Goal: Information Seeking & Learning: Learn about a topic

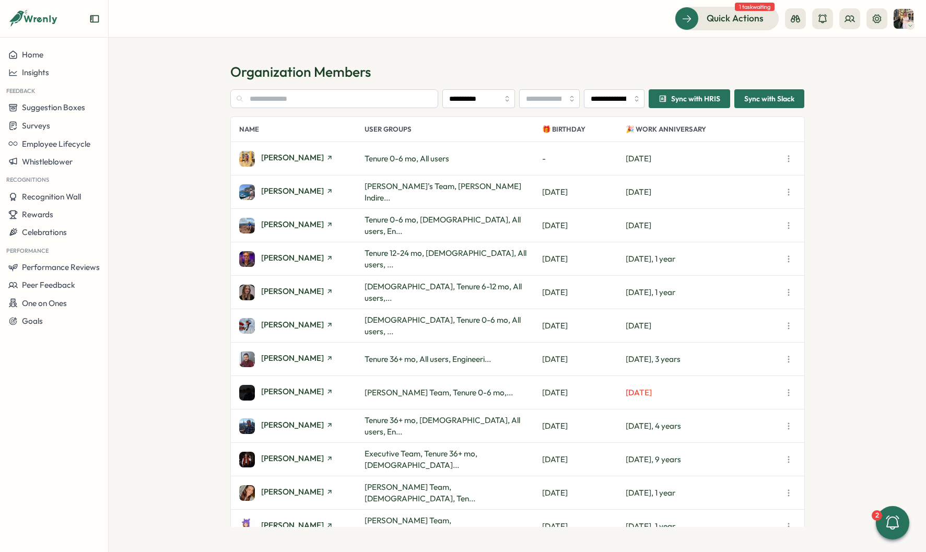
click at [327, 89] on div "**********" at bounding box center [517, 295] width 574 height 464
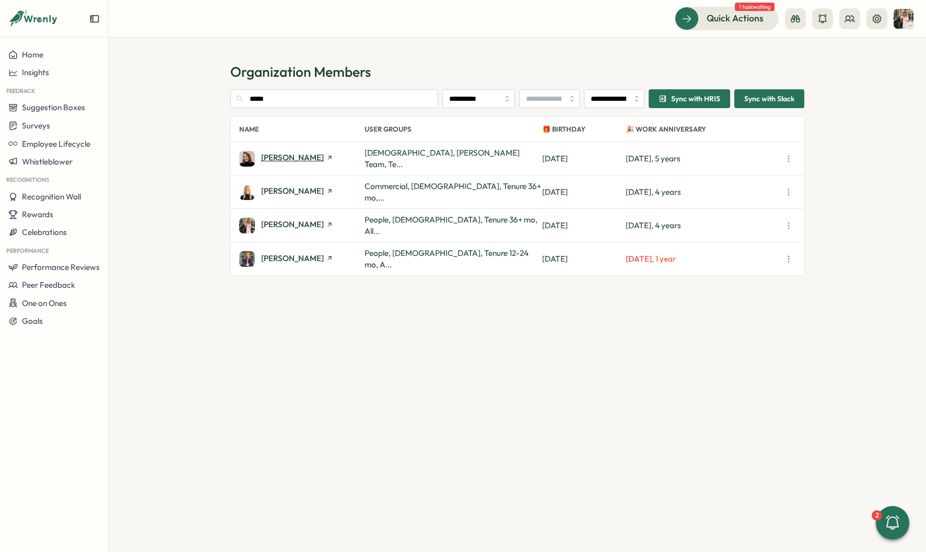
type input "*****"
click at [298, 155] on span "[PERSON_NAME]" at bounding box center [292, 157] width 63 height 8
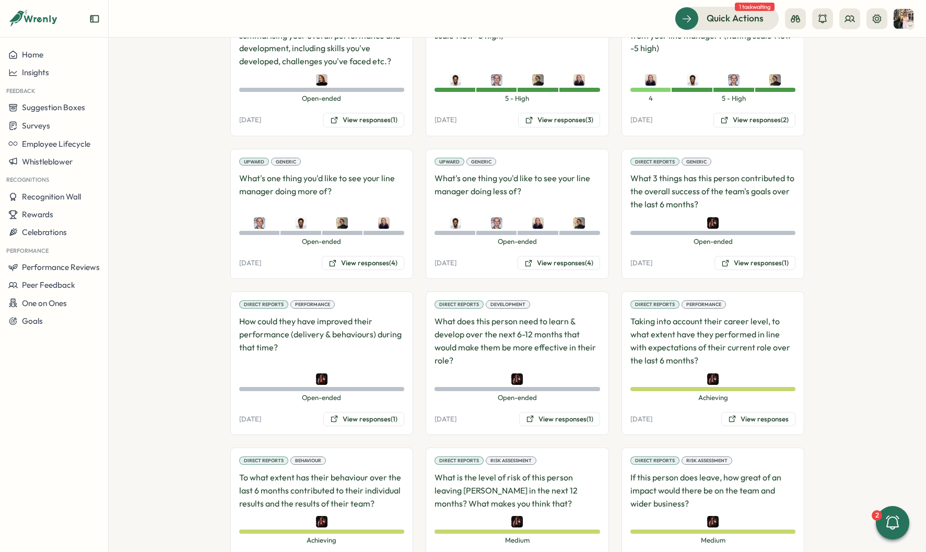
scroll to position [873, 0]
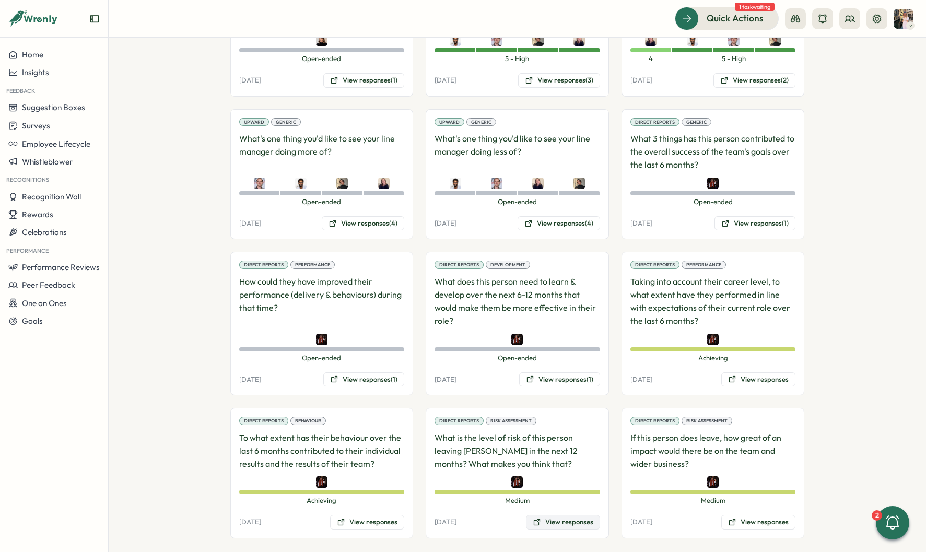
click at [567, 515] on button "View responses" at bounding box center [563, 522] width 74 height 15
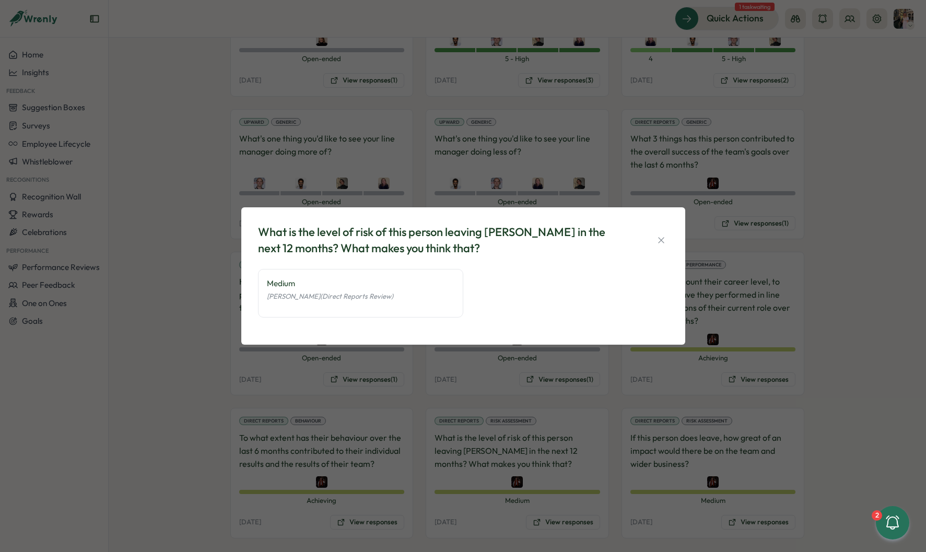
click at [538, 421] on div "What is the level of risk of this person leaving Tillo in the next 12 months? W…" at bounding box center [463, 276] width 926 height 552
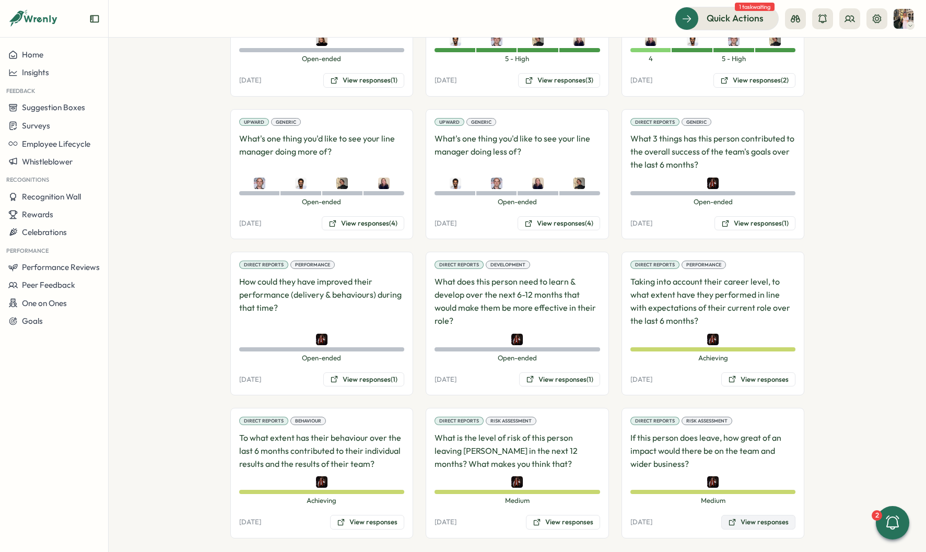
click at [749, 515] on button "View responses" at bounding box center [758, 522] width 74 height 15
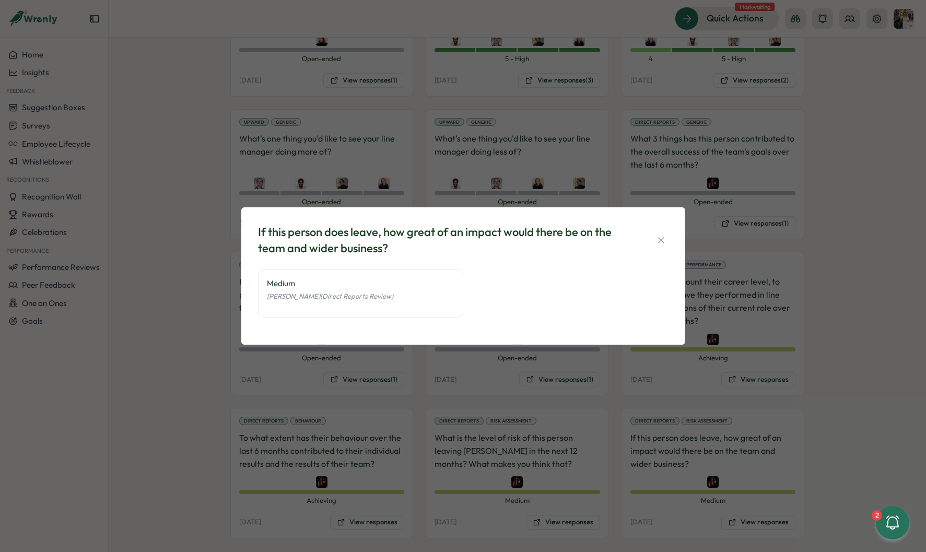
click at [815, 400] on div "If this person does leave, how great of an impact would there be on the team an…" at bounding box center [463, 276] width 926 height 552
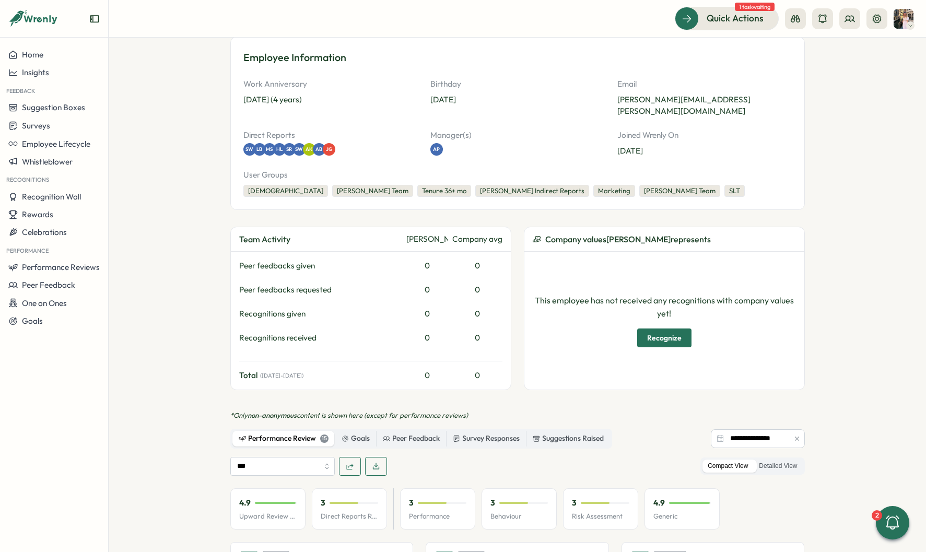
scroll to position [0, 0]
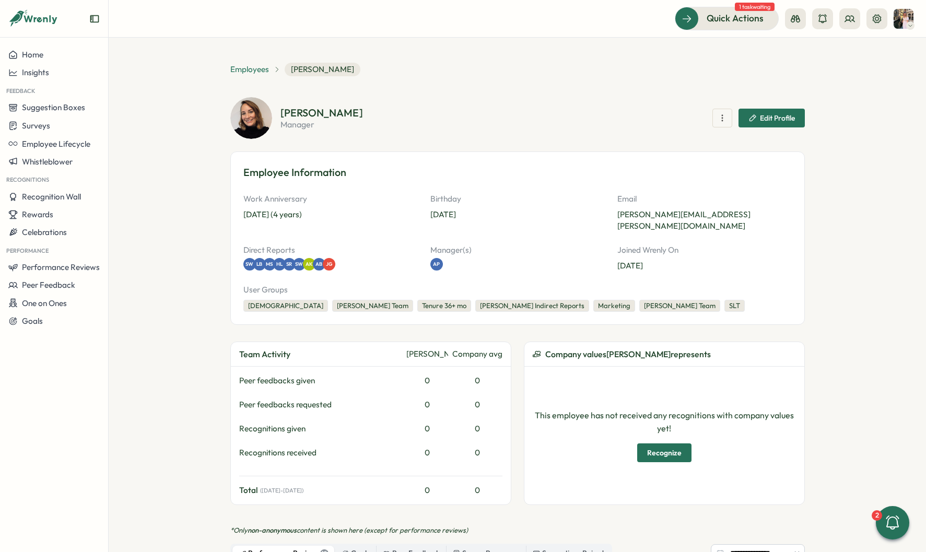
click at [248, 65] on span "Employees" at bounding box center [249, 69] width 39 height 11
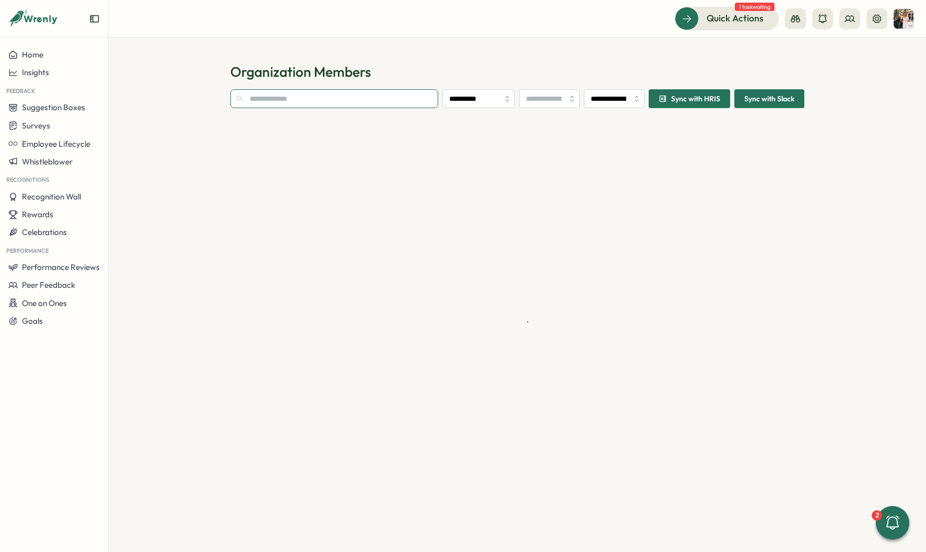
click at [265, 101] on input "text" at bounding box center [334, 98] width 208 height 19
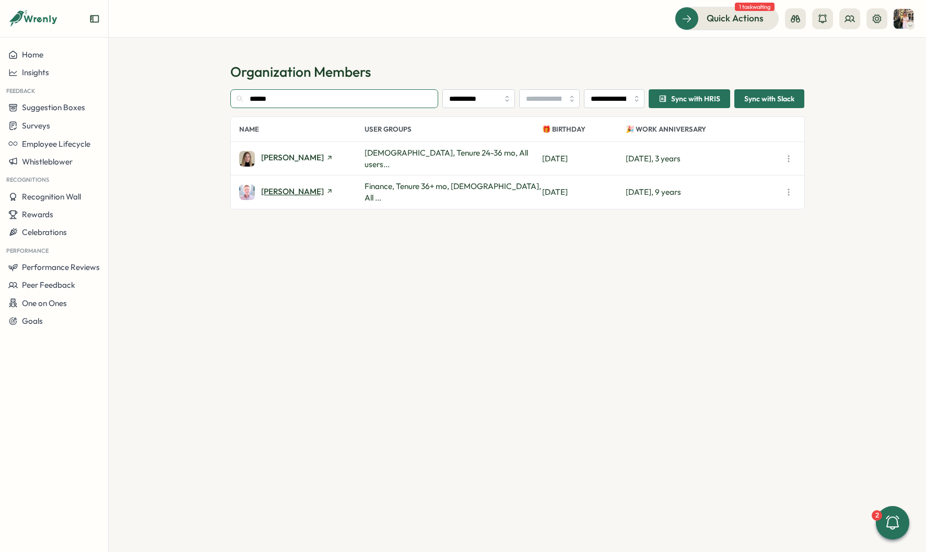
type input "******"
click at [276, 190] on span "[PERSON_NAME]" at bounding box center [292, 191] width 63 height 8
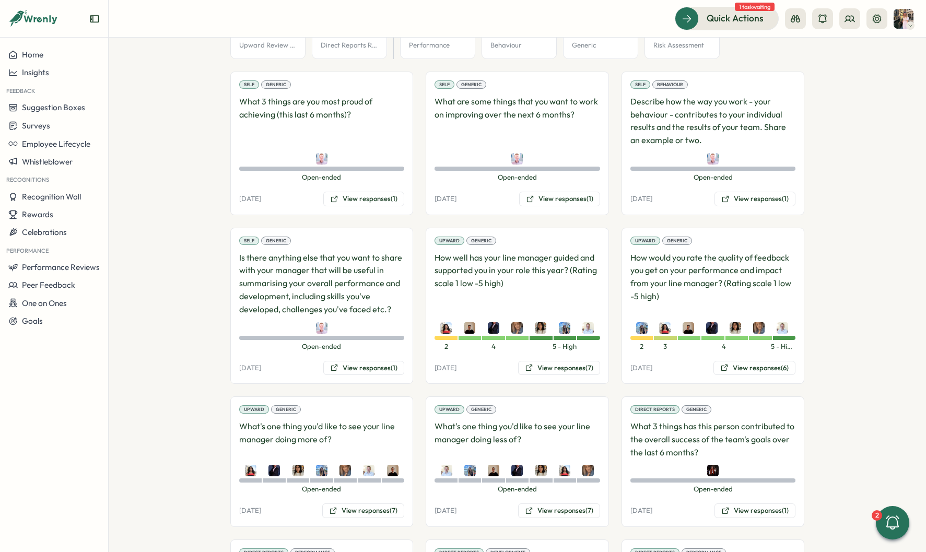
scroll to position [603, 0]
click at [551, 360] on button "View responses (7)" at bounding box center [559, 367] width 82 height 15
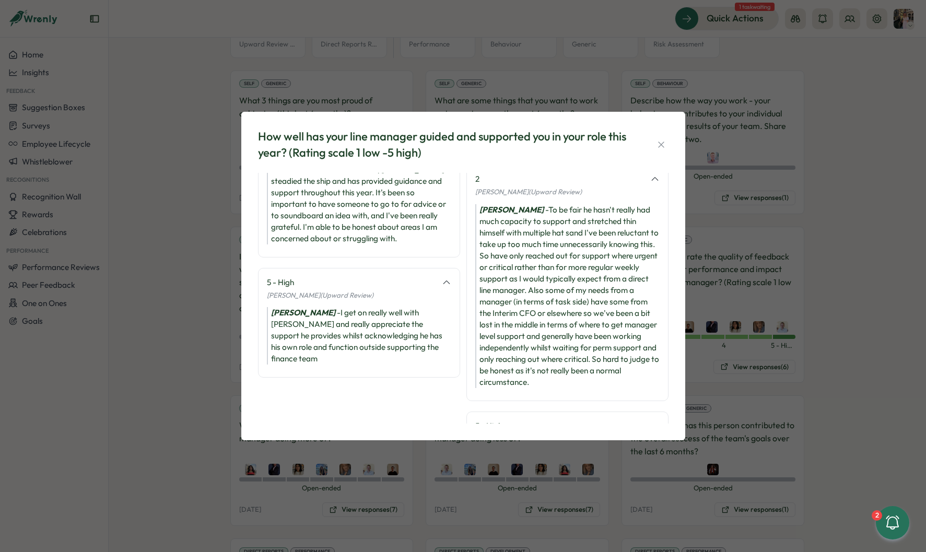
scroll to position [304, 0]
click at [758, 216] on div "How well has your line manager guided and supported you in your role this year?…" at bounding box center [463, 276] width 926 height 552
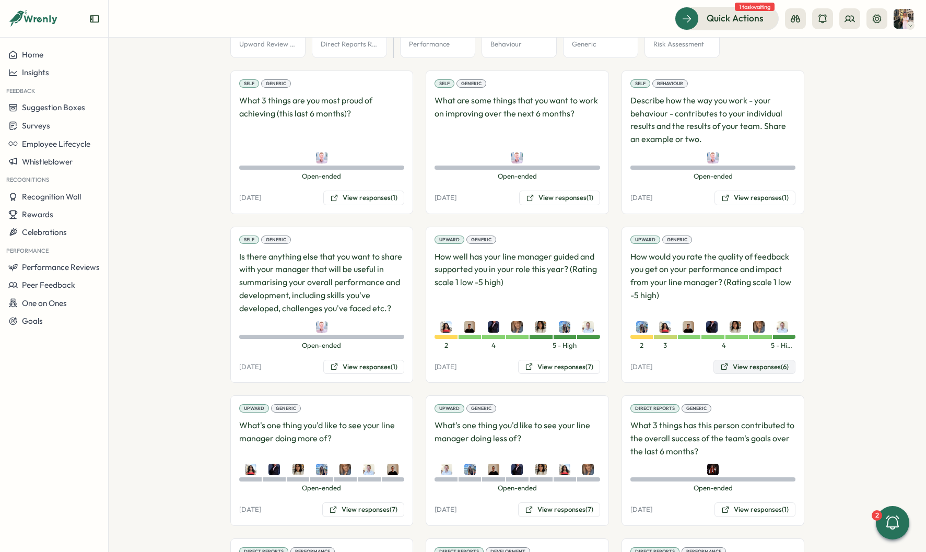
click at [733, 360] on button "View responses (6)" at bounding box center [754, 367] width 82 height 15
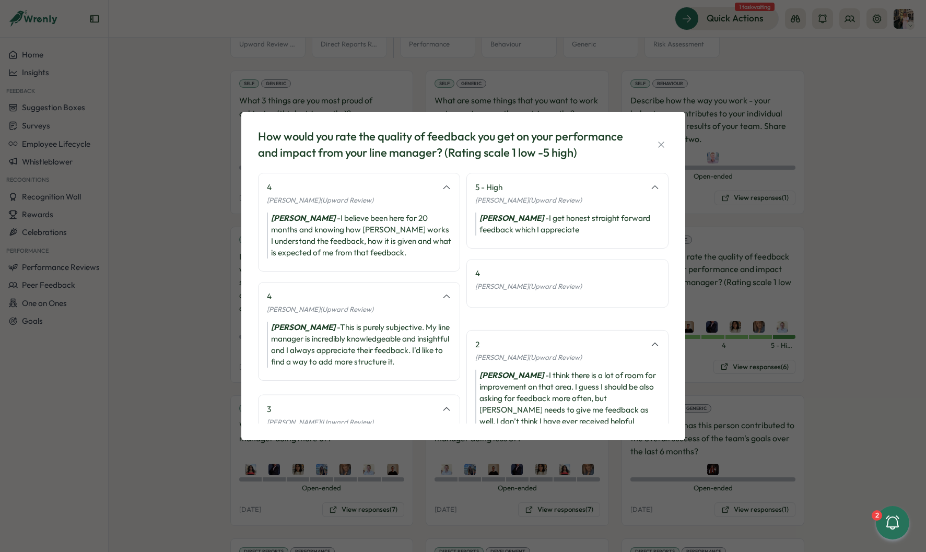
click at [729, 309] on div "How would you rate the quality of feedback you get on your performance and impa…" at bounding box center [463, 276] width 926 height 552
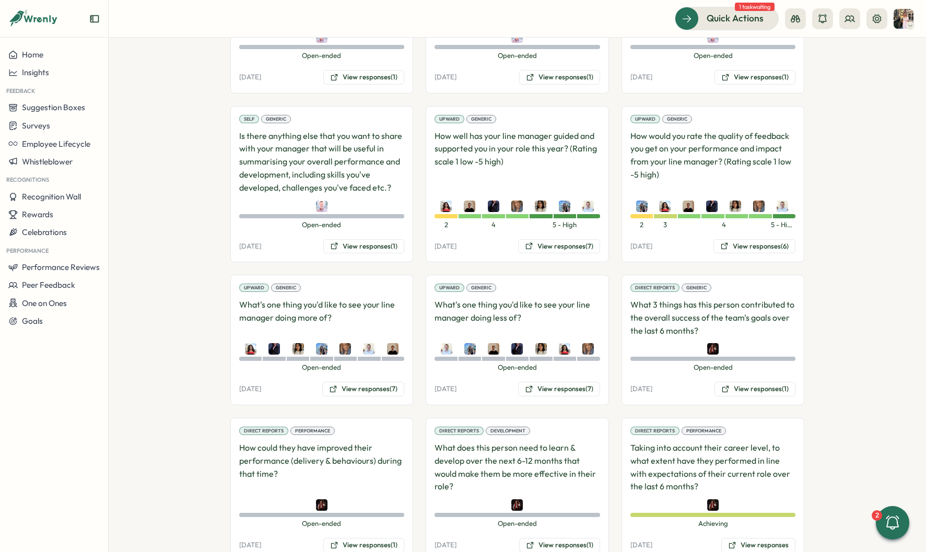
scroll to position [726, 0]
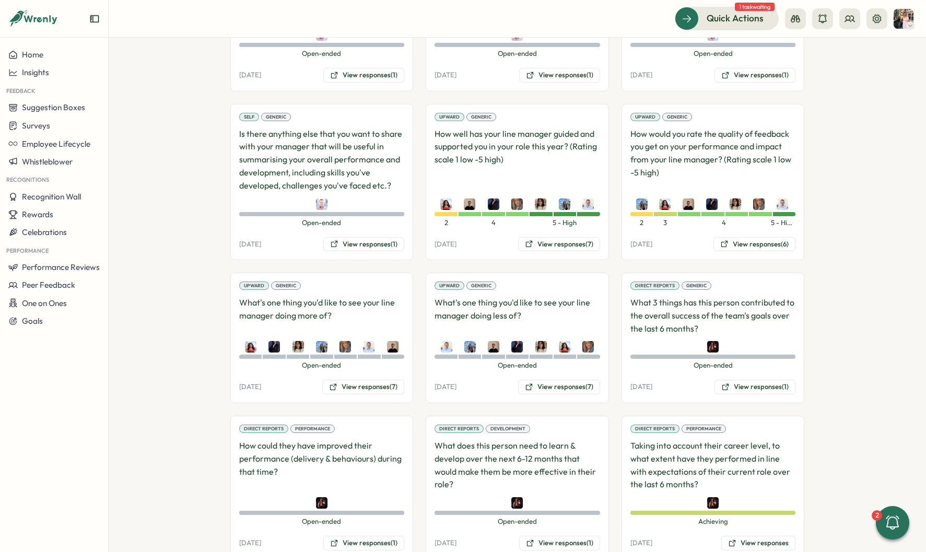
click at [724, 224] on div "Upward Generic How would you rate the quality of feedback you get on your perfo…" at bounding box center [712, 182] width 183 height 157
click at [725, 240] on icon at bounding box center [724, 244] width 8 height 8
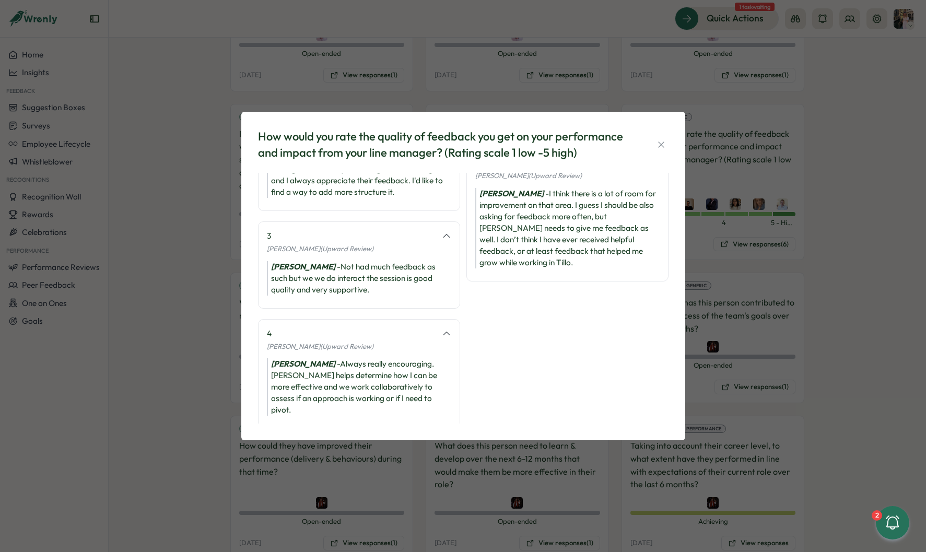
scroll to position [174, 0]
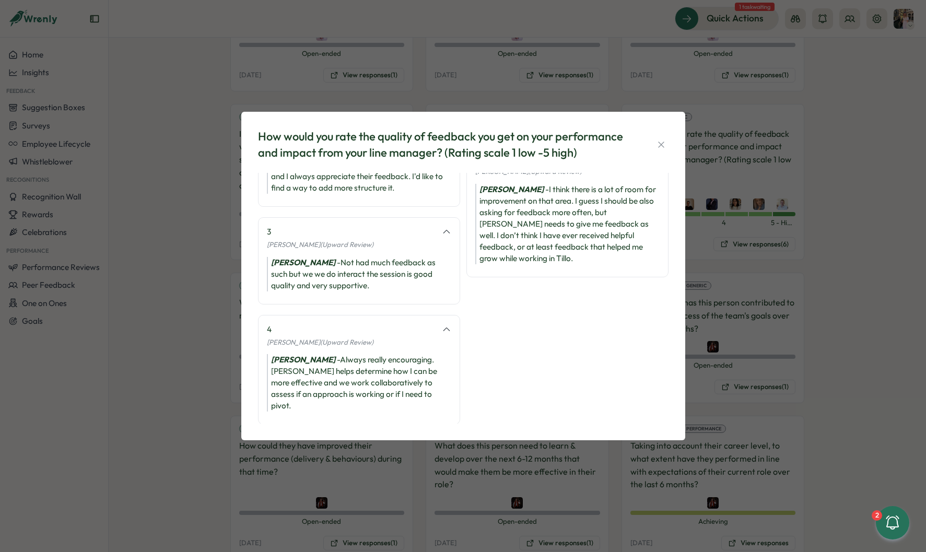
click at [769, 250] on div "How would you rate the quality of feedback you get on your performance and impa…" at bounding box center [463, 276] width 926 height 552
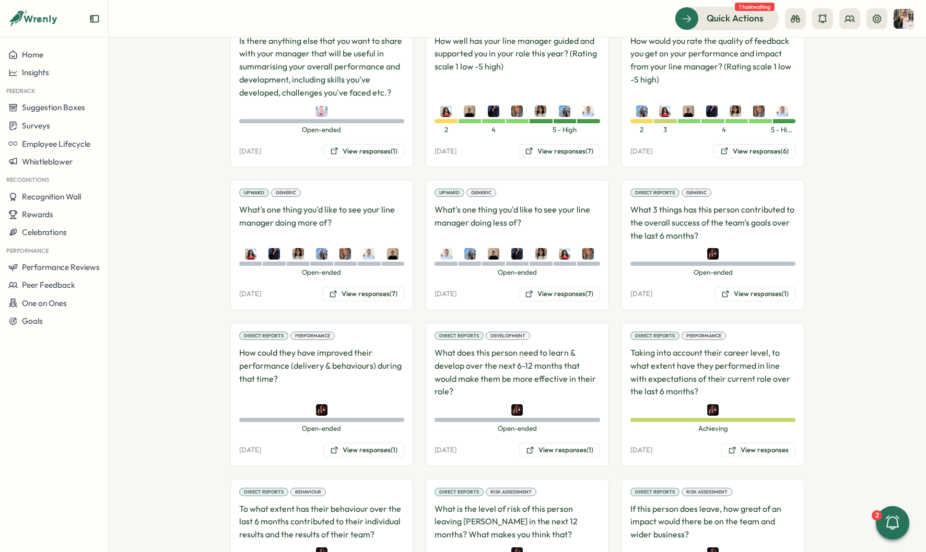
scroll to position [824, 0]
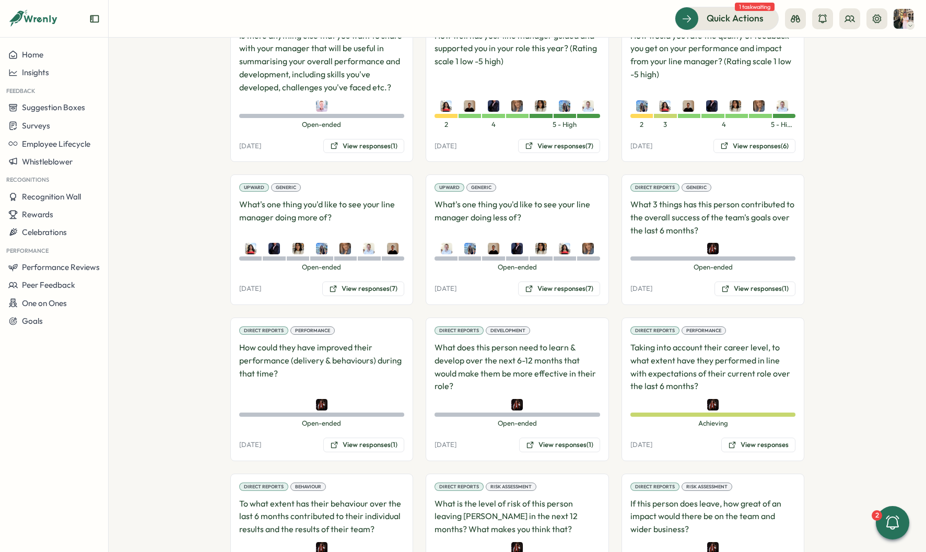
click at [732, 273] on div "Direct Reports Generic What 3 things has this person contributed to the overall…" at bounding box center [712, 239] width 183 height 131
click at [731, 281] on button "View responses (1)" at bounding box center [754, 288] width 81 height 15
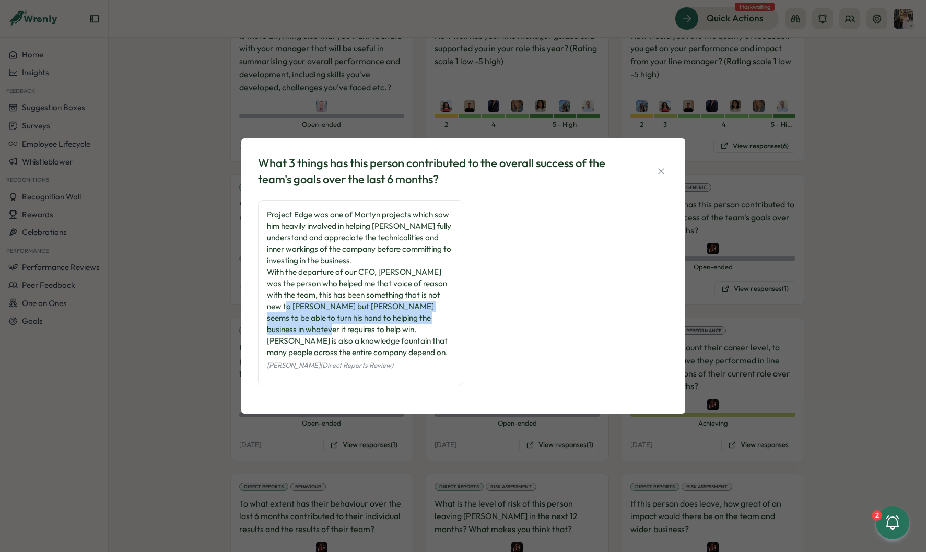
drag, startPoint x: 291, startPoint y: 326, endPoint x: 310, endPoint y: 310, distance: 24.5
click at [310, 310] on div "Project Edge was one of Martyn projects which saw him heavily involved in helpi…" at bounding box center [360, 283] width 187 height 149
copy div "Martyn seems to be able to turn his hand to helping the business in whatever it…"
click at [697, 314] on div "What 3 things has this person contributed to the overall success of the team's …" at bounding box center [463, 276] width 926 height 552
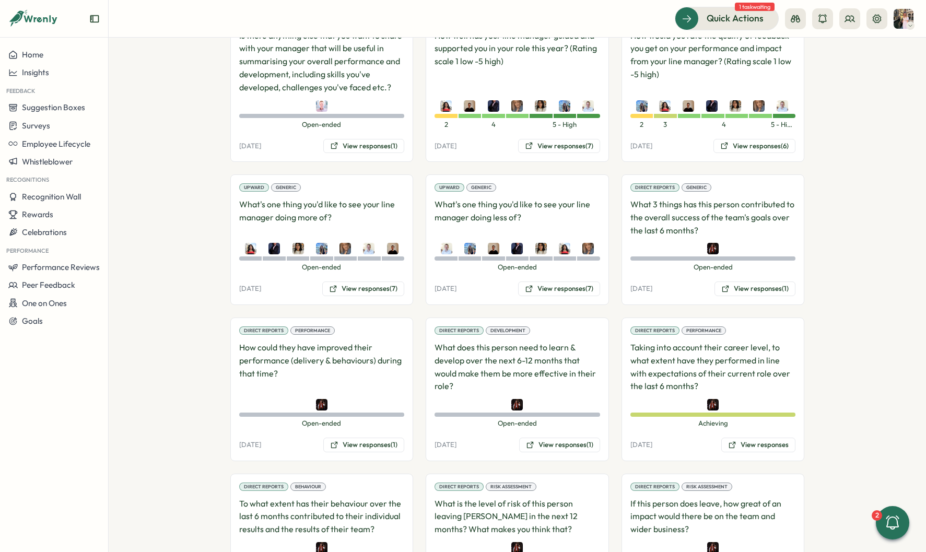
scroll to position [873, 0]
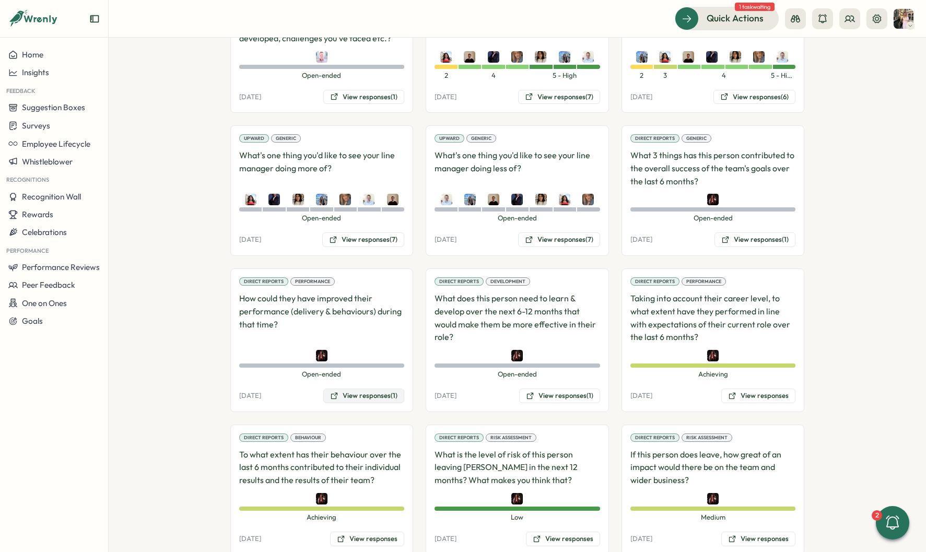
click at [364, 388] on button "View responses (1)" at bounding box center [363, 395] width 81 height 15
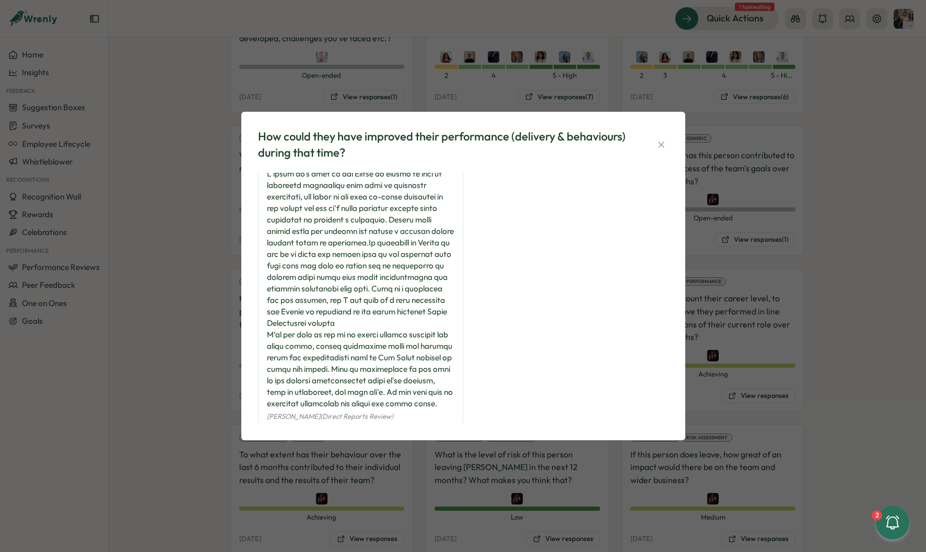
scroll to position [15, 0]
click at [188, 318] on div "How could they have improved their performance (delivery & behaviours) during t…" at bounding box center [463, 276] width 926 height 552
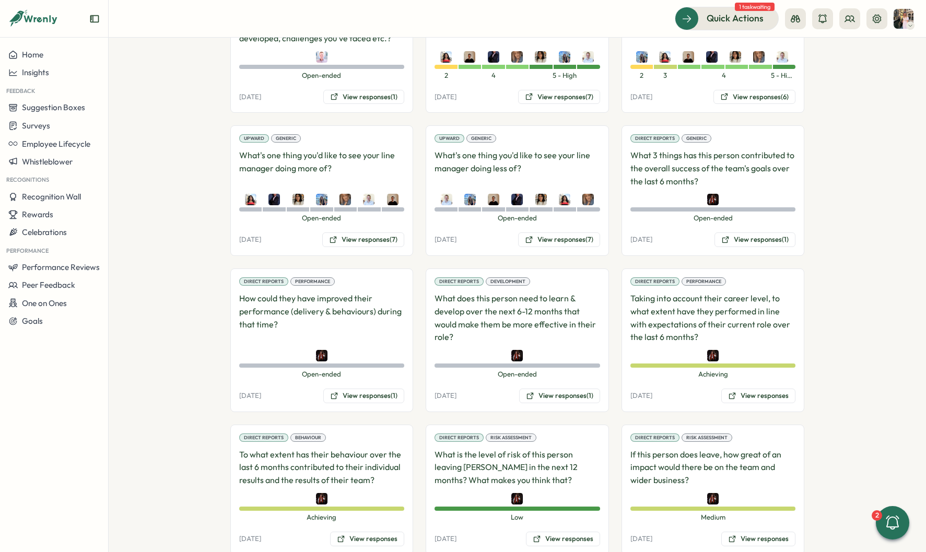
click at [548, 358] on div "Direct Reports Development What does this person need to learn & develop over t…" at bounding box center [516, 340] width 183 height 144
click at [544, 388] on button "View responses (1)" at bounding box center [559, 395] width 81 height 15
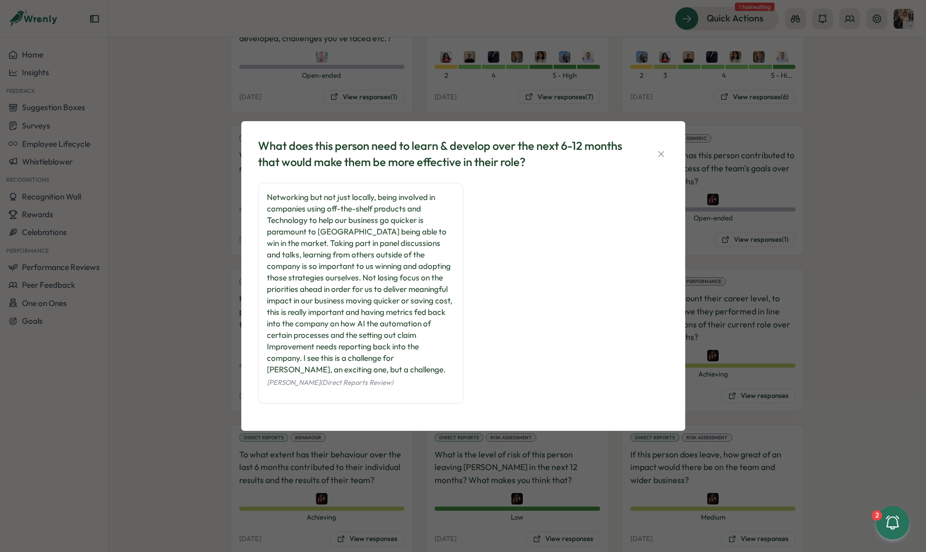
click at [203, 251] on div "What does this person need to learn & develop over the next 6-12 months that wo…" at bounding box center [463, 276] width 926 height 552
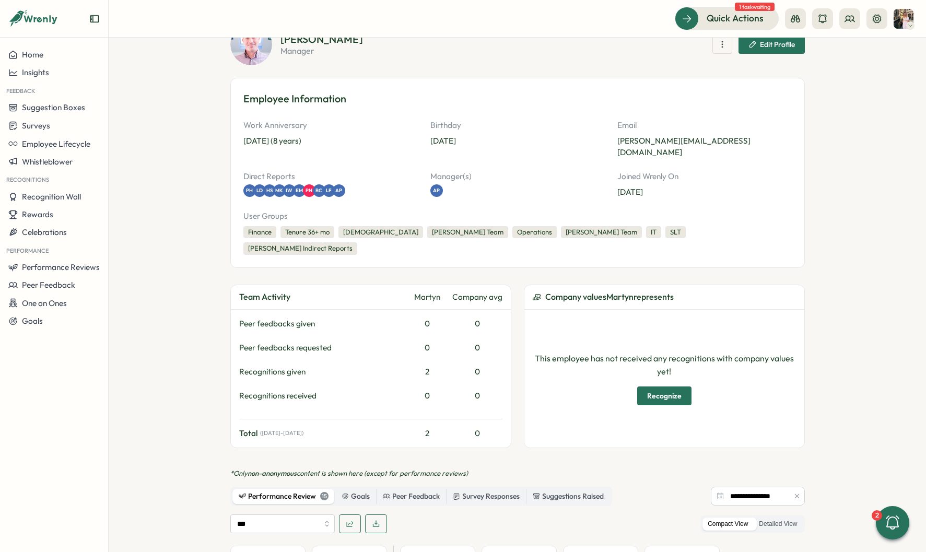
scroll to position [0, 0]
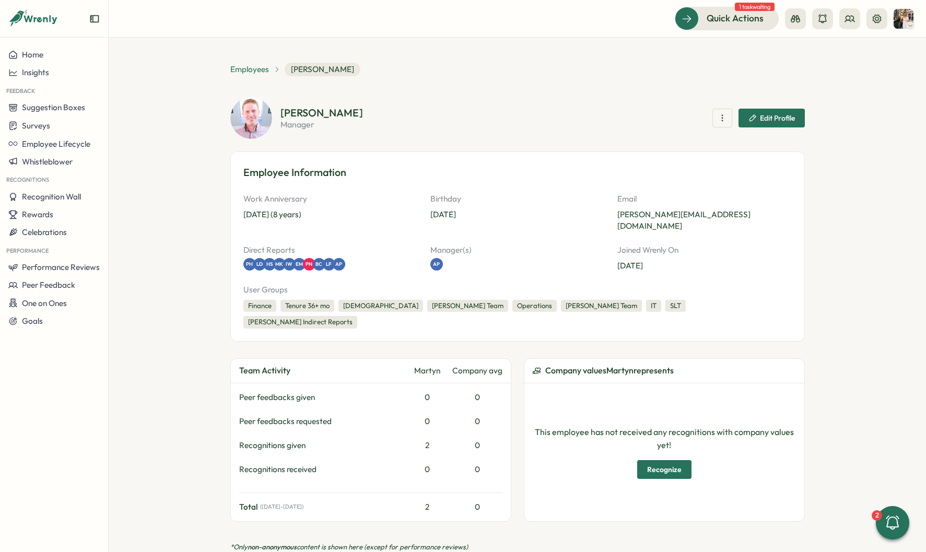
click at [230, 69] on span "Employees" at bounding box center [249, 69] width 39 height 11
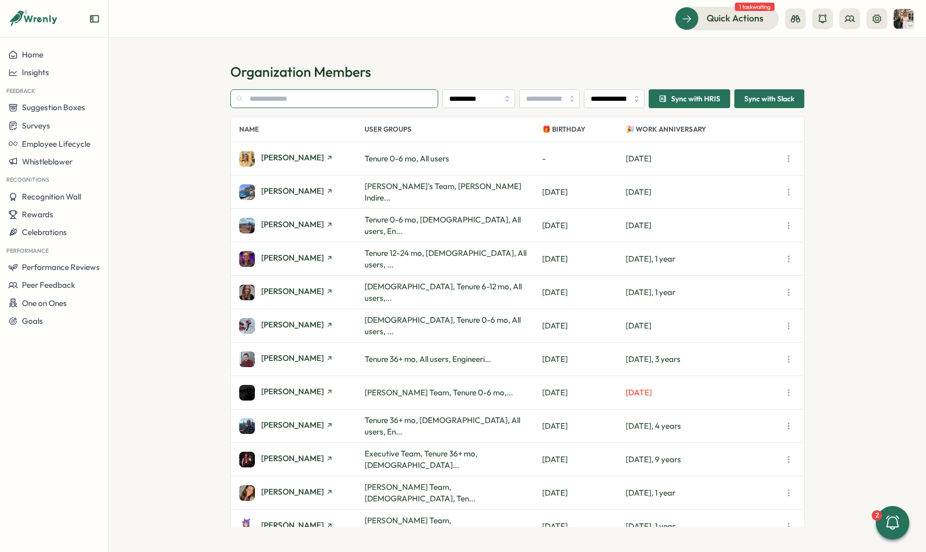
click at [275, 96] on input "text" at bounding box center [334, 98] width 208 height 19
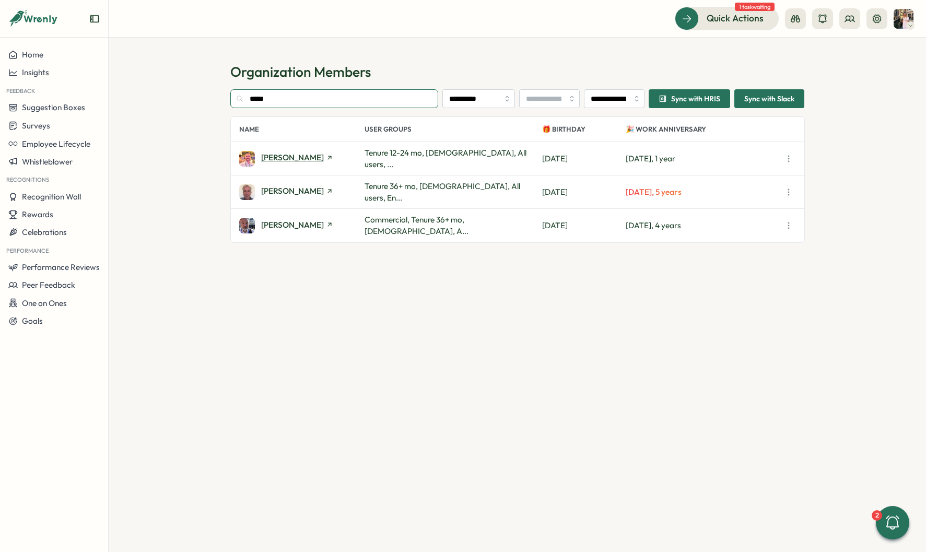
type input "*****"
click at [297, 157] on span "[PERSON_NAME]" at bounding box center [292, 157] width 63 height 8
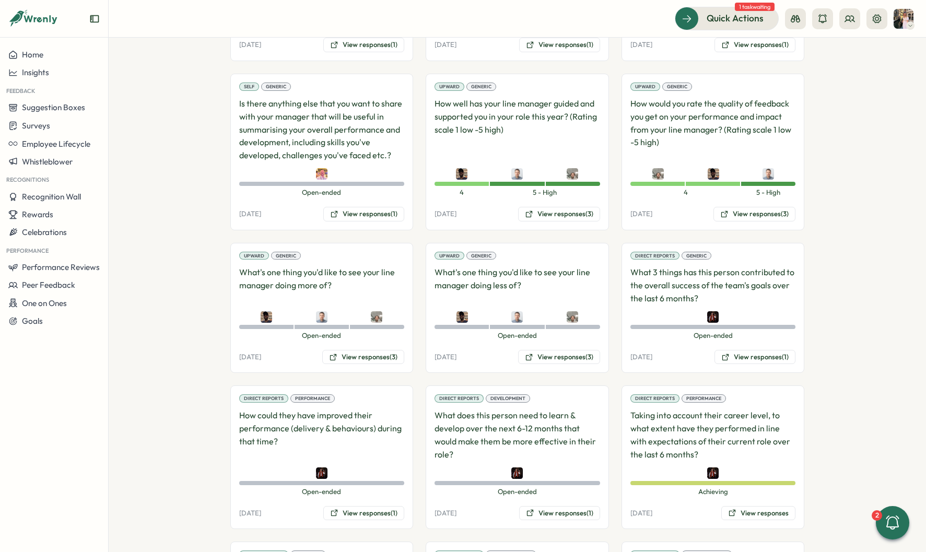
scroll to position [750, 0]
click at [575, 207] on button "View responses (3)" at bounding box center [559, 214] width 82 height 15
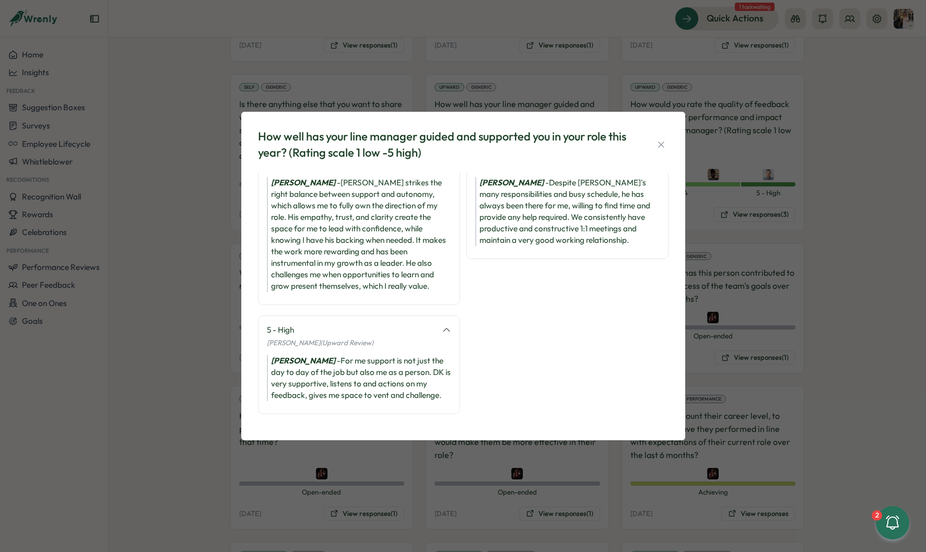
scroll to position [37, 0]
click at [729, 212] on div "How well has your line manager guided and supported you in your role this year?…" at bounding box center [463, 276] width 926 height 552
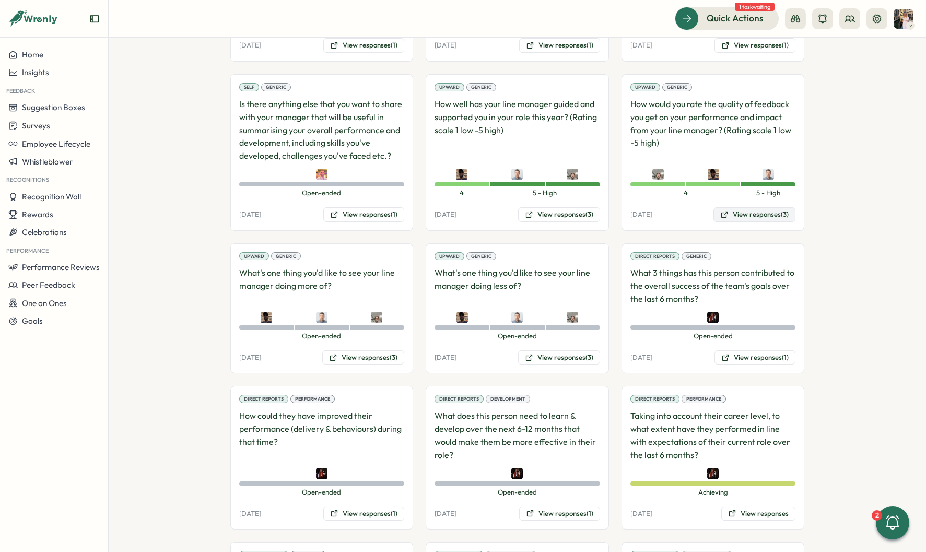
click at [760, 207] on button "View responses (3)" at bounding box center [754, 214] width 82 height 15
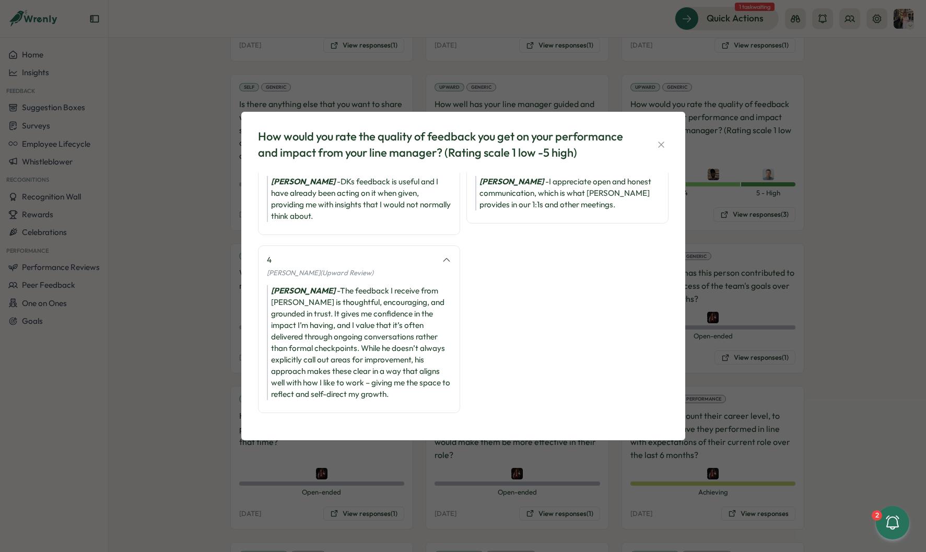
click at [740, 256] on div "How would you rate the quality of feedback you get on your performance and impa…" at bounding box center [463, 276] width 926 height 552
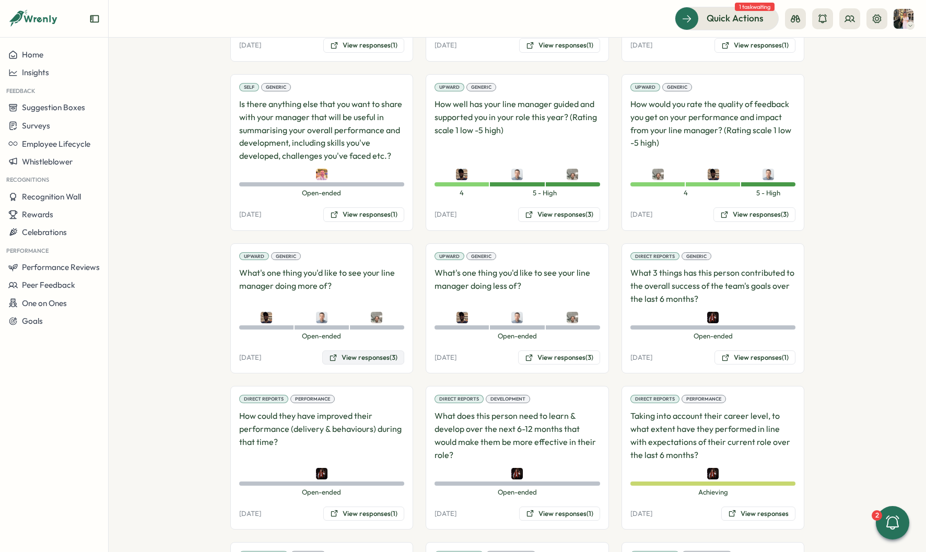
click at [378, 350] on button "View responses (3)" at bounding box center [363, 357] width 82 height 15
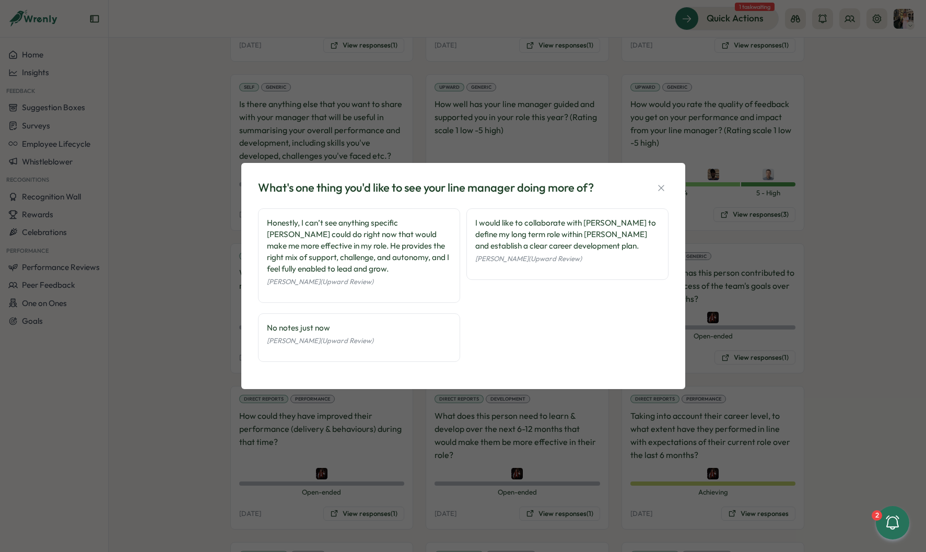
click at [722, 304] on div "What's one thing you'd like to see your line manager doing more of? Honestly, I…" at bounding box center [463, 276] width 926 height 552
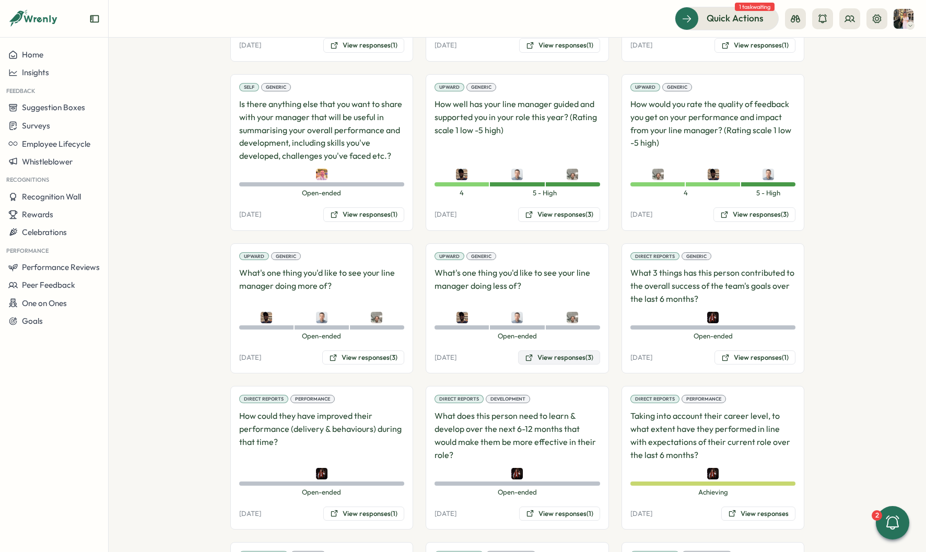
click at [553, 350] on button "View responses (3)" at bounding box center [559, 357] width 82 height 15
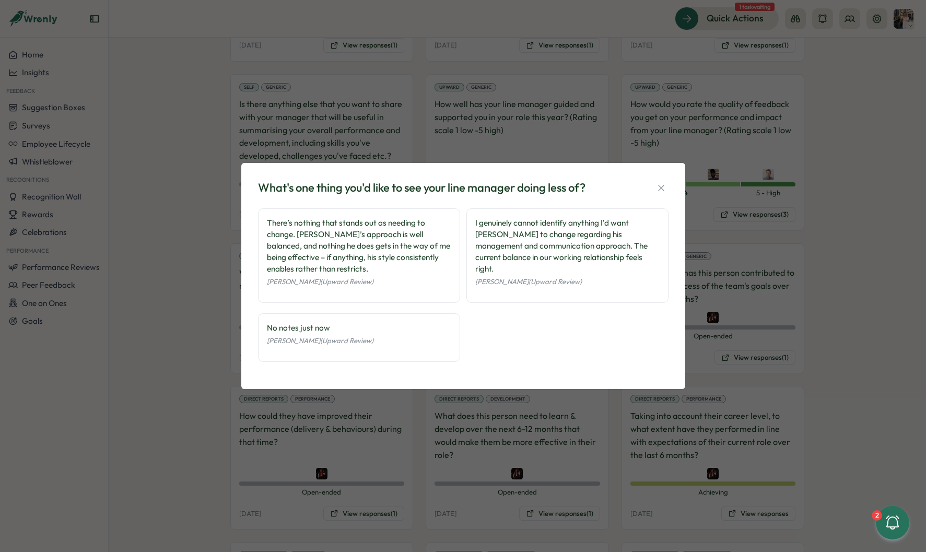
click at [757, 280] on div "What's one thing you'd like to see your line manager doing less of? There’s not…" at bounding box center [463, 276] width 926 height 552
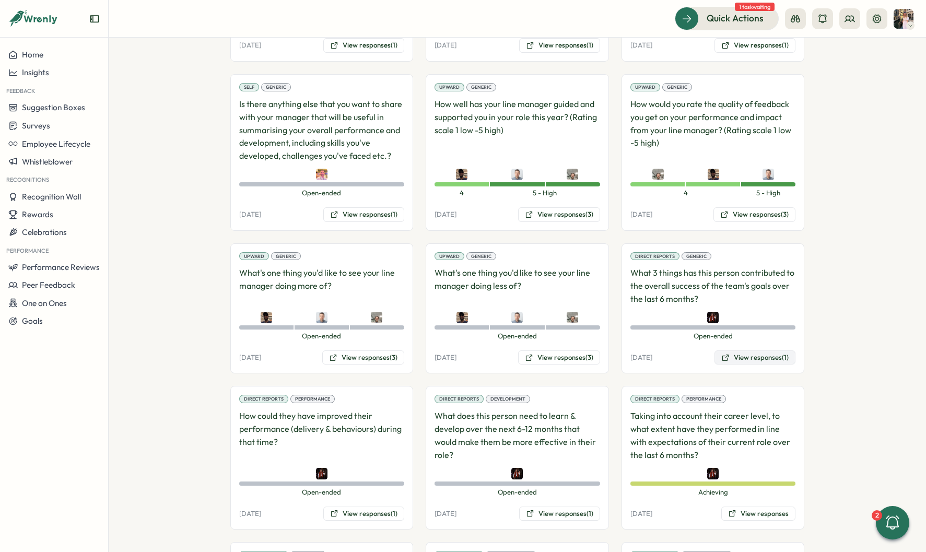
click at [740, 350] on button "View responses (1)" at bounding box center [754, 357] width 81 height 15
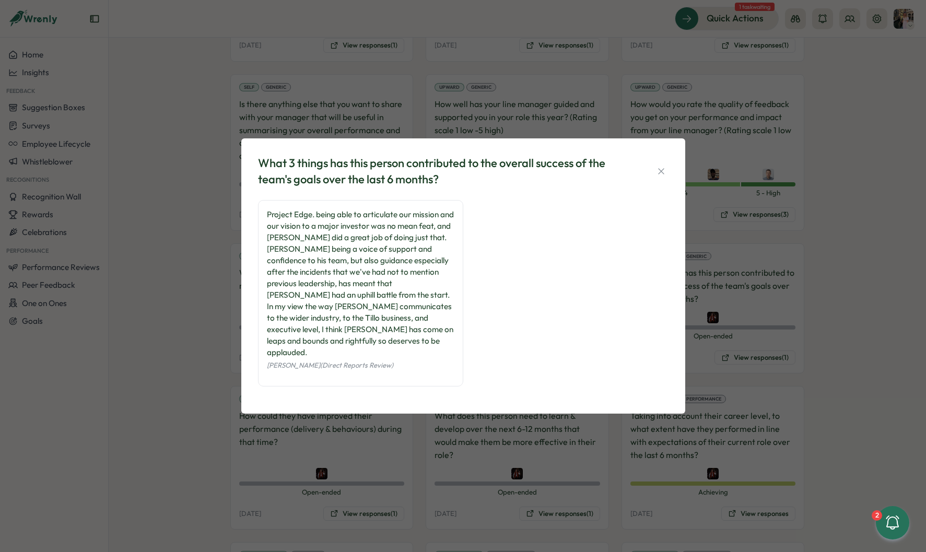
click at [735, 319] on div "What 3 things has this person contributed to the overall success of the team's …" at bounding box center [463, 276] width 926 height 552
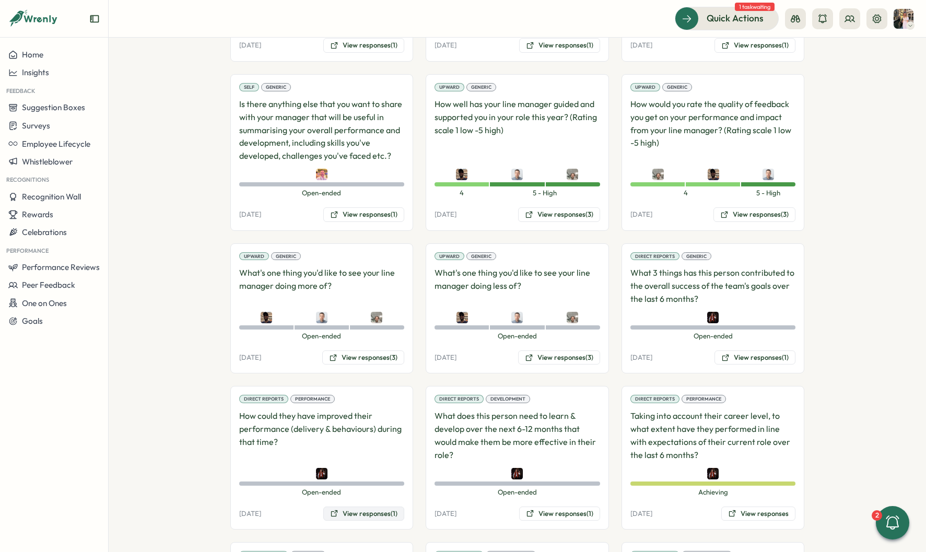
click at [344, 506] on button "View responses (1)" at bounding box center [363, 513] width 81 height 15
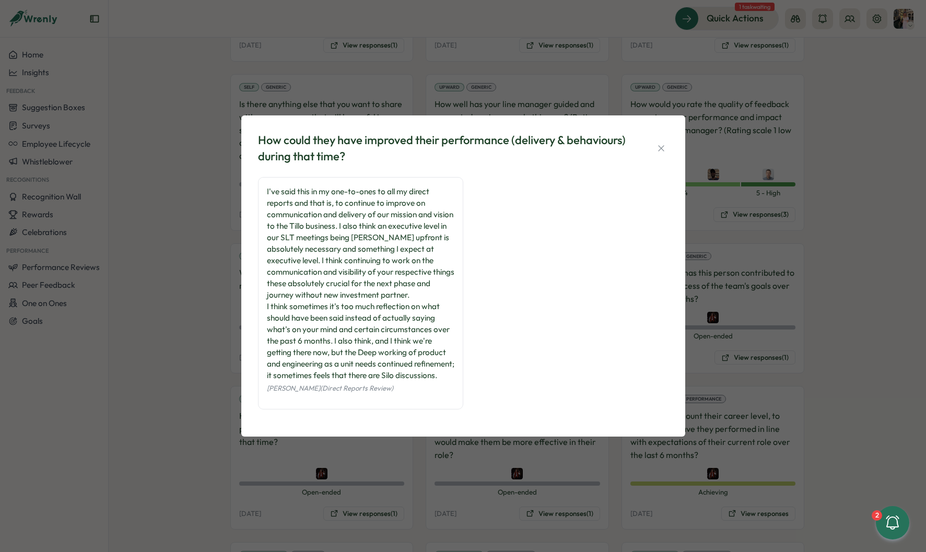
scroll to position [4, 0]
click at [732, 317] on div "How could they have improved their performance (delivery & behaviours) during t…" at bounding box center [463, 276] width 926 height 552
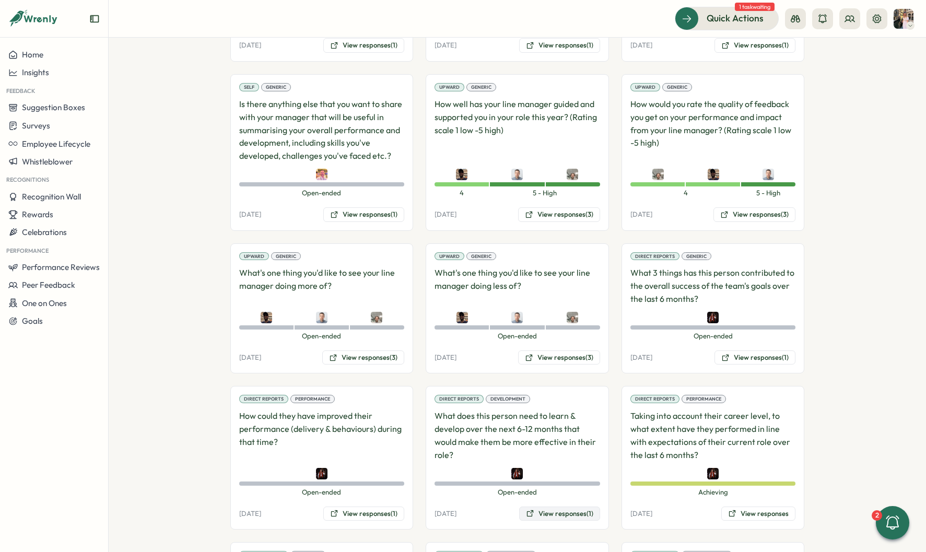
click at [557, 506] on button "View responses (1)" at bounding box center [559, 513] width 81 height 15
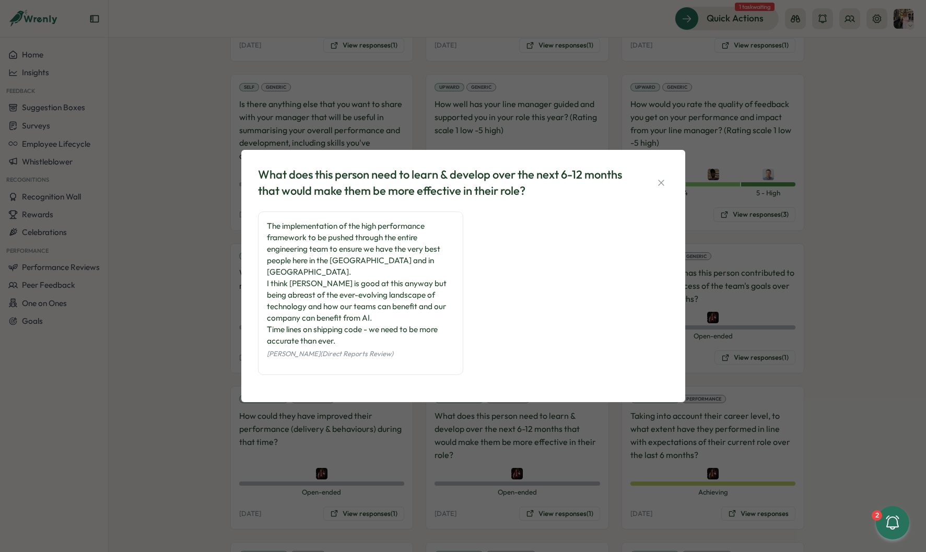
click at [738, 371] on div "What does this person need to learn & develop over the next 6-12 months that wo…" at bounding box center [463, 276] width 926 height 552
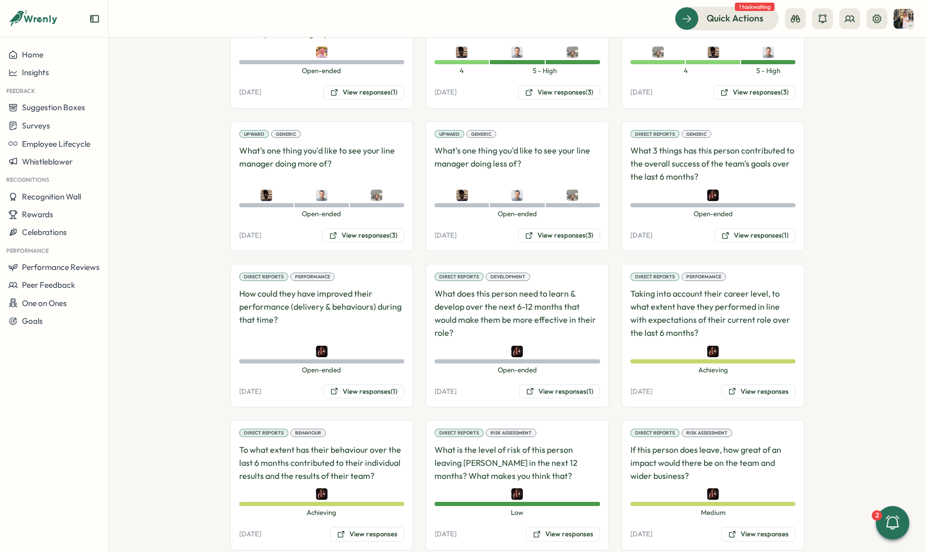
scroll to position [873, 0]
click at [745, 384] on button "View responses" at bounding box center [758, 391] width 74 height 15
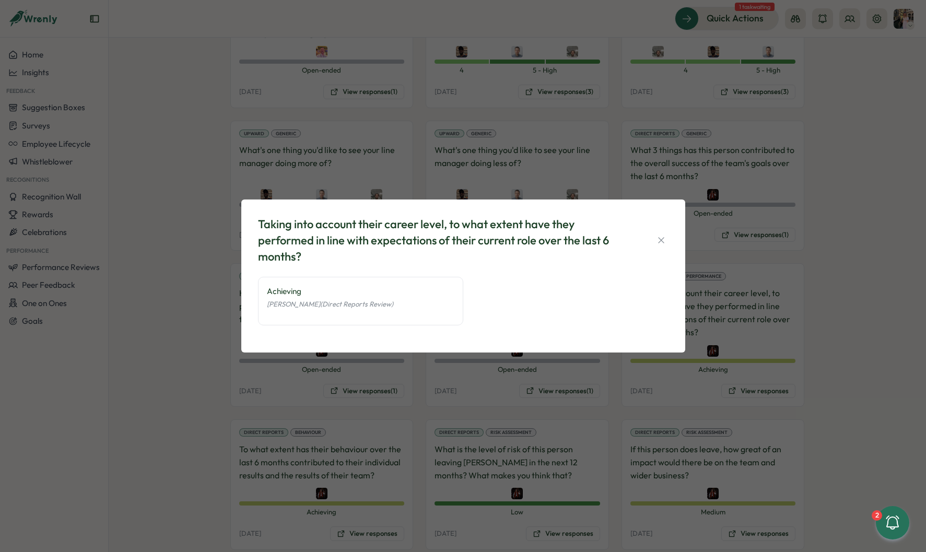
click at [729, 315] on div "Taking into account their career level, to what extent have they performed in l…" at bounding box center [463, 276] width 926 height 552
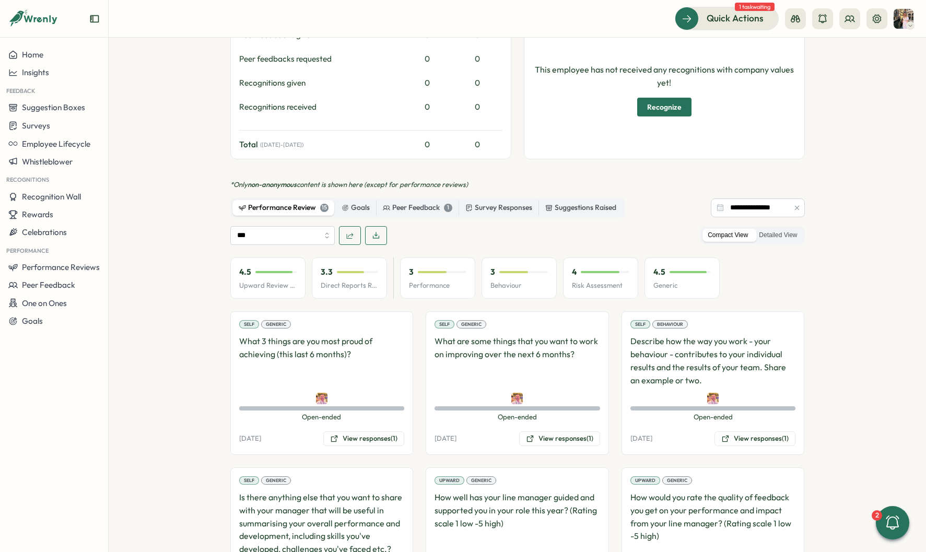
scroll to position [0, 0]
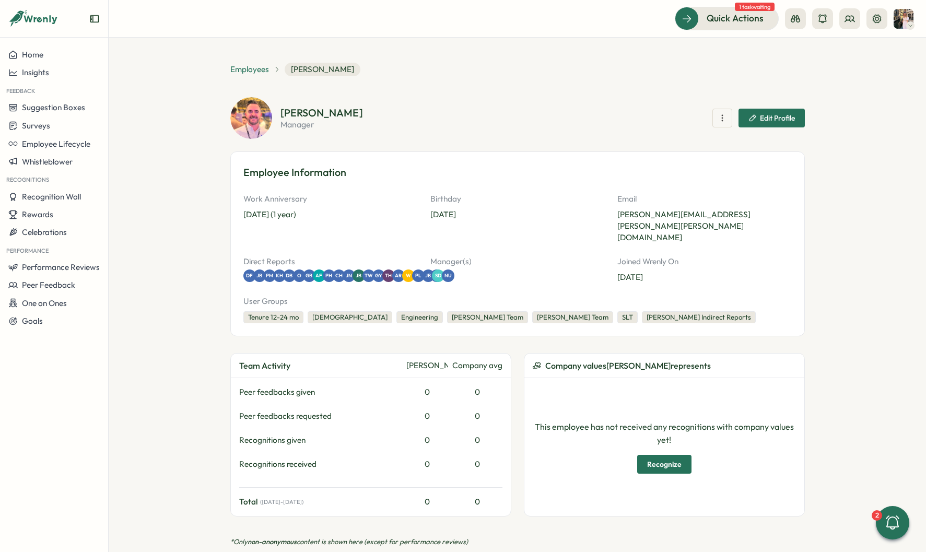
click at [251, 70] on span "Employees" at bounding box center [249, 69] width 39 height 11
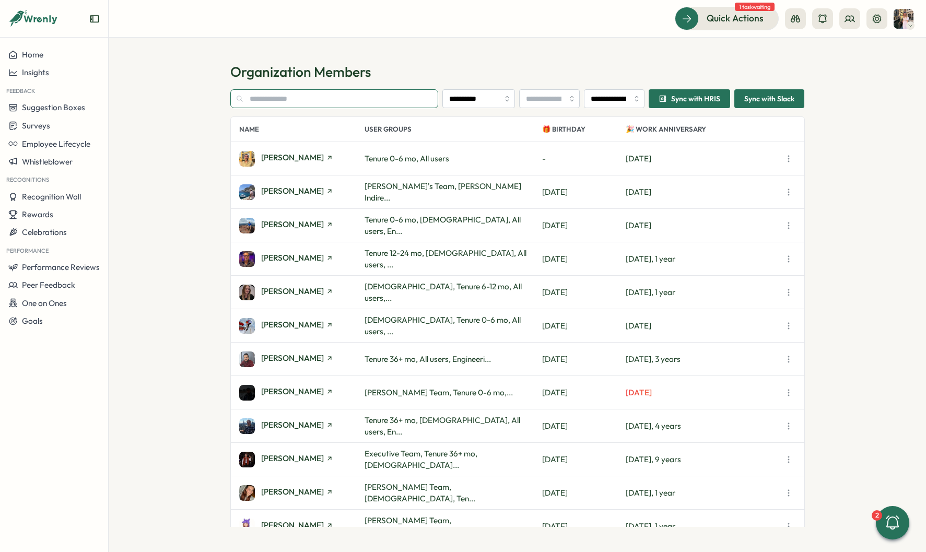
click at [295, 98] on input "text" at bounding box center [334, 98] width 208 height 19
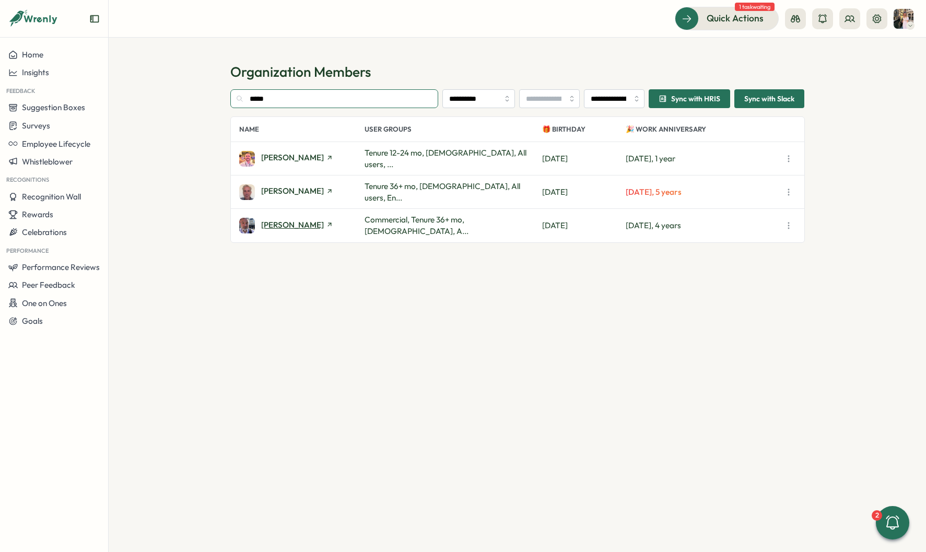
type input "*****"
click at [265, 225] on span "David Wall" at bounding box center [292, 225] width 63 height 8
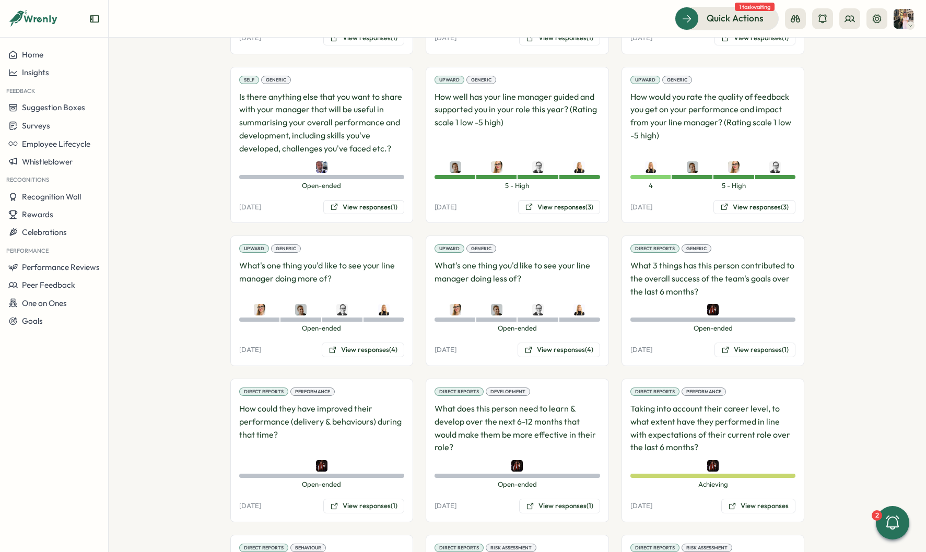
scroll to position [764, 0]
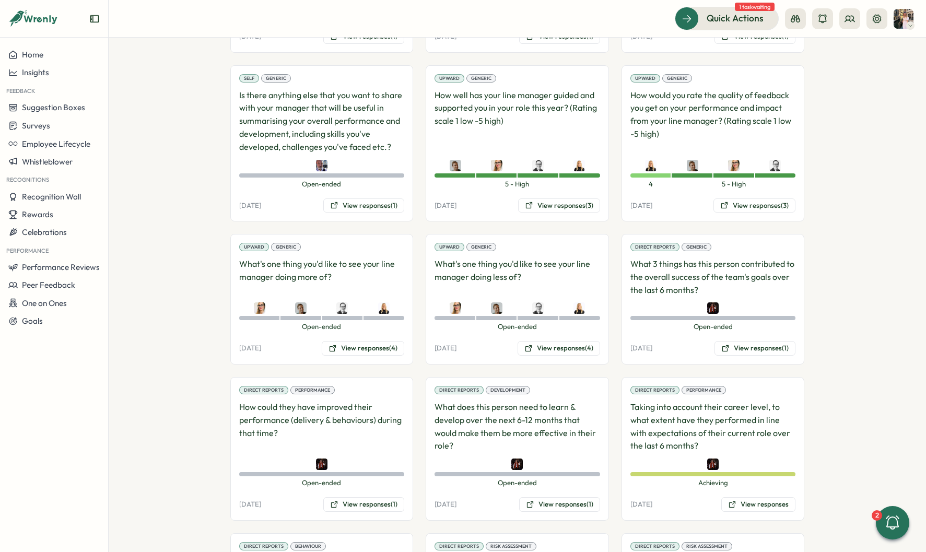
click at [757, 169] on div "Upward Generic How would you rate the quality of feedback you get on your perfo…" at bounding box center [712, 143] width 183 height 157
click at [754, 198] on button "View responses (3)" at bounding box center [754, 205] width 82 height 15
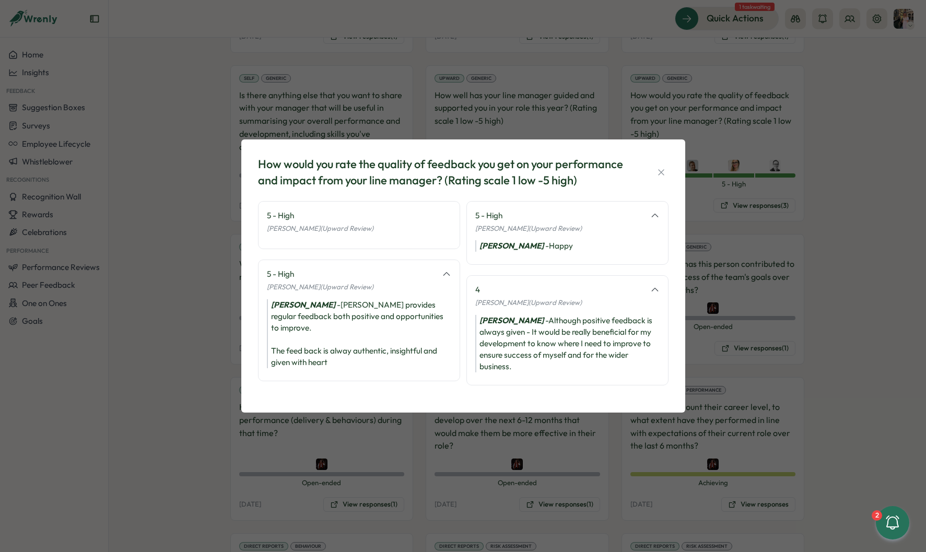
click at [721, 217] on div "How would you rate the quality of feedback you get on your performance and impa…" at bounding box center [463, 276] width 926 height 552
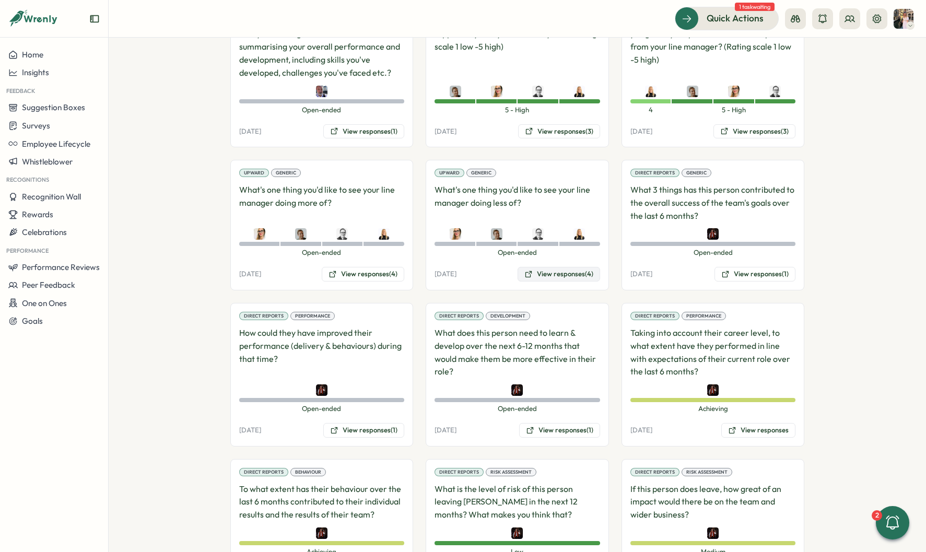
scroll to position [873, 0]
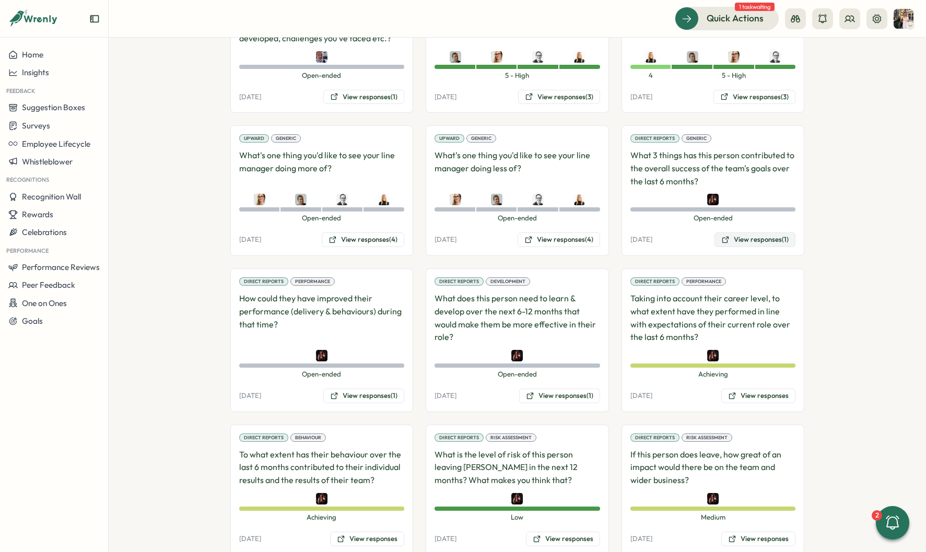
click at [776, 204] on div "Direct Reports Generic What 3 things has this person contributed to the overall…" at bounding box center [712, 190] width 183 height 131
click at [776, 232] on button "View responses (1)" at bounding box center [754, 239] width 81 height 15
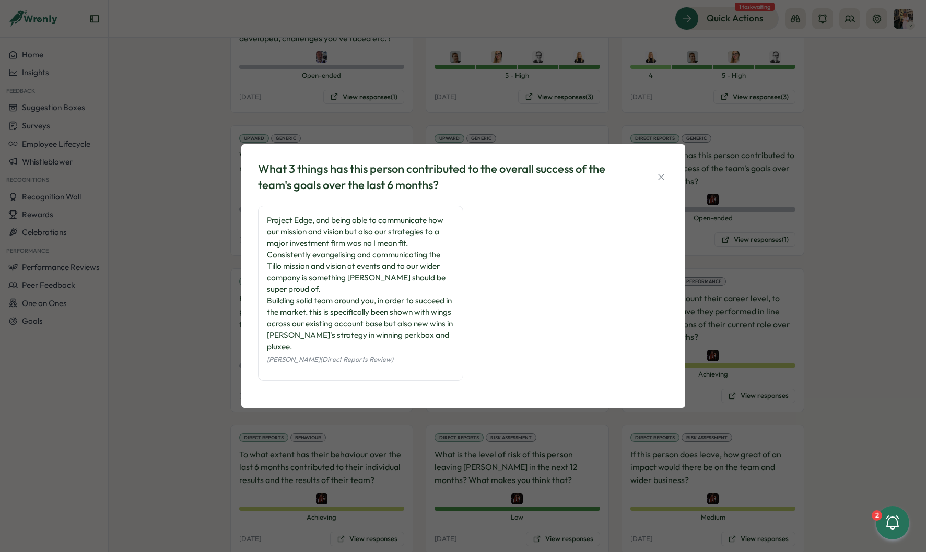
click at [715, 259] on div "What 3 things has this person contributed to the overall success of the team's …" at bounding box center [463, 276] width 926 height 552
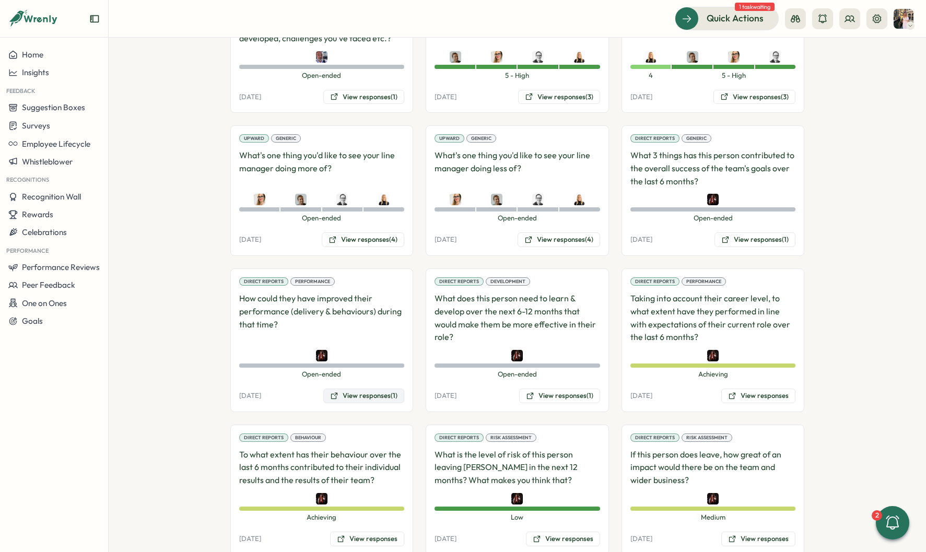
click at [343, 388] on button "View responses (1)" at bounding box center [363, 395] width 81 height 15
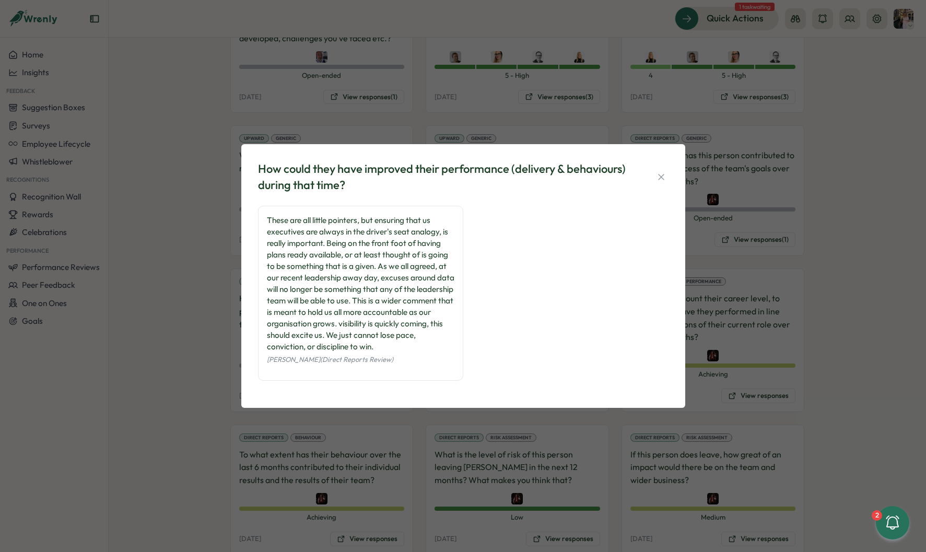
click at [741, 290] on div "How could they have improved their performance (delivery & behaviours) during t…" at bounding box center [463, 276] width 926 height 552
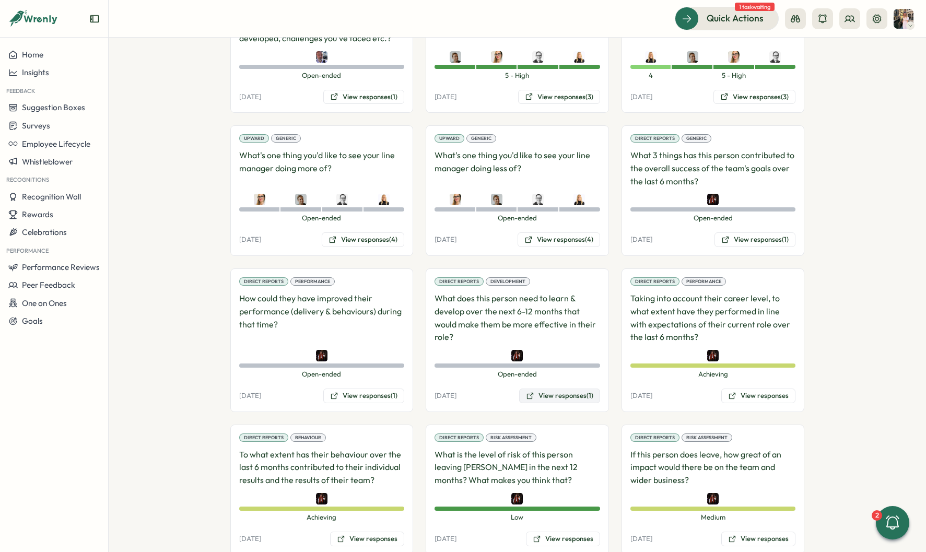
click at [547, 388] on button "View responses (1)" at bounding box center [559, 395] width 81 height 15
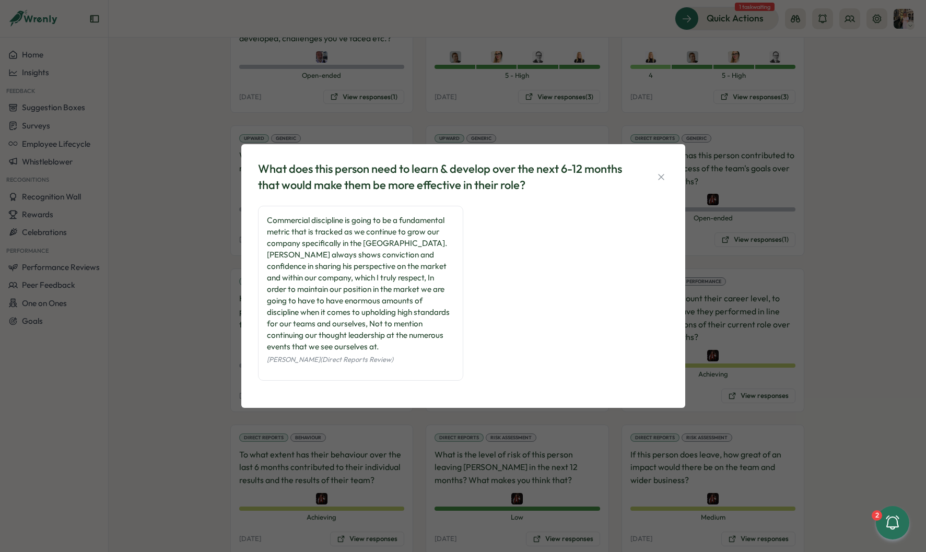
click at [760, 344] on div "What does this person need to learn & develop over the next 6-12 months that wo…" at bounding box center [463, 276] width 926 height 552
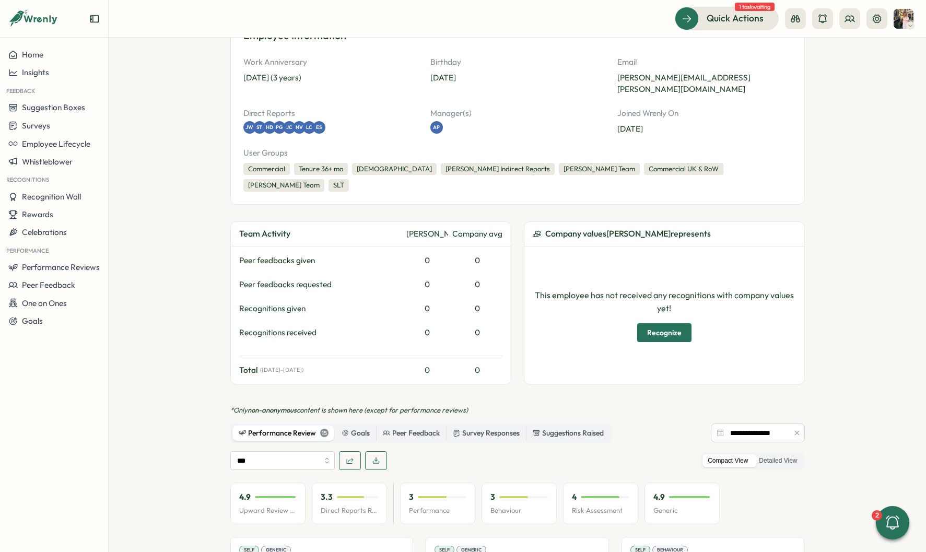
scroll to position [0, 0]
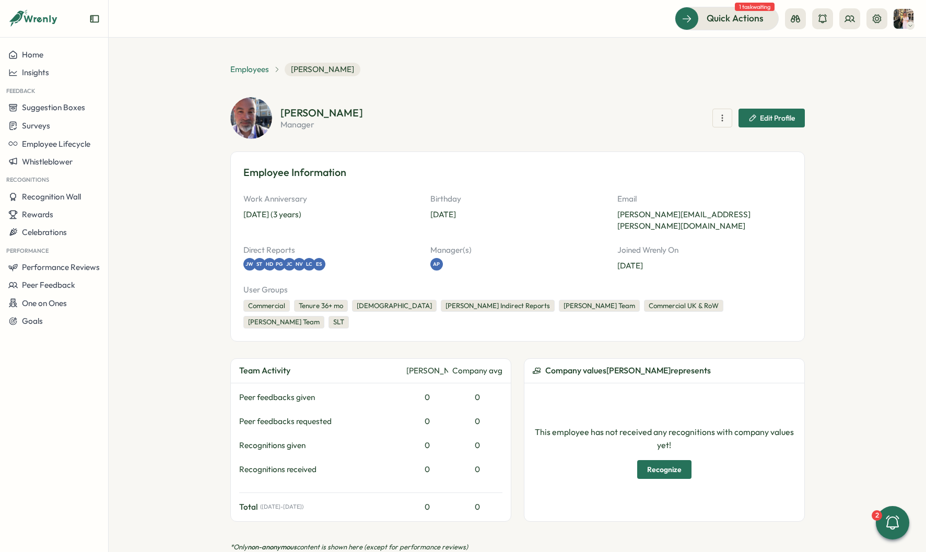
click at [240, 72] on span "Employees" at bounding box center [249, 69] width 39 height 11
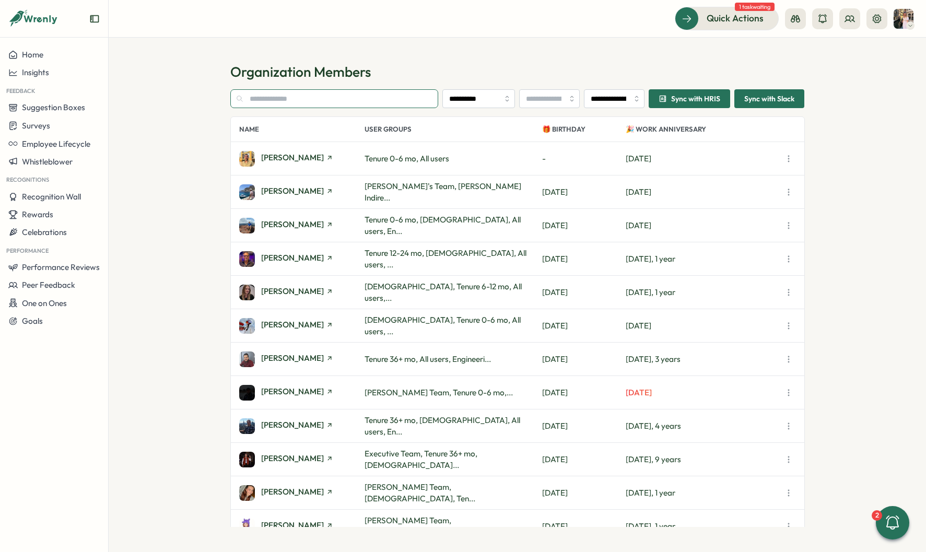
click at [279, 102] on input "text" at bounding box center [334, 98] width 208 height 19
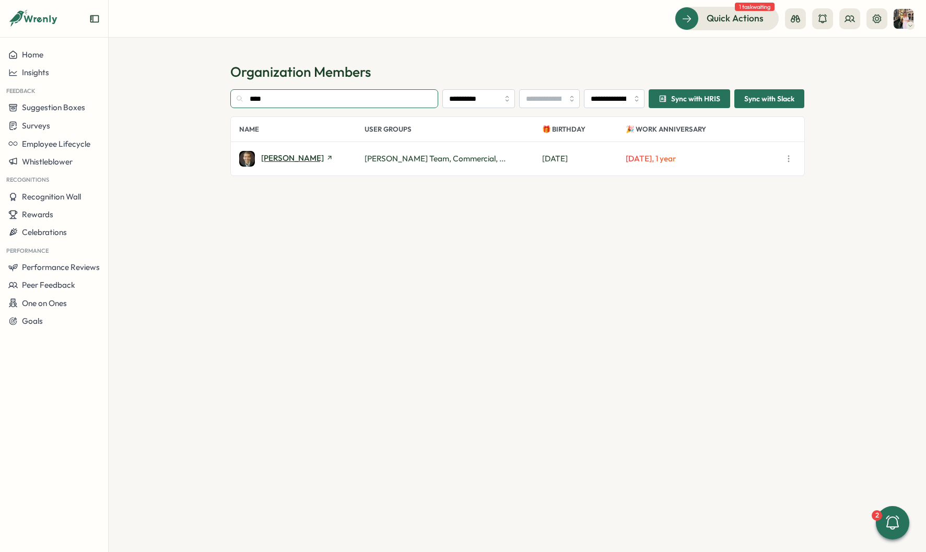
type input "****"
click at [277, 162] on span "Bill Warshauer" at bounding box center [292, 158] width 63 height 8
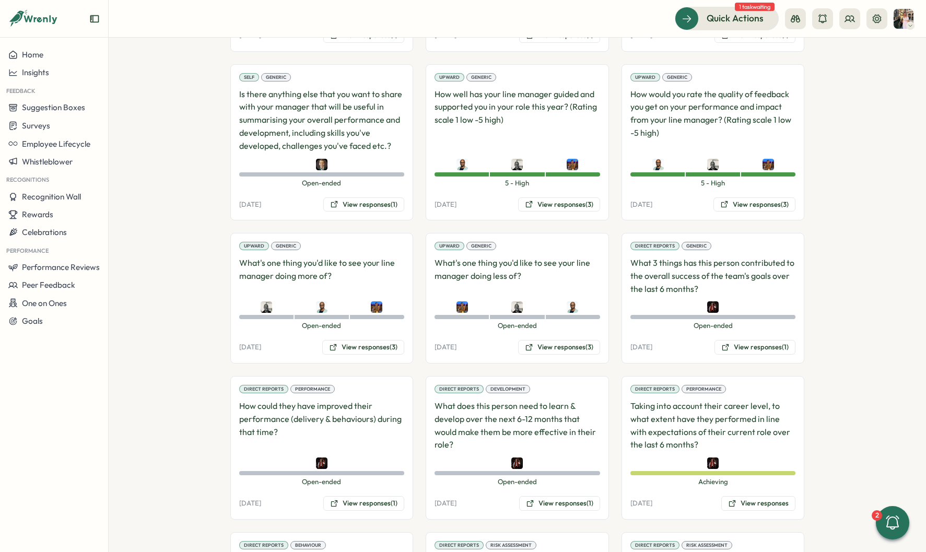
scroll to position [873, 0]
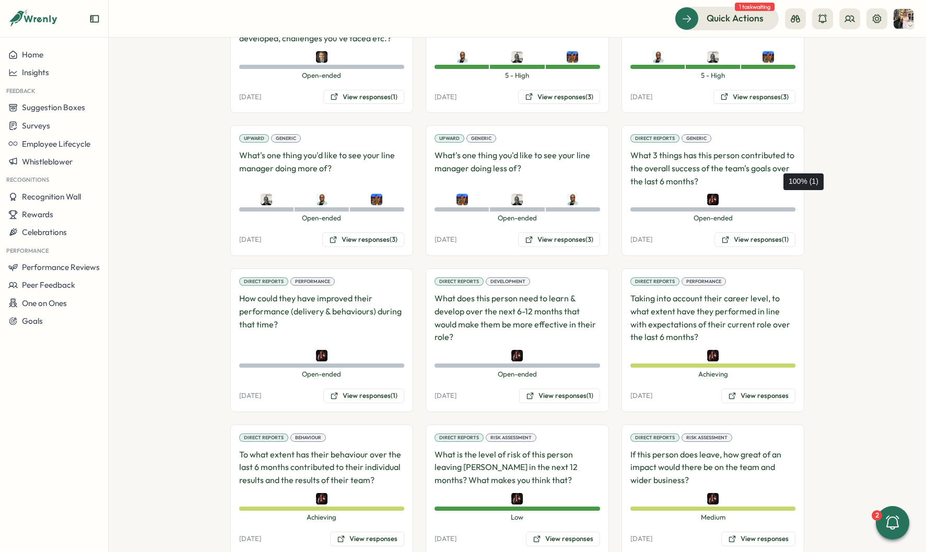
click at [778, 207] on div "Open-ended" at bounding box center [712, 209] width 165 height 4
click at [763, 232] on button "View responses (1)" at bounding box center [754, 239] width 81 height 15
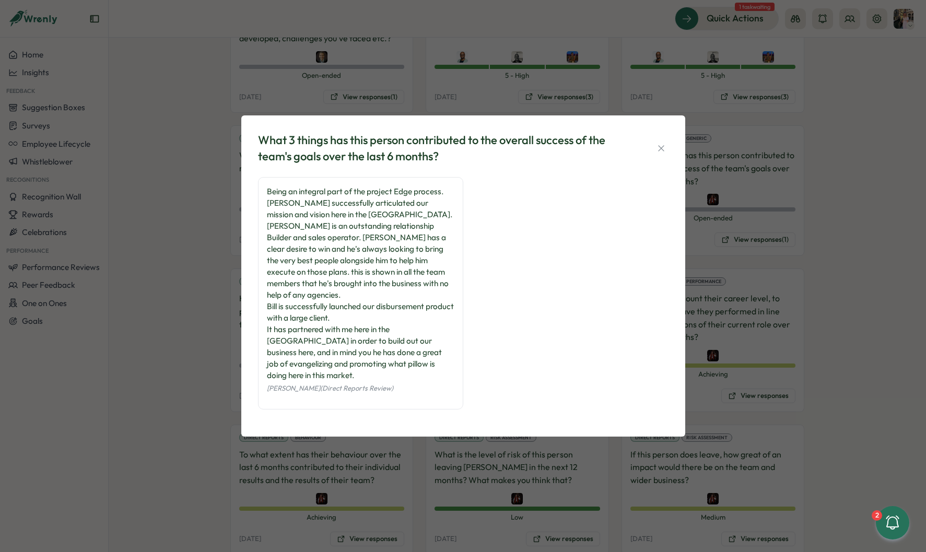
click at [752, 224] on div "What 3 things has this person contributed to the overall success of the team's …" at bounding box center [463, 276] width 926 height 552
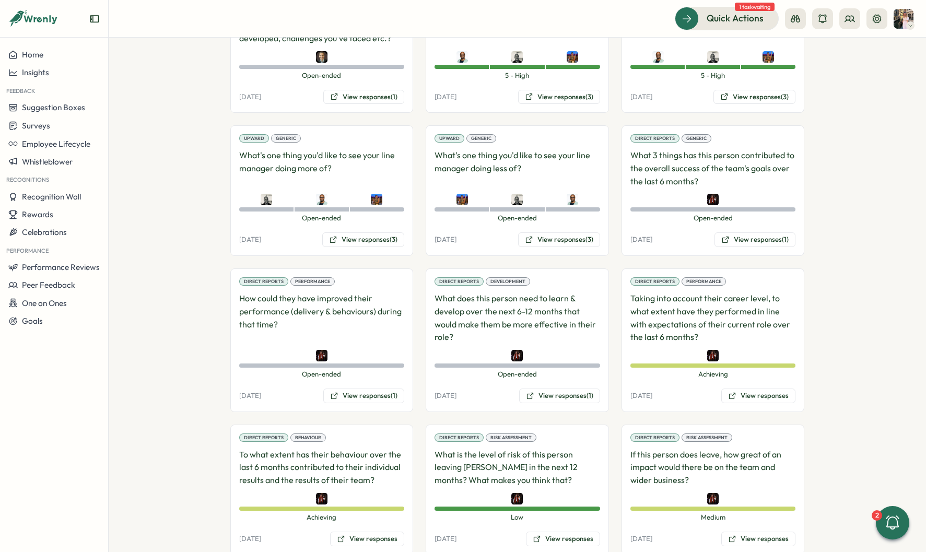
click at [380, 375] on div "Direct Reports Performance How could they have improved their performance (deli…" at bounding box center [321, 340] width 183 height 144
click at [380, 388] on button "View responses (1)" at bounding box center [363, 395] width 81 height 15
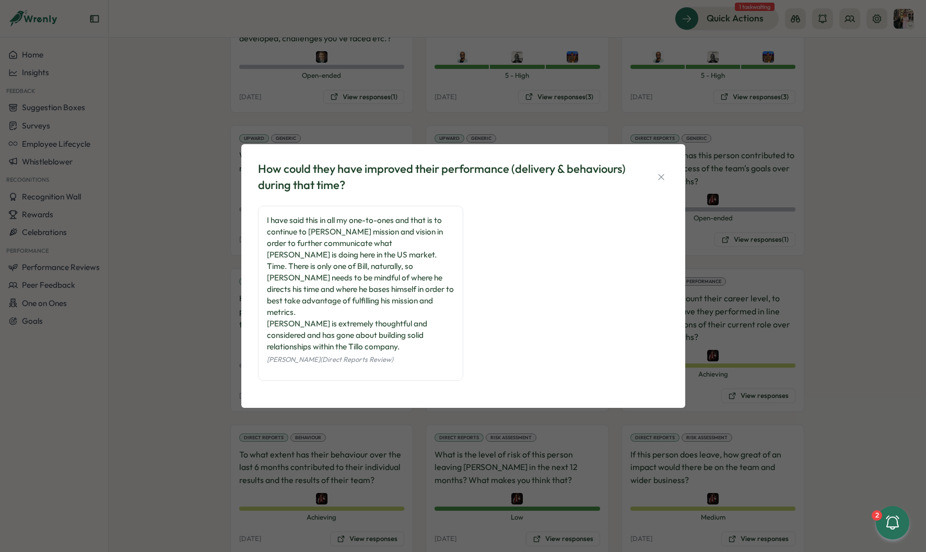
click at [724, 306] on div "How could they have improved their performance (delivery & behaviours) during t…" at bounding box center [463, 276] width 926 height 552
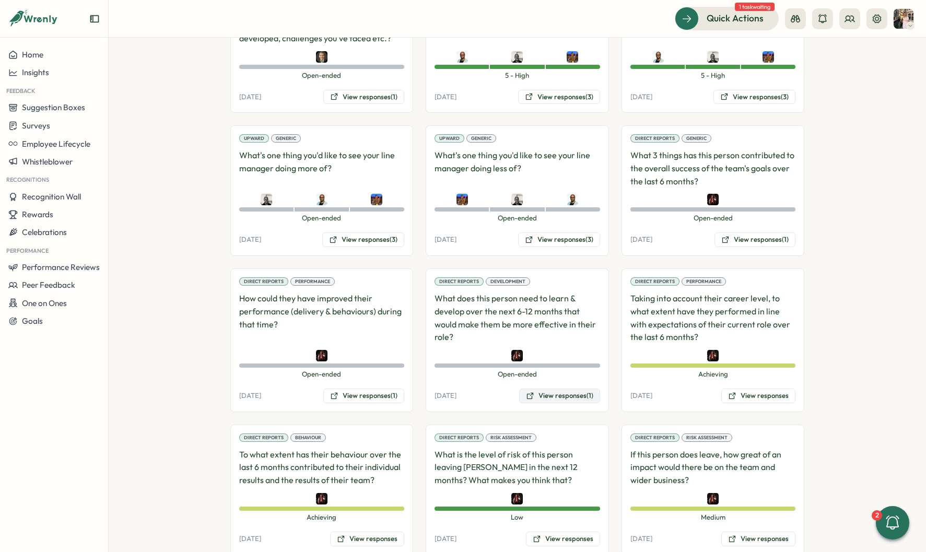
click at [580, 388] on button "View responses (1)" at bounding box center [559, 395] width 81 height 15
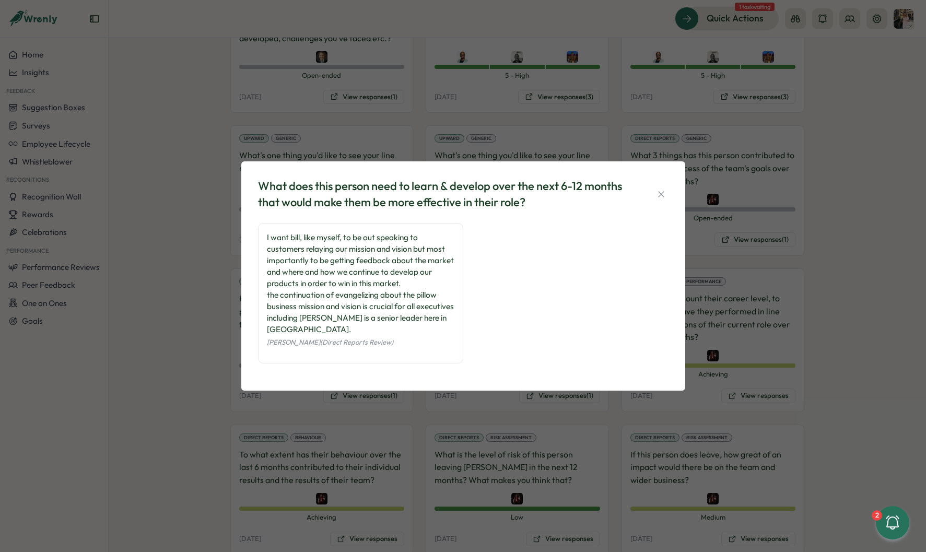
click at [785, 294] on div "What does this person need to learn & develop over the next 6-12 months that wo…" at bounding box center [463, 276] width 926 height 552
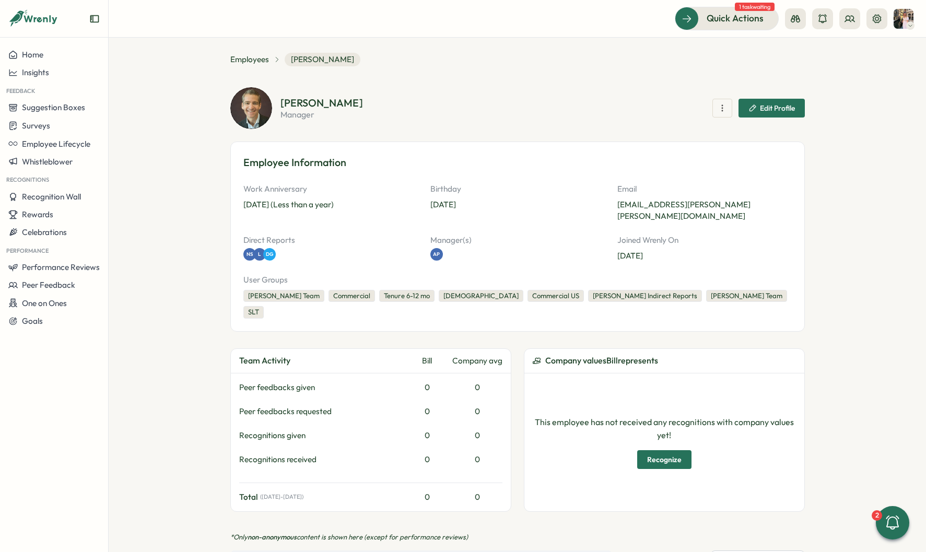
scroll to position [0, 0]
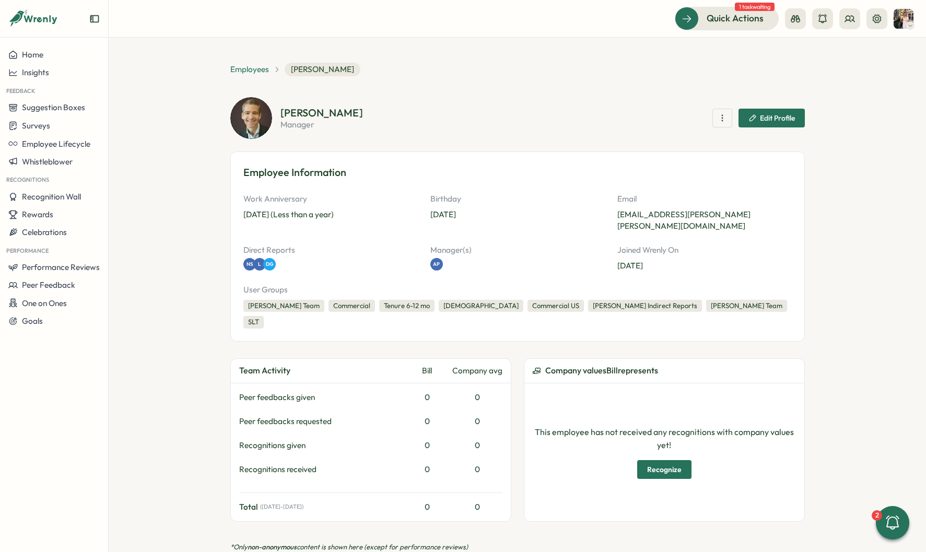
click at [241, 69] on span "Employees" at bounding box center [249, 69] width 39 height 11
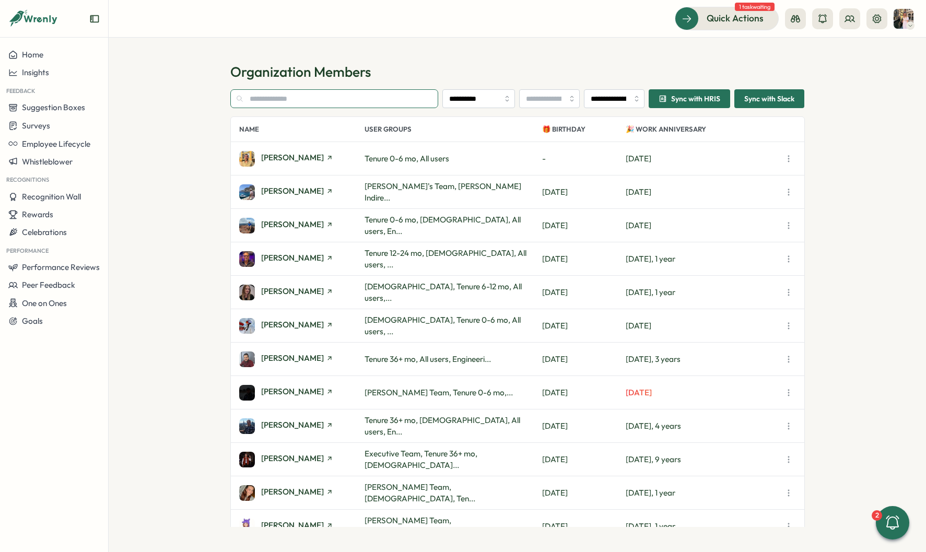
click at [281, 100] on input "text" at bounding box center [334, 98] width 208 height 19
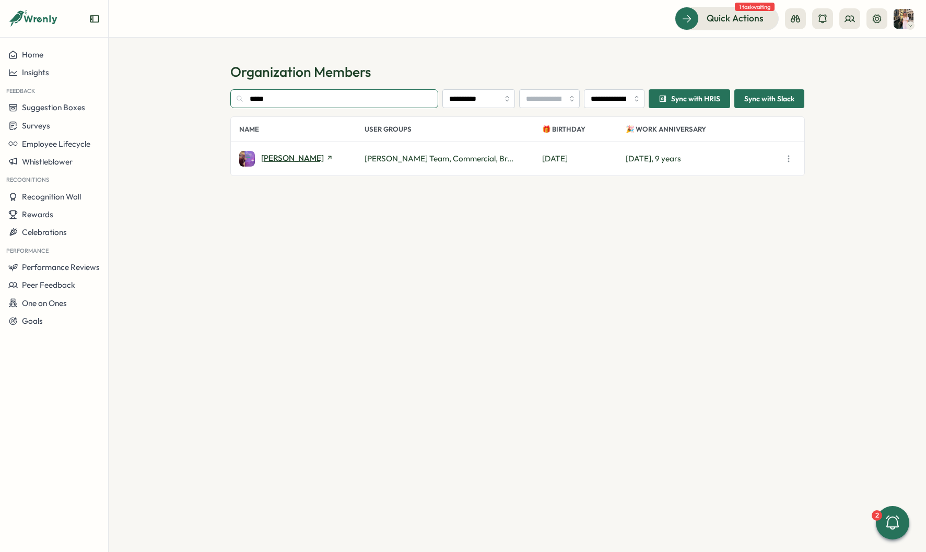
type input "*****"
click at [281, 155] on span "Katie Cannon" at bounding box center [292, 158] width 63 height 8
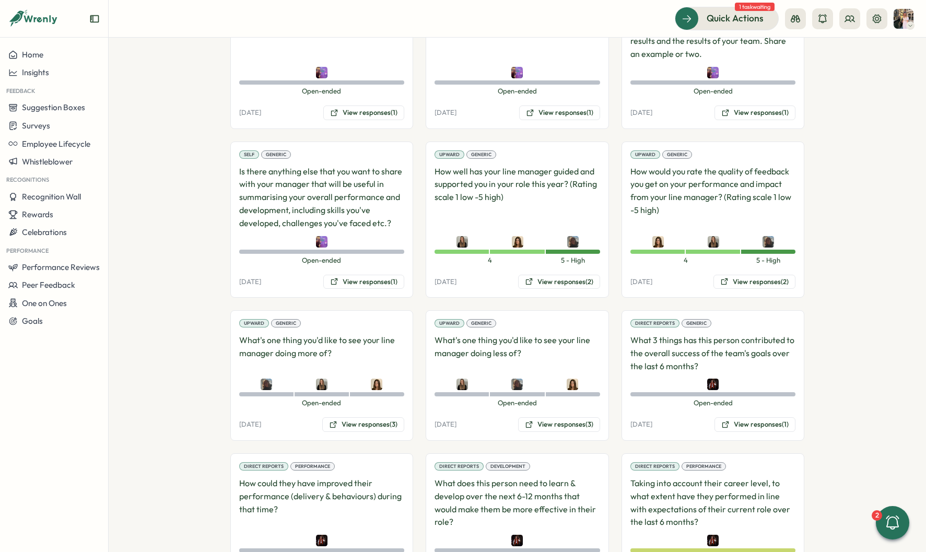
scroll to position [890, 0]
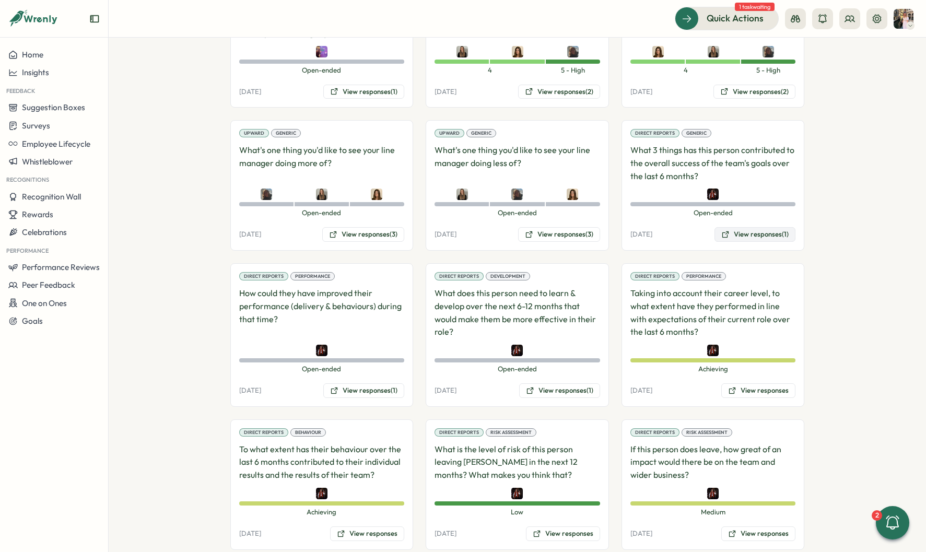
click at [746, 227] on button "View responses (1)" at bounding box center [754, 234] width 81 height 15
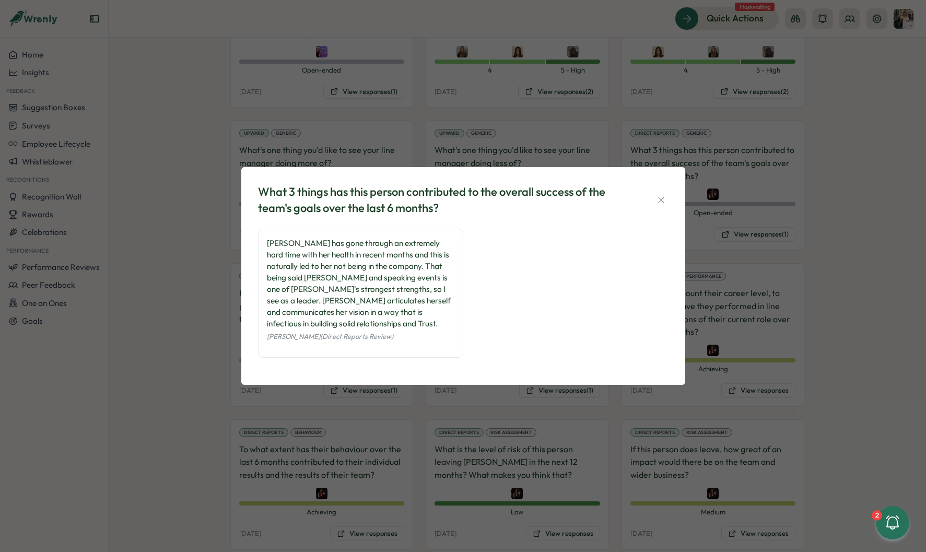
click at [743, 247] on div "What 3 things has this person contributed to the overall success of the team's …" at bounding box center [463, 276] width 926 height 552
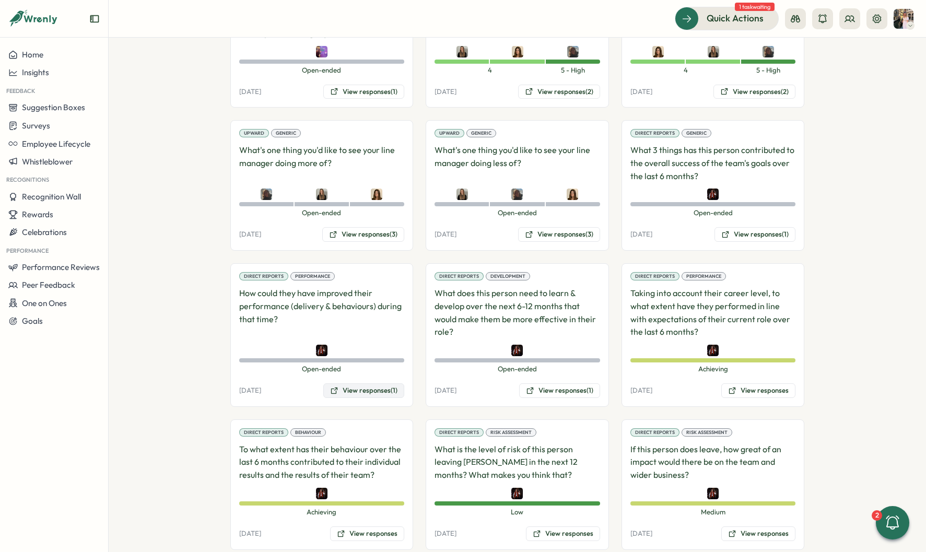
click at [380, 383] on button "View responses (1)" at bounding box center [363, 390] width 81 height 15
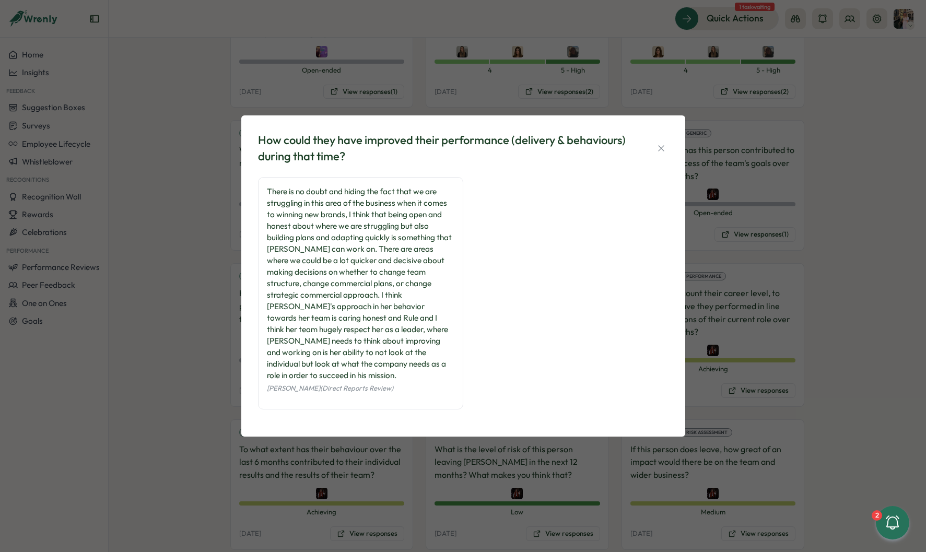
click at [733, 317] on div "How could they have improved their performance (delivery & behaviours) during t…" at bounding box center [463, 276] width 926 height 552
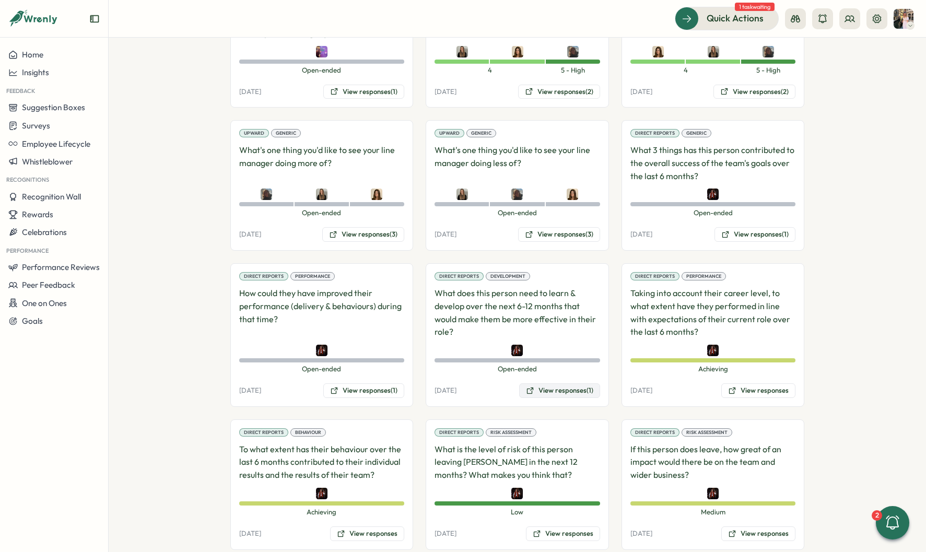
click at [547, 383] on button "View responses (1)" at bounding box center [559, 390] width 81 height 15
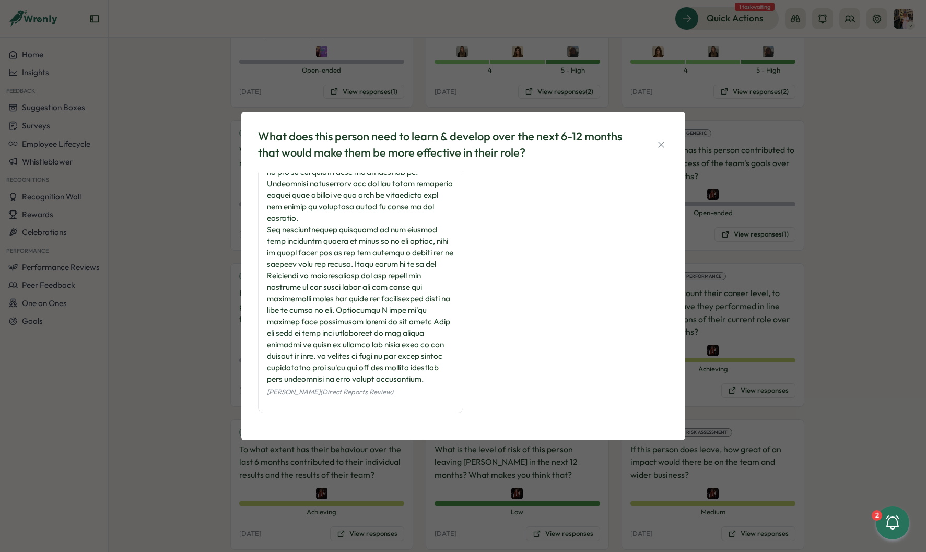
scroll to position [73, 0]
click at [798, 282] on div "What does this person need to learn & develop over the next 6-12 months that wo…" at bounding box center [463, 276] width 926 height 552
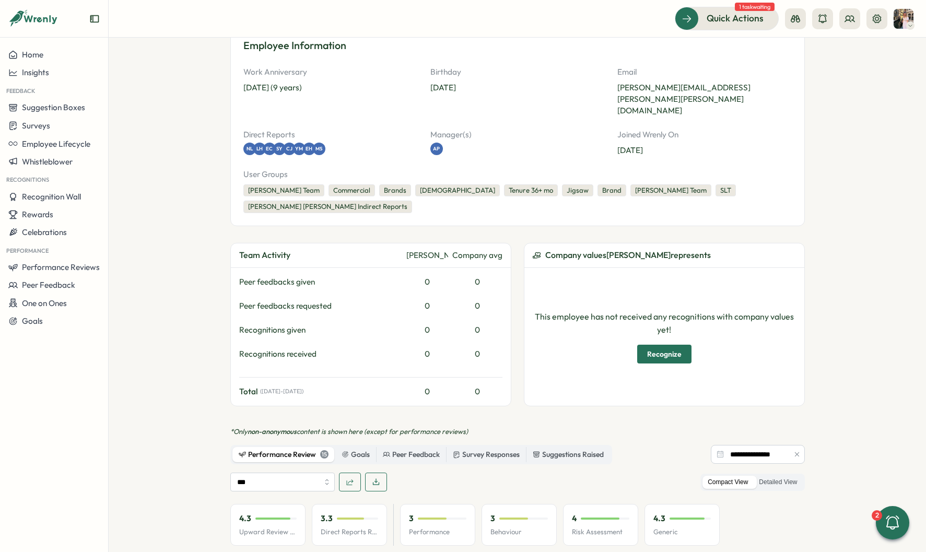
scroll to position [0, 0]
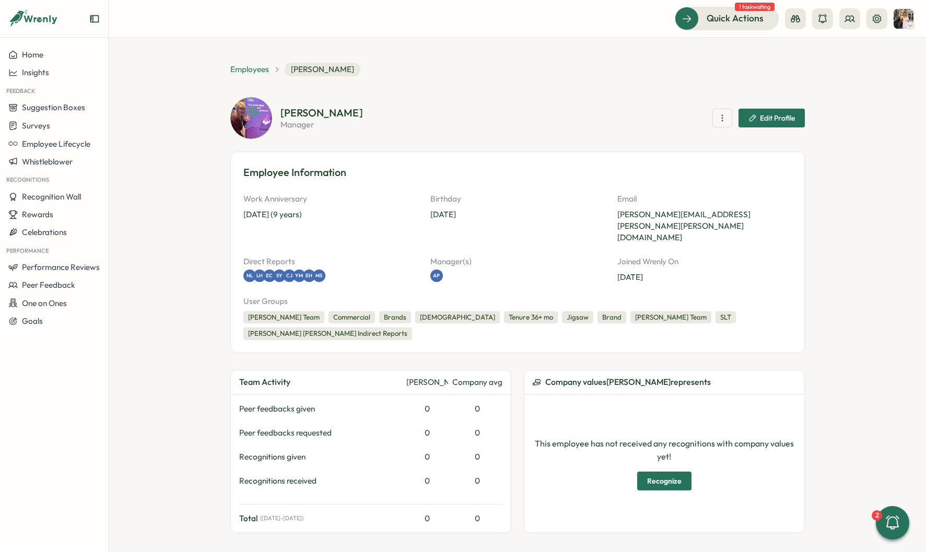
click at [248, 73] on span "Employees" at bounding box center [249, 69] width 39 height 11
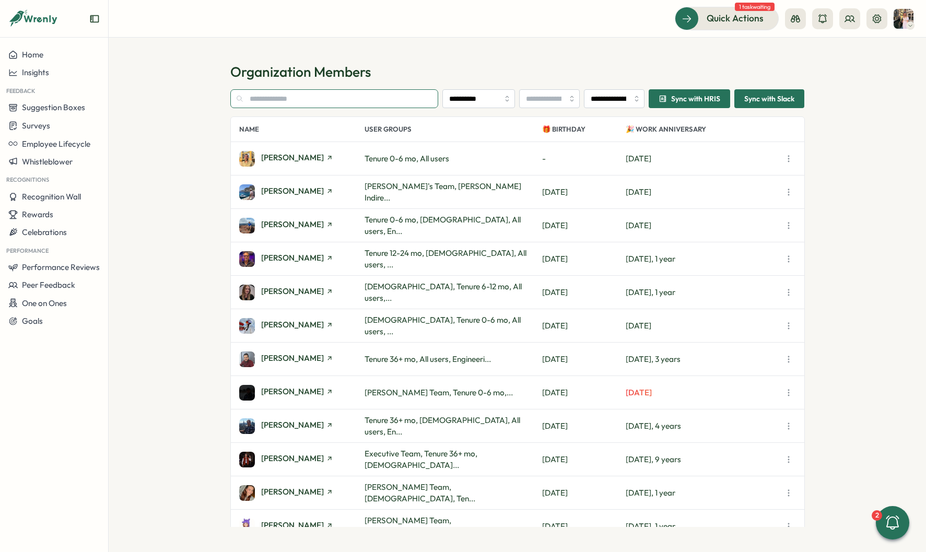
click at [280, 104] on input "text" at bounding box center [334, 98] width 208 height 19
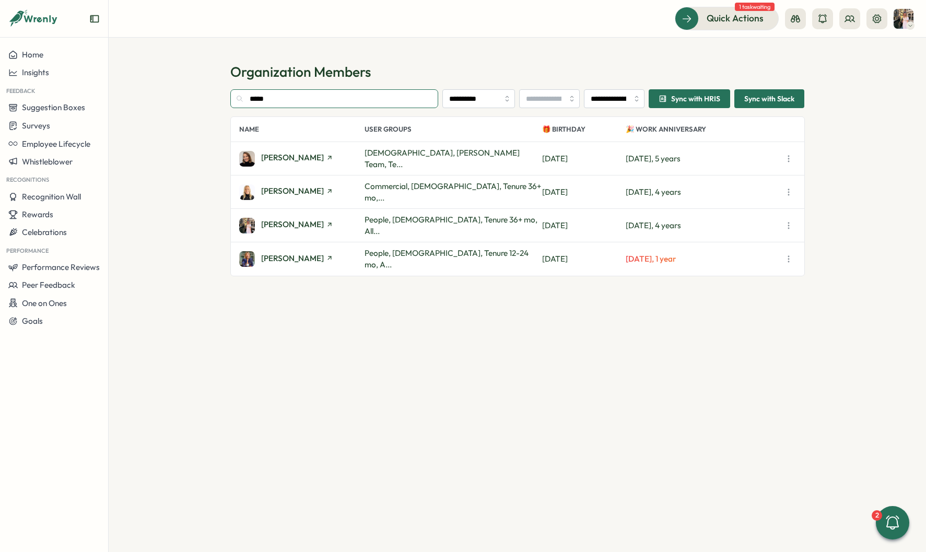
type input "*****"
click at [267, 263] on div "Hanna Smith" at bounding box center [297, 259] width 72 height 10
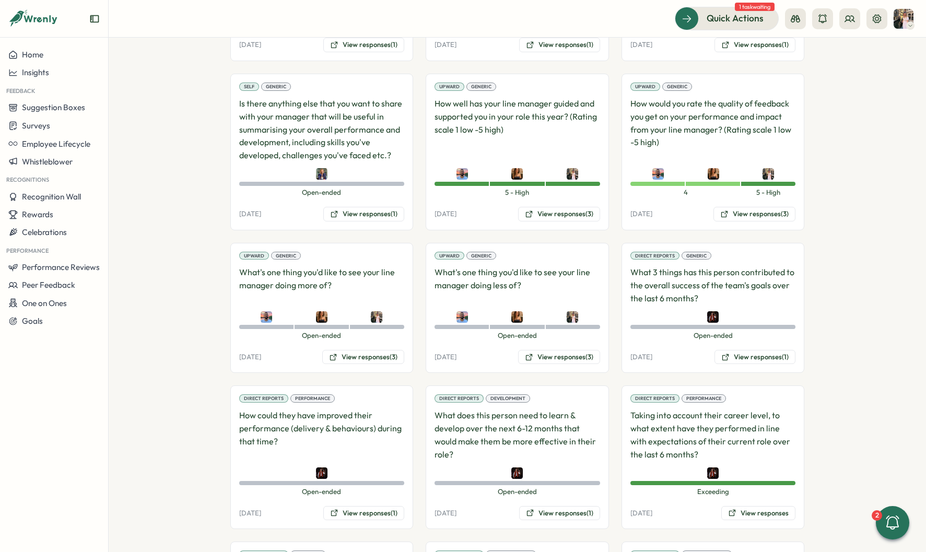
scroll to position [747, 0]
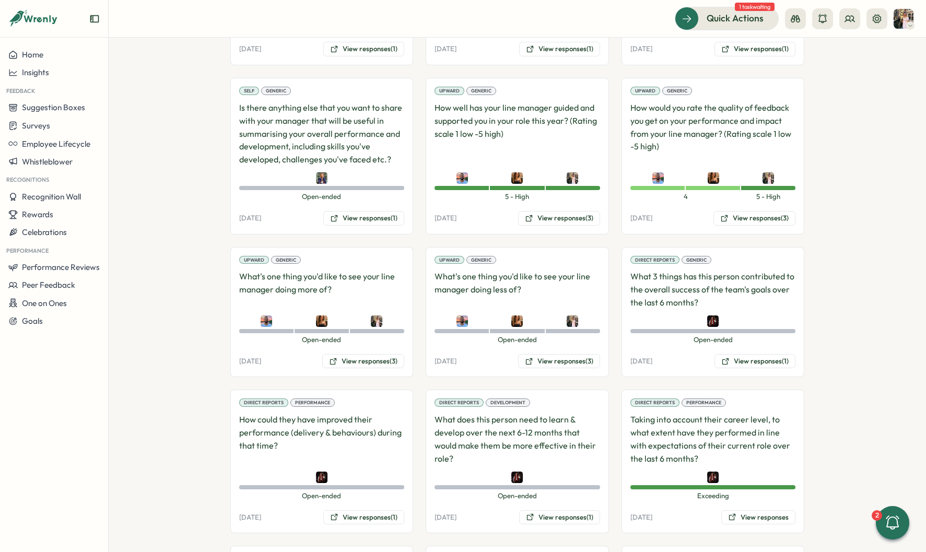
click at [361, 329] on div "Upward Generic What's one thing you'd like to see your line manager doing more …" at bounding box center [321, 312] width 183 height 131
click at [360, 354] on button "View responses (3)" at bounding box center [363, 361] width 82 height 15
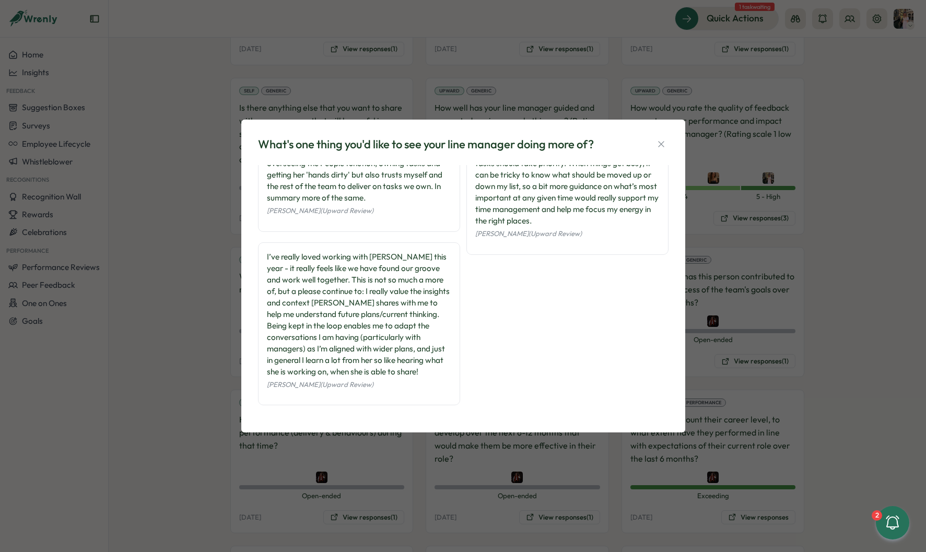
scroll to position [0, 0]
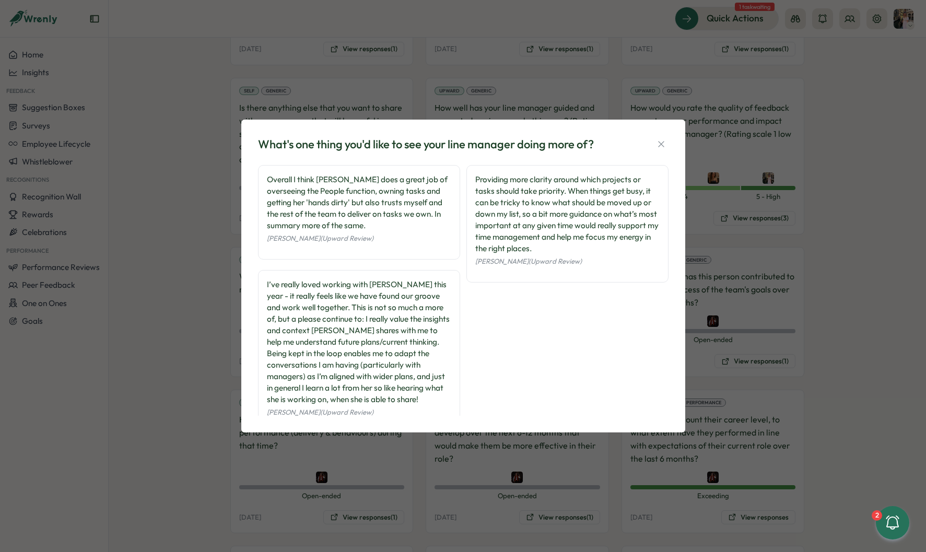
click at [751, 275] on div "What's one thing you'd like to see your line manager doing more of? Overall I t…" at bounding box center [463, 276] width 926 height 552
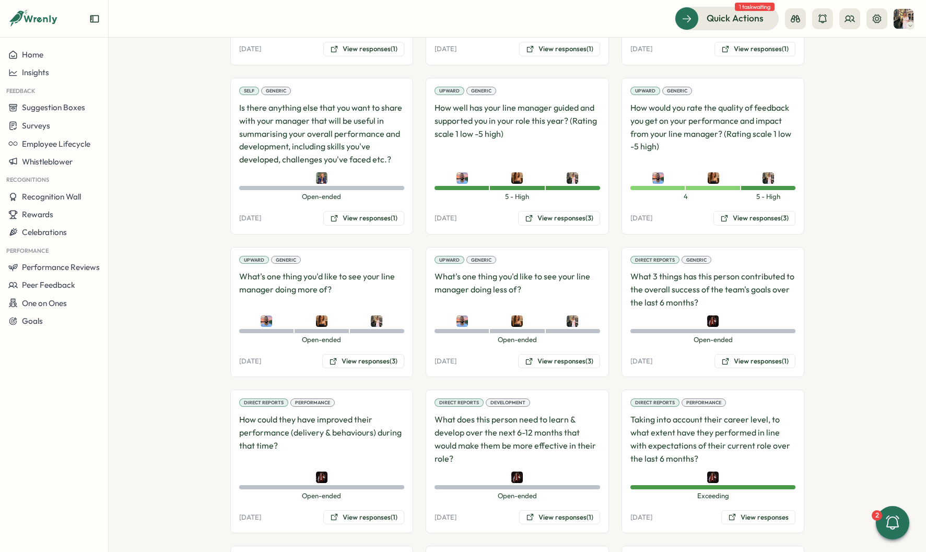
click at [551, 486] on div "Direct Reports Development What does this person need to learn & develop over t…" at bounding box center [516, 461] width 183 height 144
click at [770, 354] on button "View responses (1)" at bounding box center [754, 361] width 81 height 15
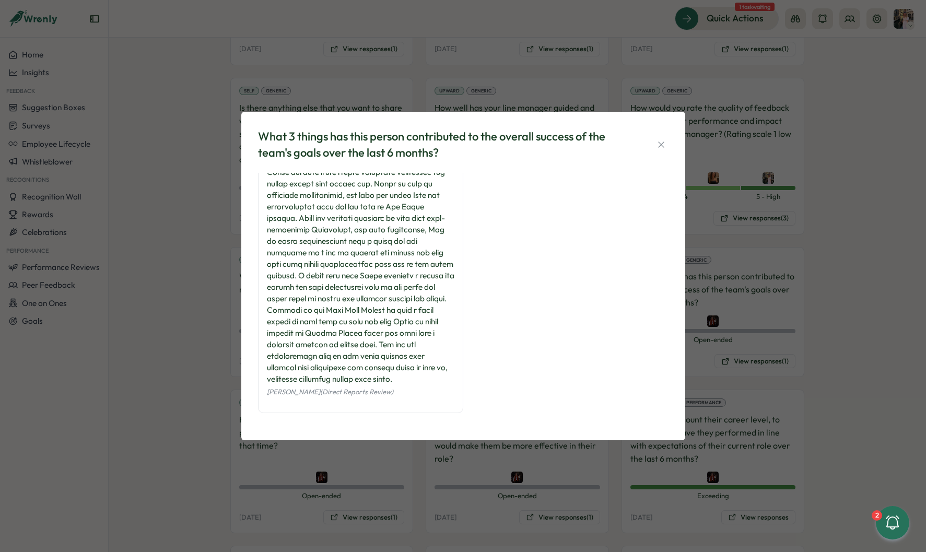
scroll to position [61, 0]
click at [213, 338] on div "What 3 things has this person contributed to the overall success of the team's …" at bounding box center [463, 276] width 926 height 552
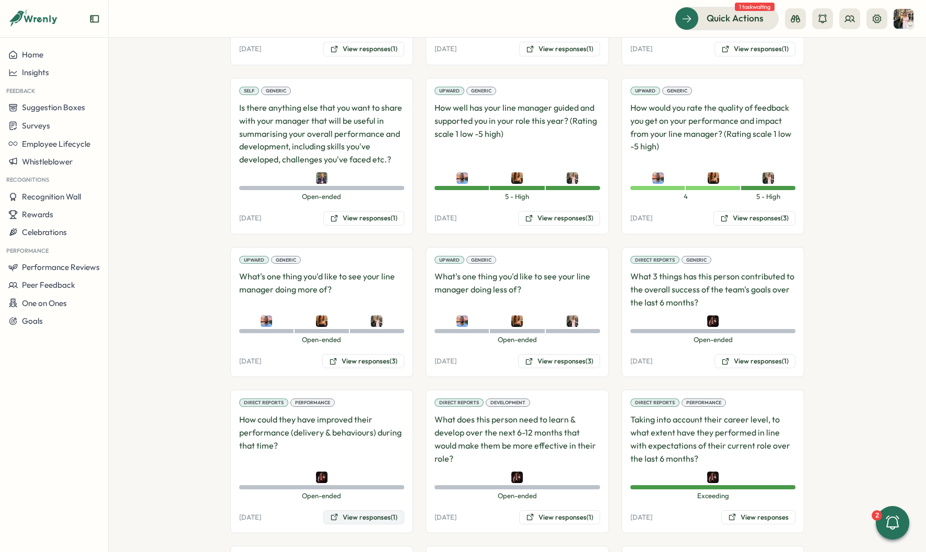
click at [344, 510] on button "View responses (1)" at bounding box center [363, 517] width 81 height 15
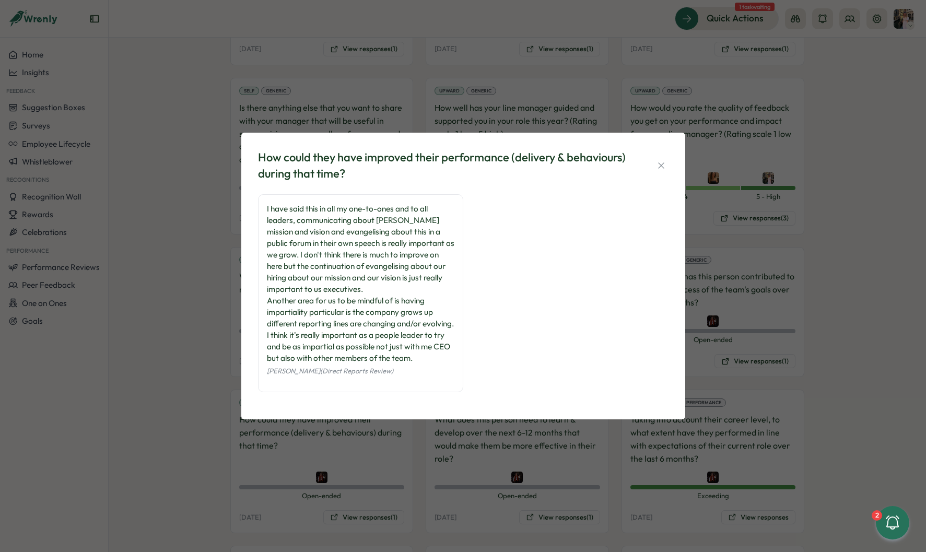
click at [710, 315] on div "How could they have improved their performance (delivery & behaviours) during t…" at bounding box center [463, 276] width 926 height 552
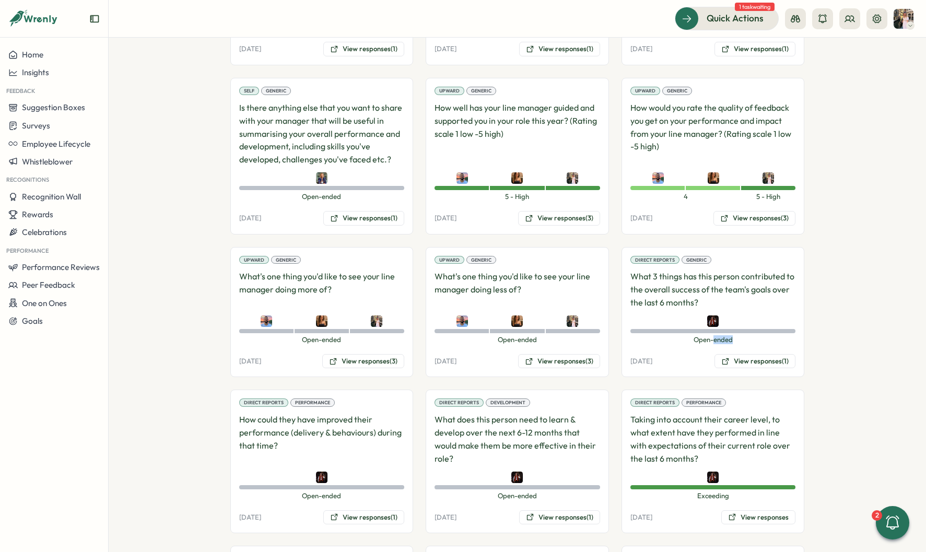
click at [710, 335] on span "Open-ended" at bounding box center [712, 339] width 165 height 9
click at [538, 510] on button "View responses (1)" at bounding box center [559, 517] width 81 height 15
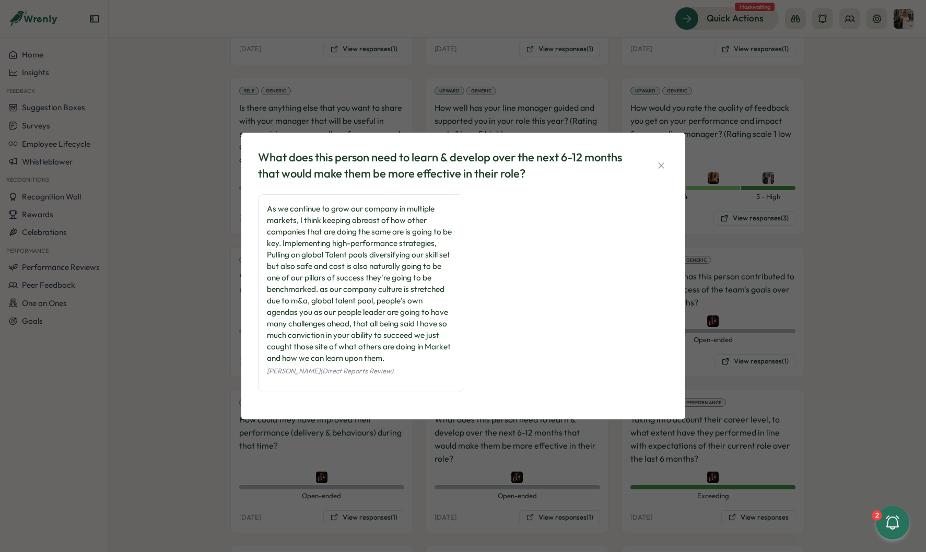
click at [781, 302] on div "What does this person need to learn & develop over the next 6-12 months that wo…" at bounding box center [463, 276] width 926 height 552
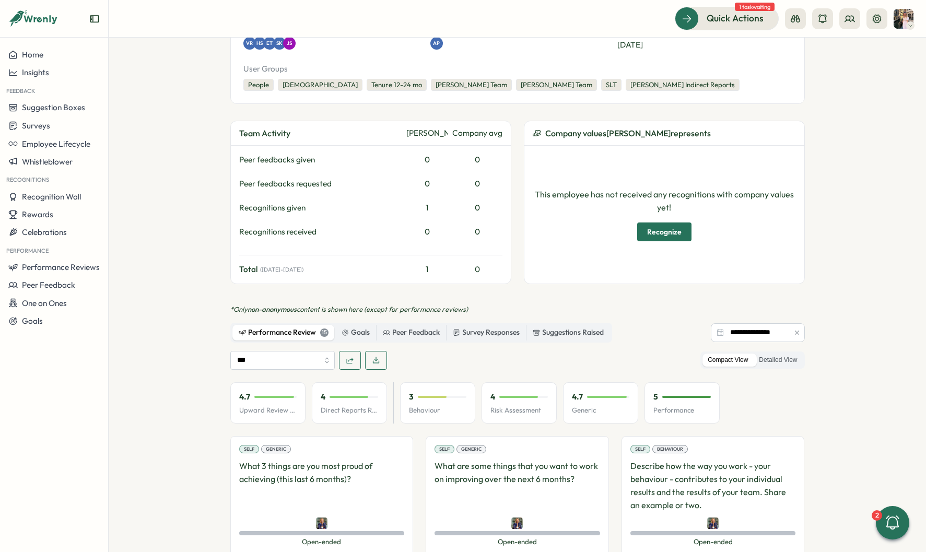
scroll to position [0, 0]
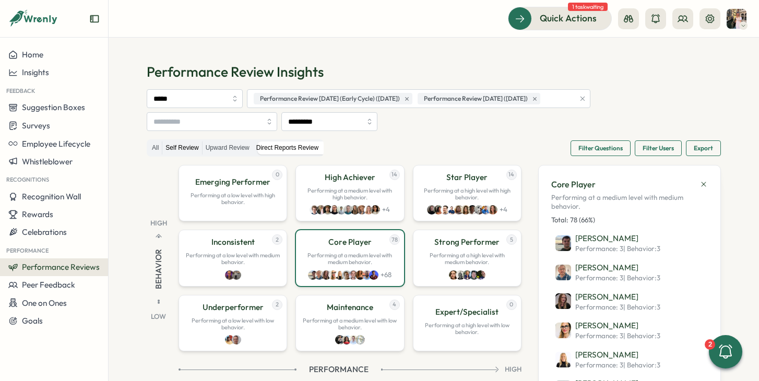
scroll to position [83, 0]
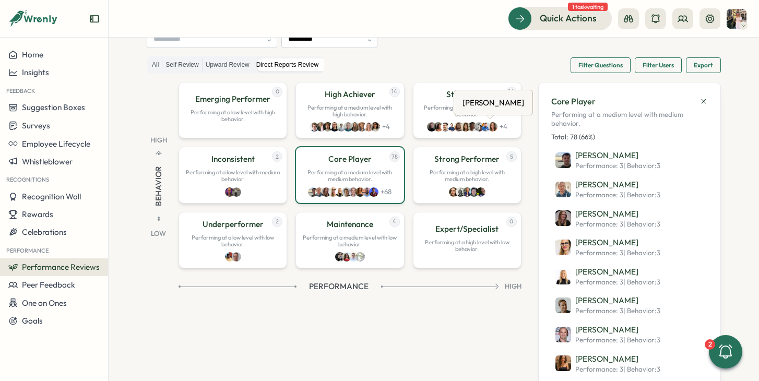
click at [489, 108] on div "[PERSON_NAME]" at bounding box center [493, 102] width 66 height 16
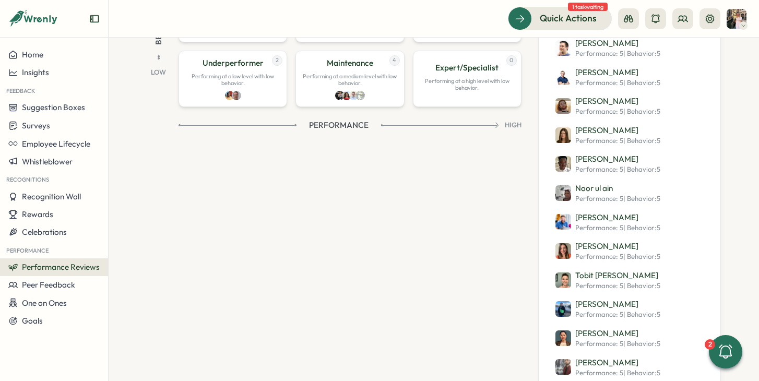
scroll to position [250, 0]
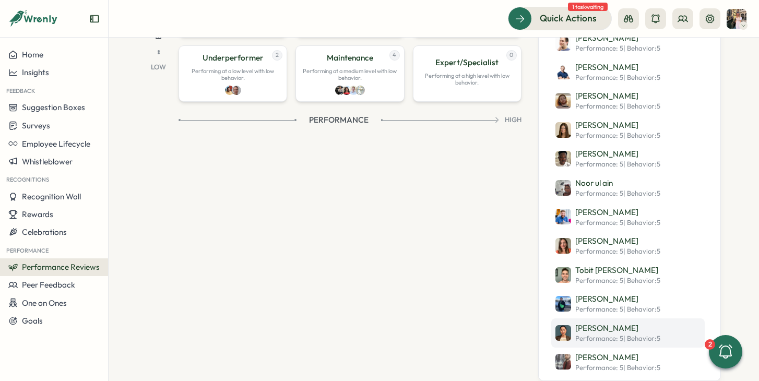
click at [592, 328] on p "[PERSON_NAME]" at bounding box center [617, 328] width 85 height 11
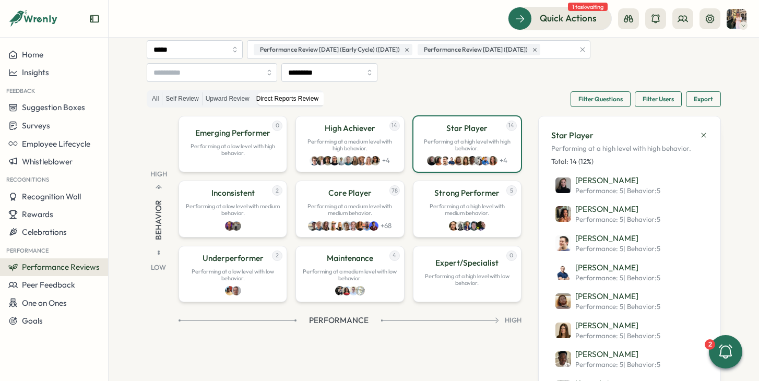
scroll to position [55, 0]
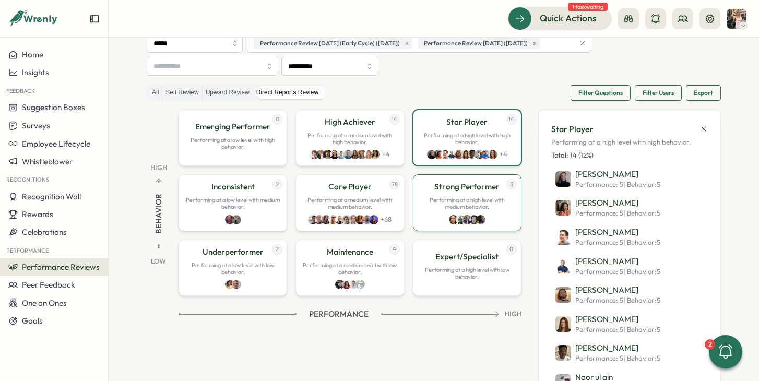
click at [425, 202] on p "Performing at a high level with medium behavior." at bounding box center [467, 204] width 95 height 14
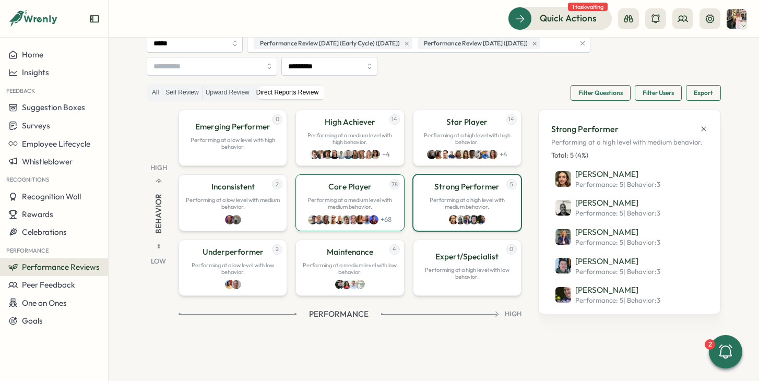
click at [395, 194] on div "78 Core Player Performing at a medium level with medium behavior. + 68" at bounding box center [349, 202] width 109 height 56
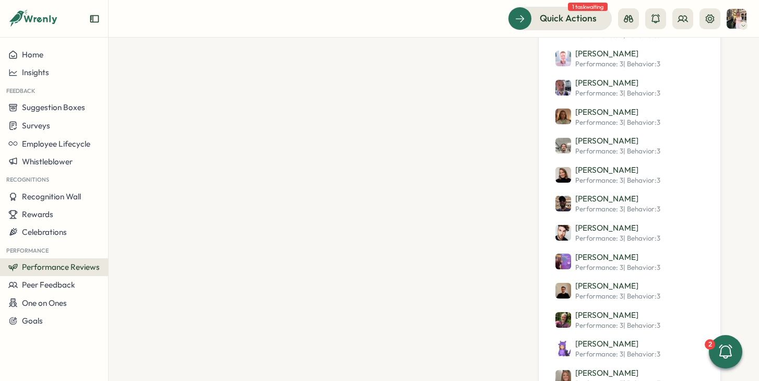
scroll to position [678, 0]
click at [606, 177] on span "Performance: 3 | Behavior : 3" at bounding box center [617, 180] width 85 height 9
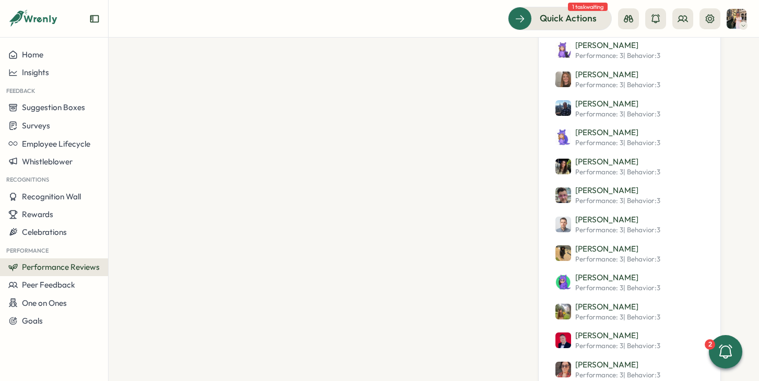
scroll to position [978, 0]
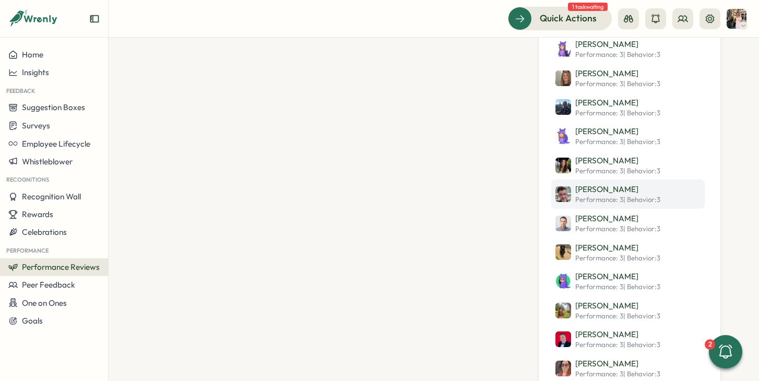
click at [618, 190] on p "[PERSON_NAME]" at bounding box center [617, 189] width 85 height 11
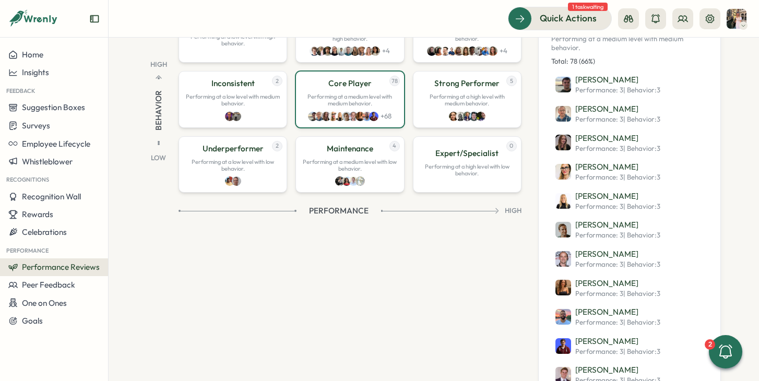
scroll to position [0, 0]
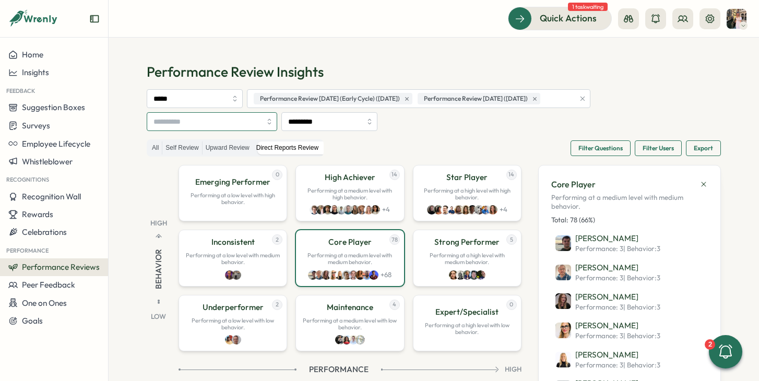
click at [246, 124] on input "search" at bounding box center [207, 122] width 108 height 18
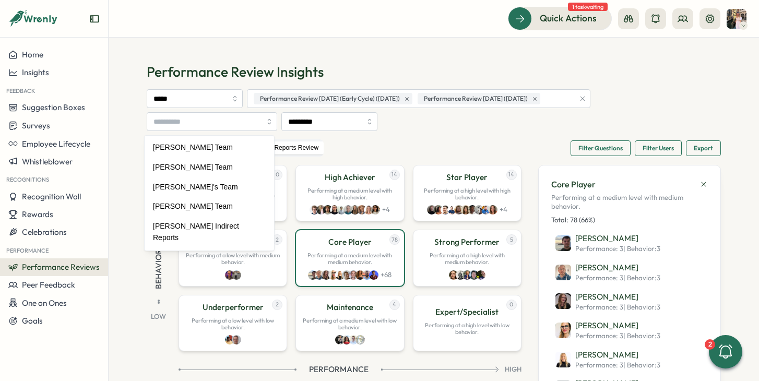
click at [426, 136] on div "Performance Review Insights ***** Performance Review [DATE] (Early Cycle) ([DAT…" at bounding box center [434, 253] width 574 height 380
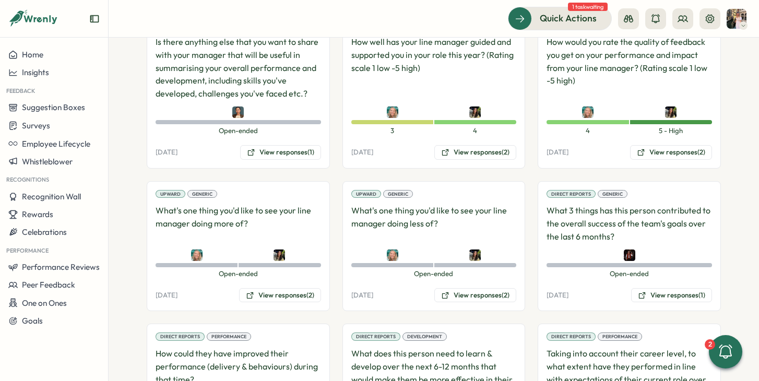
scroll to position [801, 0]
click at [480, 145] on button "View responses (2)" at bounding box center [475, 152] width 82 height 15
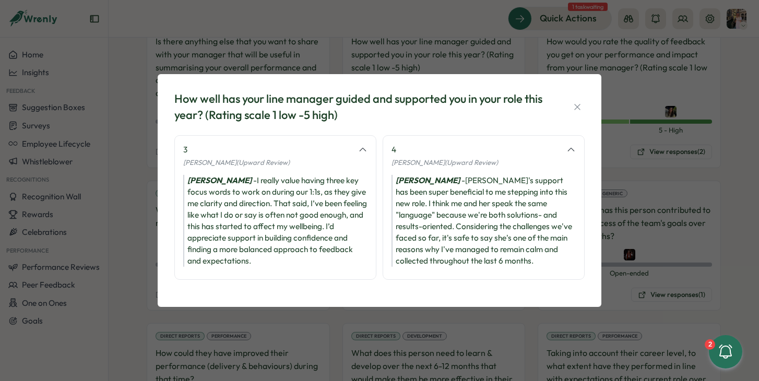
click at [670, 158] on div "How well has your line manager guided and supported you in your role this year?…" at bounding box center [379, 190] width 759 height 381
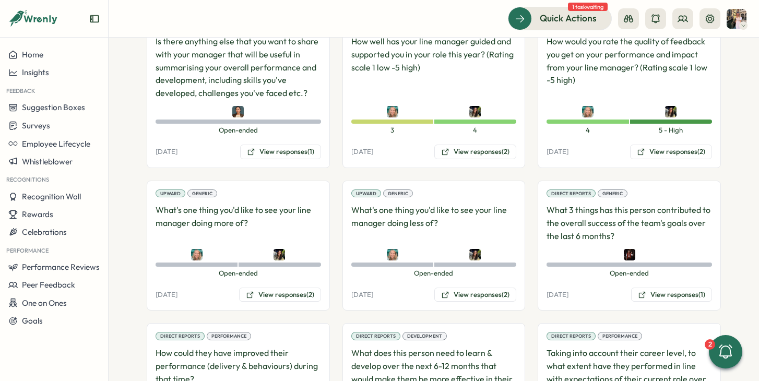
click at [669, 147] on div "Upward Generic How would you rate the quality of feedback you get on your perfo…" at bounding box center [629, 89] width 183 height 157
click at [669, 145] on button "View responses (2)" at bounding box center [671, 152] width 82 height 15
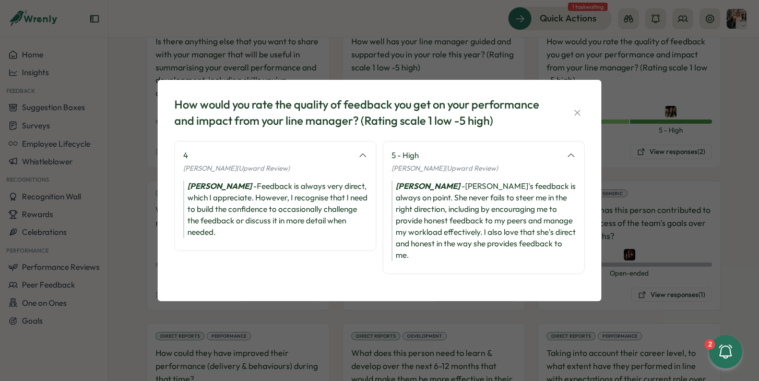
click at [667, 137] on div "How would you rate the quality of feedback you get on your performance and impa…" at bounding box center [379, 190] width 759 height 381
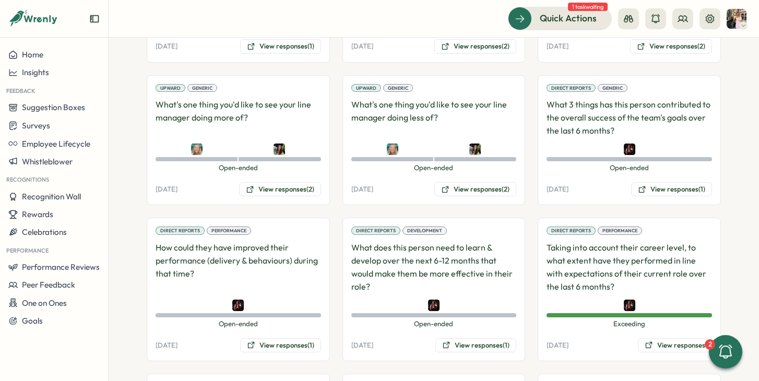
scroll to position [915, 0]
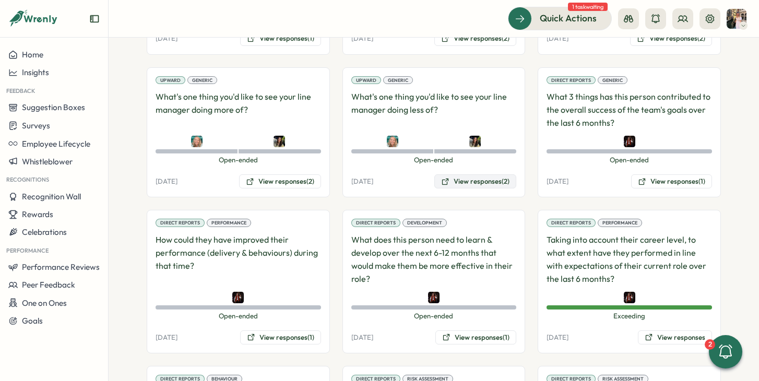
click at [493, 174] on button "View responses (2)" at bounding box center [475, 181] width 82 height 15
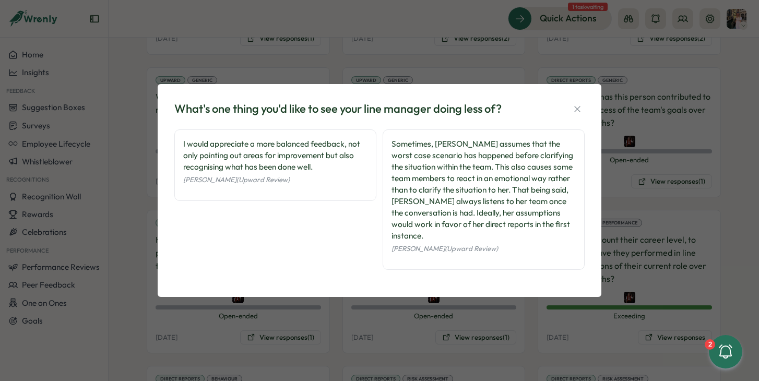
click at [625, 198] on div "What's one thing you'd like to see your line manager doing less of? I would app…" at bounding box center [379, 190] width 759 height 381
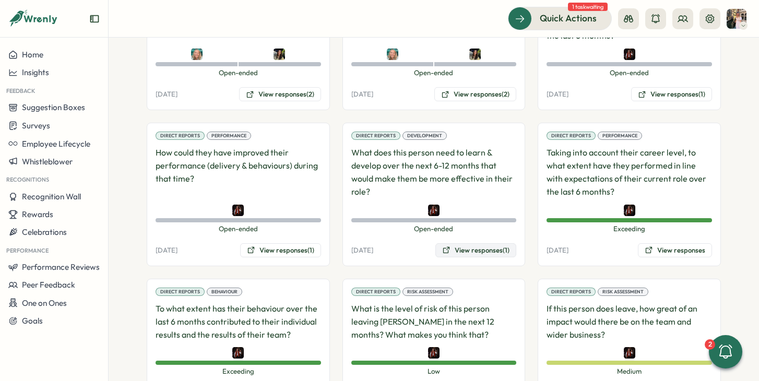
scroll to position [1007, 0]
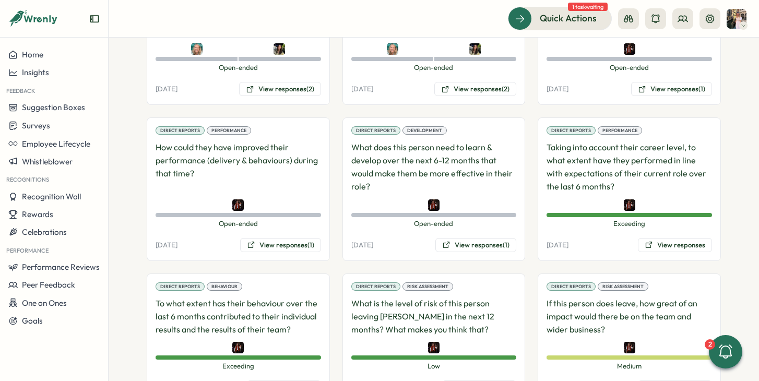
click at [668, 242] on div "Direct Reports Performance Taking into account their career level, to what exte…" at bounding box center [629, 189] width 183 height 144
click at [667, 238] on button "View responses" at bounding box center [675, 245] width 74 height 15
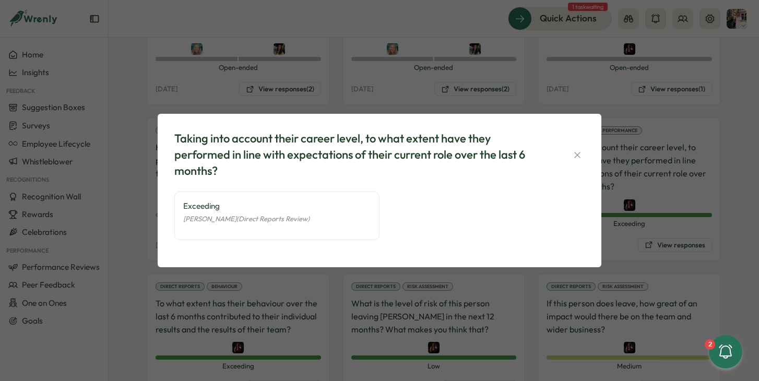
click at [643, 248] on div "Taking into account their career level, to what extent have they performed in l…" at bounding box center [379, 190] width 759 height 381
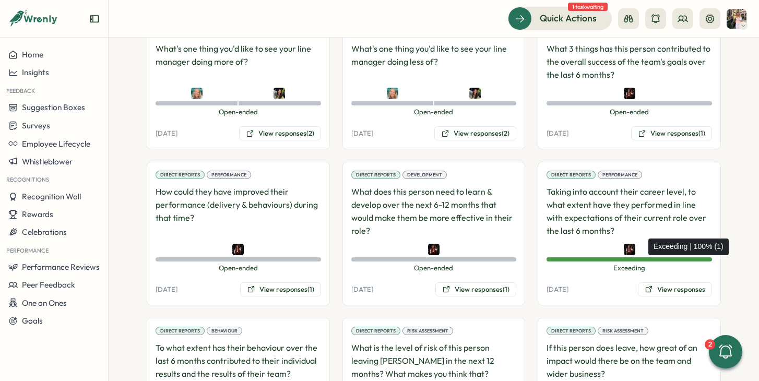
scroll to position [920, 0]
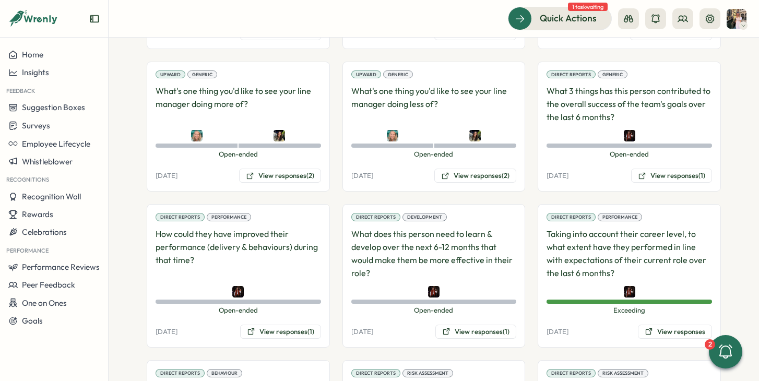
click at [665, 155] on div "Direct Reports Generic What 3 things has this person contributed to the overall…" at bounding box center [629, 127] width 183 height 131
click at [665, 169] on button "View responses (1)" at bounding box center [671, 176] width 81 height 15
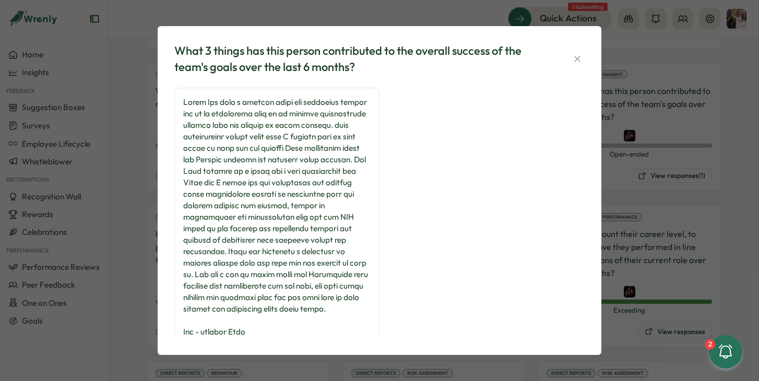
click at [697, 112] on div "What 3 things has this person contributed to the overall success of the team's …" at bounding box center [379, 190] width 759 height 381
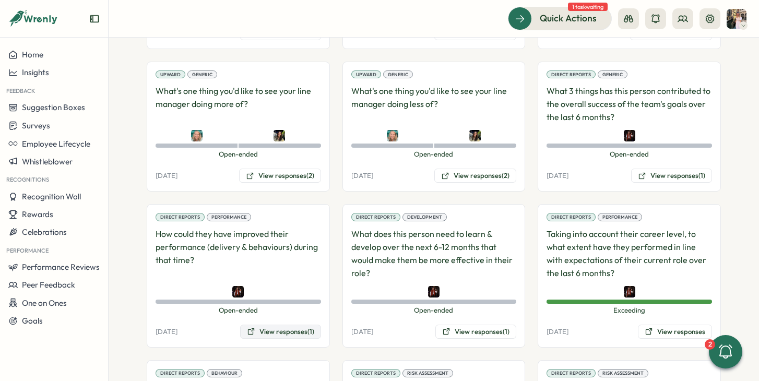
click at [294, 325] on button "View responses (1)" at bounding box center [280, 332] width 81 height 15
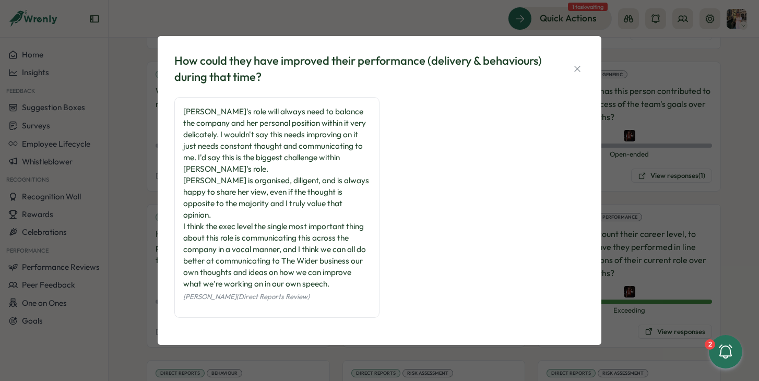
click at [650, 188] on div "How could they have improved their performance (delivery & behaviours) during t…" at bounding box center [379, 190] width 759 height 381
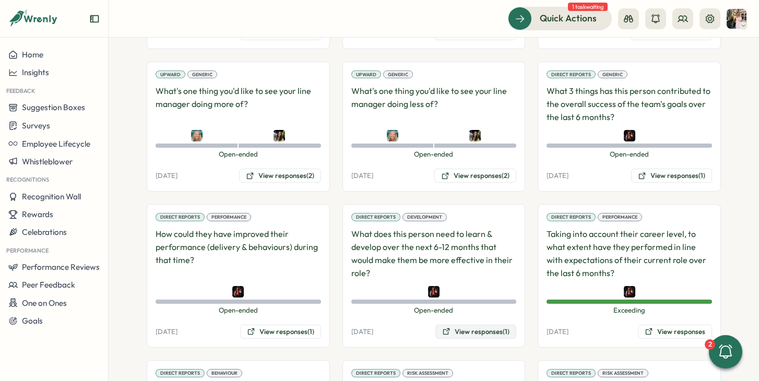
click at [457, 325] on button "View responses (1)" at bounding box center [475, 332] width 81 height 15
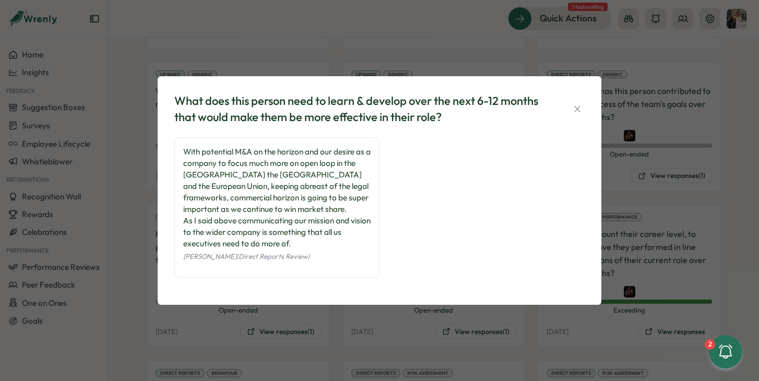
click at [629, 200] on div "What does this person need to learn & develop over the next 6-12 months that wo…" at bounding box center [379, 190] width 759 height 381
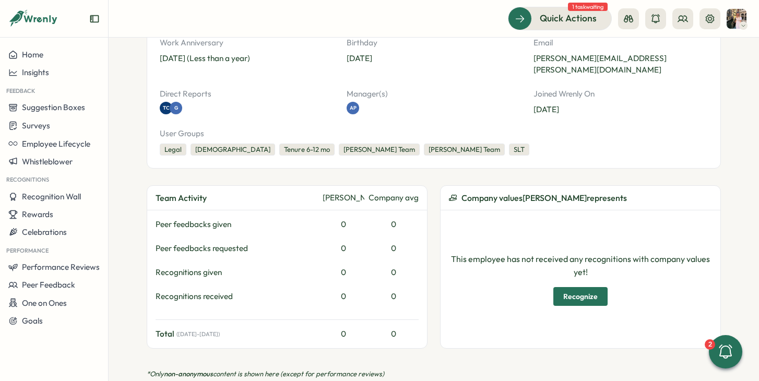
scroll to position [0, 0]
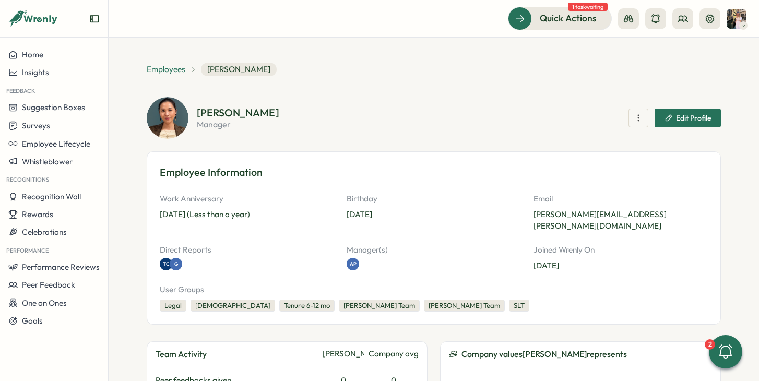
click at [175, 72] on span "Employees" at bounding box center [166, 69] width 39 height 11
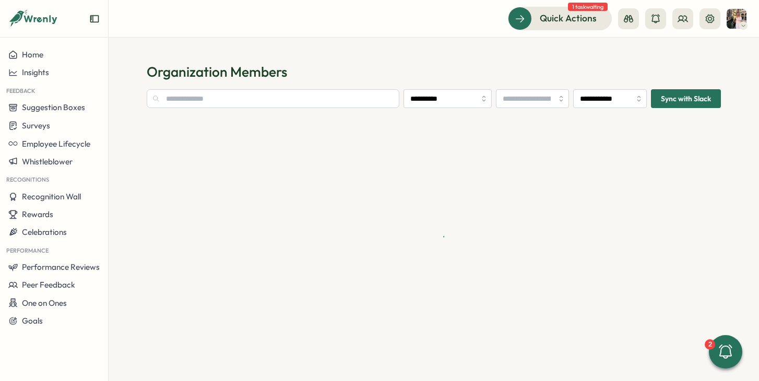
type input "**********"
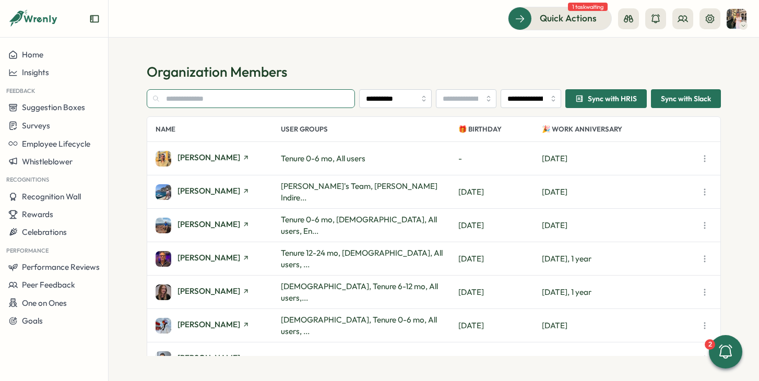
click at [210, 94] on input "text" at bounding box center [251, 98] width 208 height 19
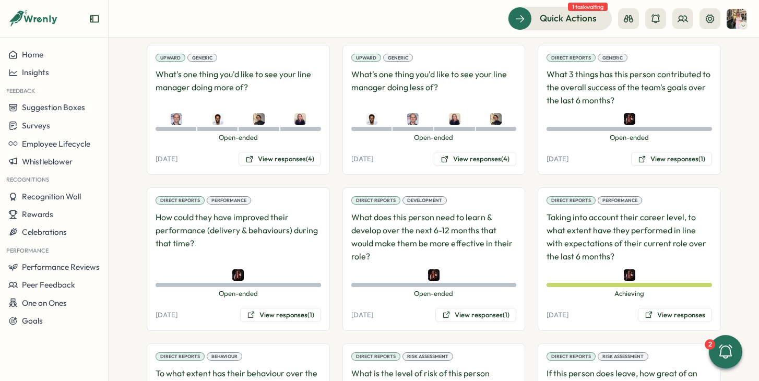
scroll to position [933, 0]
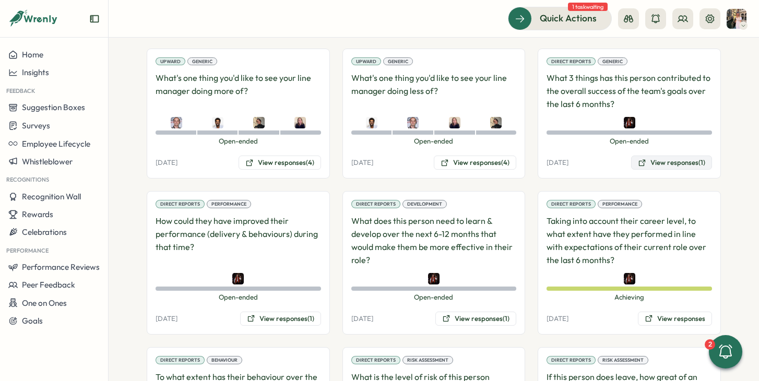
click at [649, 156] on button "View responses (1)" at bounding box center [671, 163] width 81 height 15
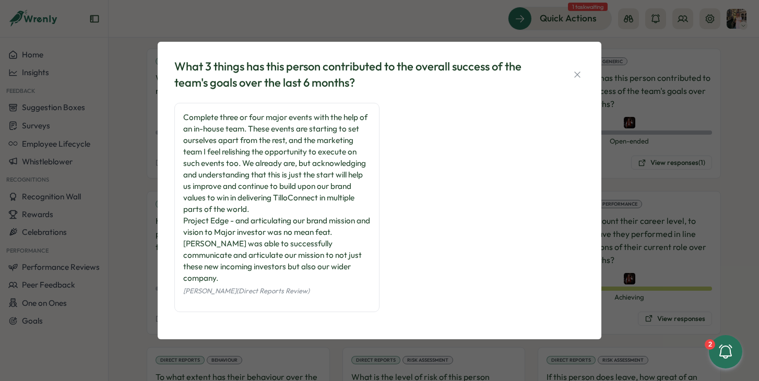
click at [677, 161] on div "What 3 things has this person contributed to the overall success of the team's …" at bounding box center [379, 190] width 759 height 381
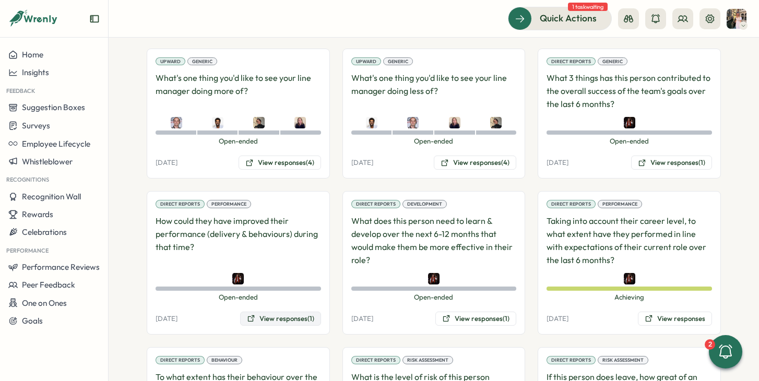
click at [300, 312] on button "View responses (1)" at bounding box center [280, 319] width 81 height 15
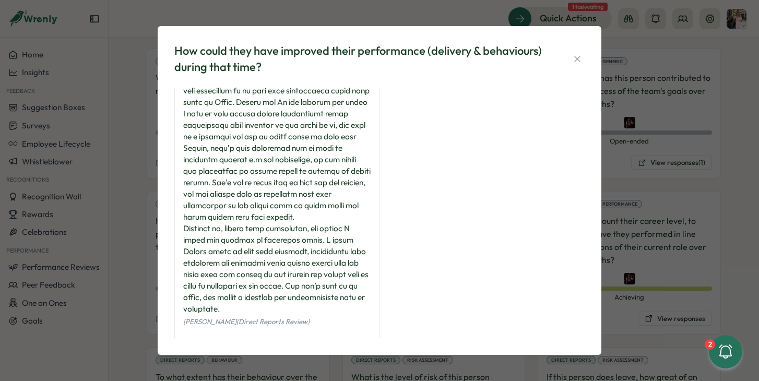
scroll to position [72, 0]
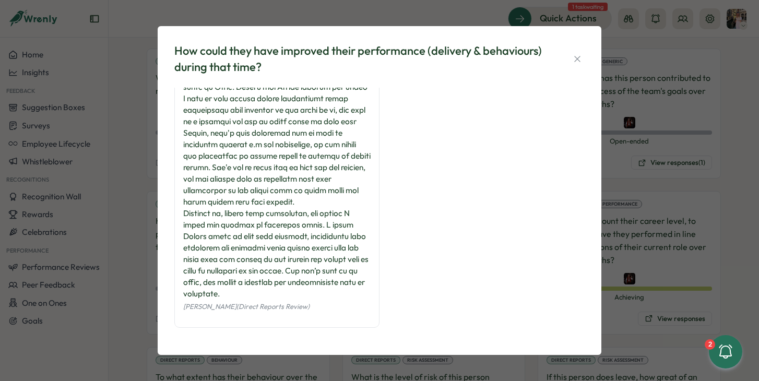
click at [658, 191] on div "How could they have improved their performance (delivery & behaviours) during t…" at bounding box center [379, 190] width 759 height 381
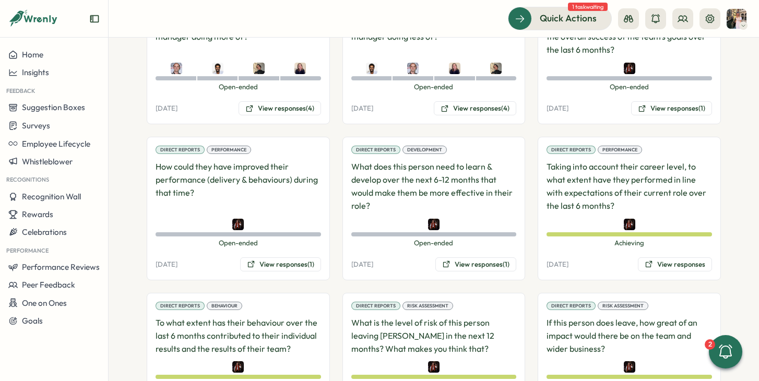
scroll to position [1001, 0]
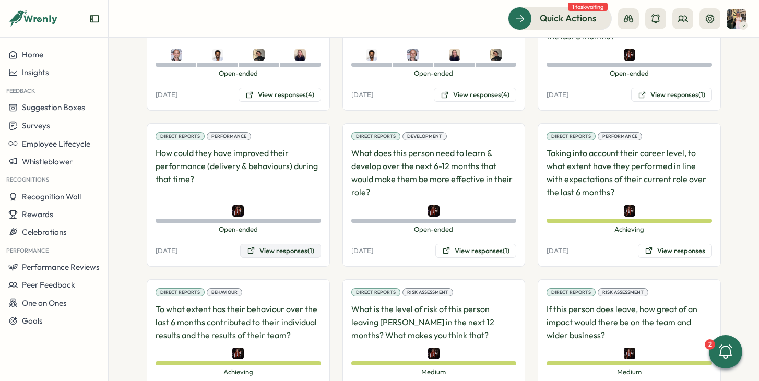
click at [289, 244] on button "View responses (1)" at bounding box center [280, 251] width 81 height 15
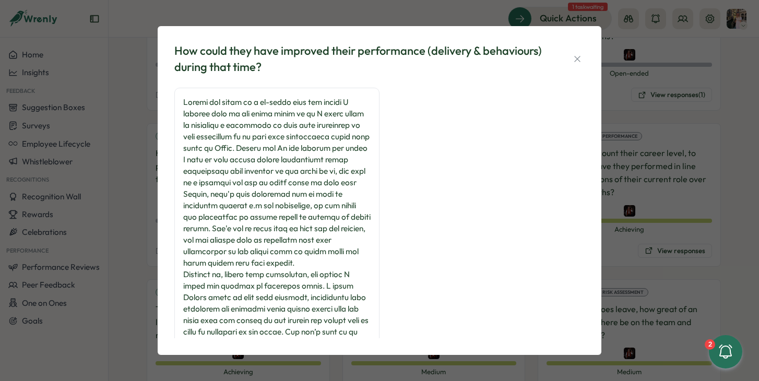
click at [640, 175] on div "How could they have improved their performance (delivery & behaviours) during t…" at bounding box center [379, 190] width 759 height 381
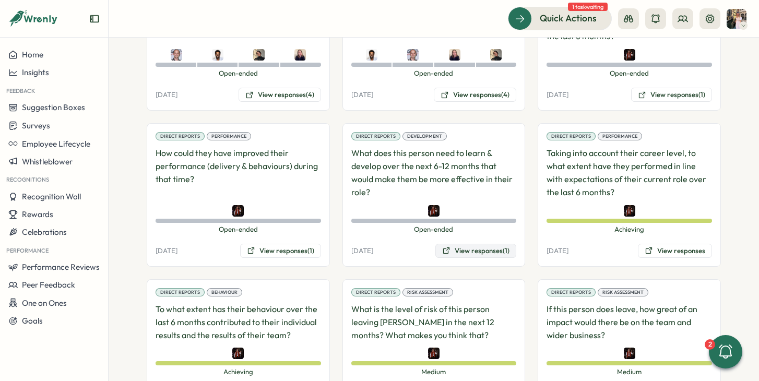
click at [466, 244] on button "View responses (1)" at bounding box center [475, 251] width 81 height 15
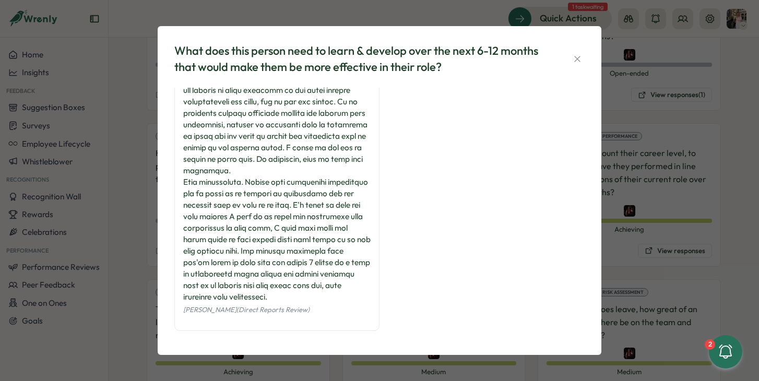
scroll to position [38, 0]
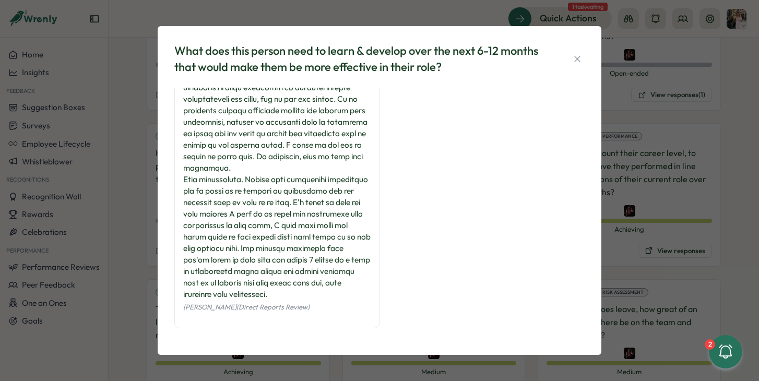
click at [657, 159] on div "What does this person need to learn & develop over the next 6-12 months that wo…" at bounding box center [379, 190] width 759 height 381
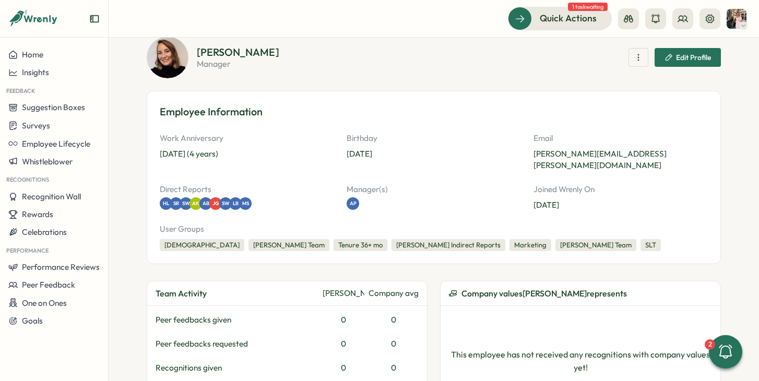
scroll to position [0, 0]
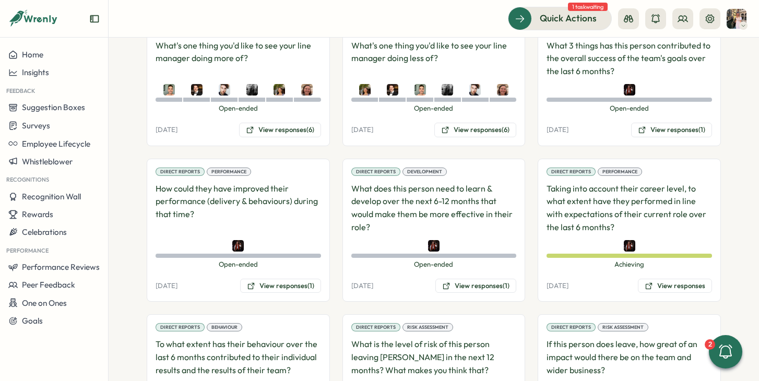
scroll to position [1071, 0]
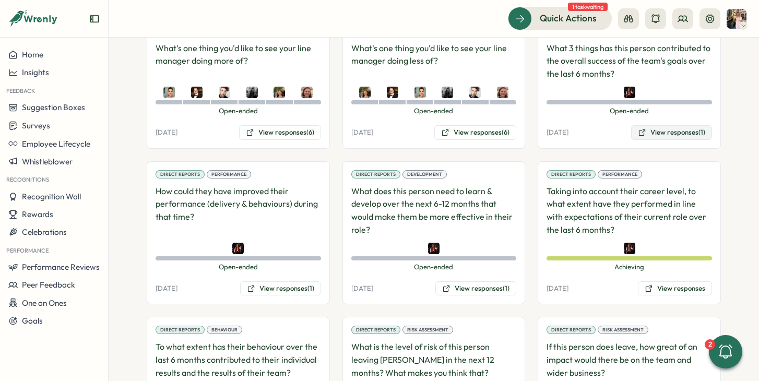
click at [656, 125] on button "View responses (1)" at bounding box center [671, 132] width 81 height 15
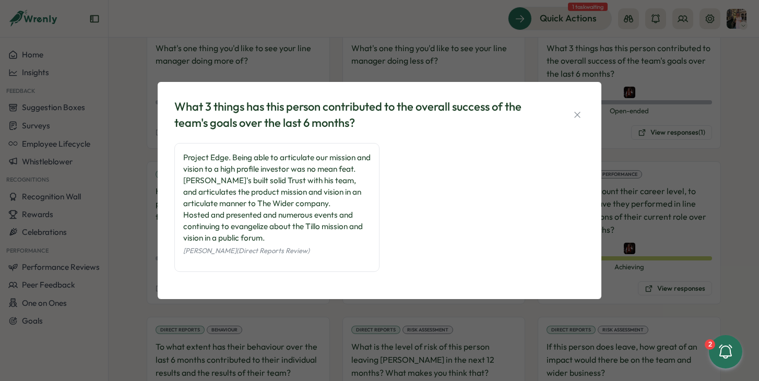
click at [644, 145] on div "What 3 things has this person contributed to the overall success of the team's …" at bounding box center [379, 190] width 759 height 381
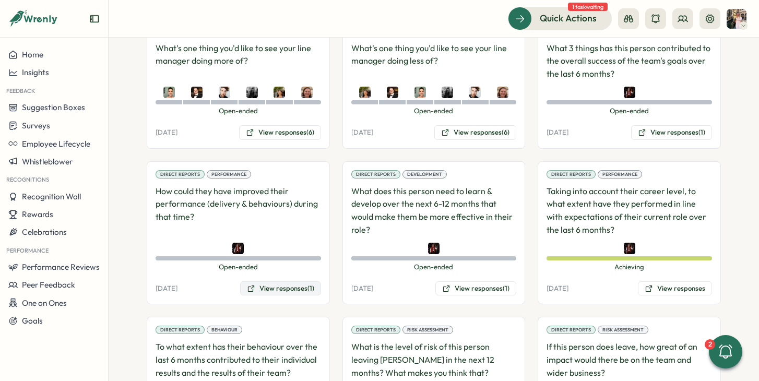
click at [307, 281] on button "View responses (1)" at bounding box center [280, 288] width 81 height 15
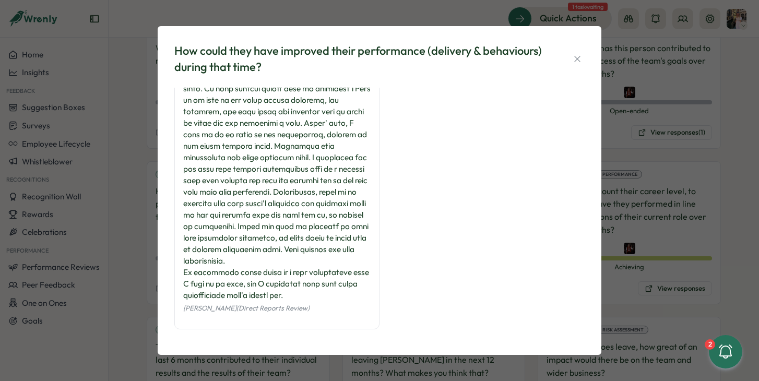
scroll to position [61, 0]
click at [668, 217] on div "How could they have improved their performance (delivery & behaviours) during t…" at bounding box center [379, 190] width 759 height 381
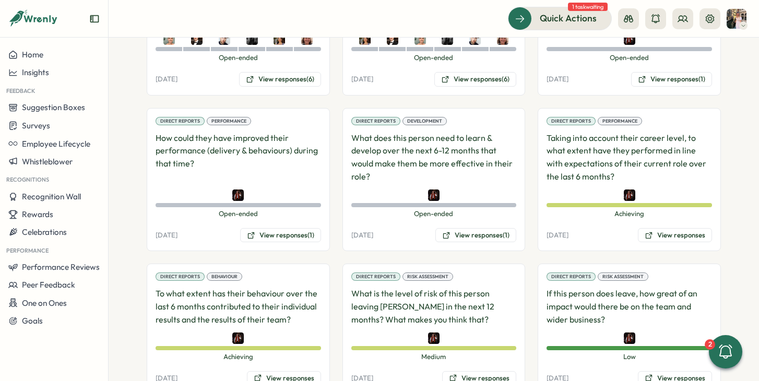
scroll to position [1131, 0]
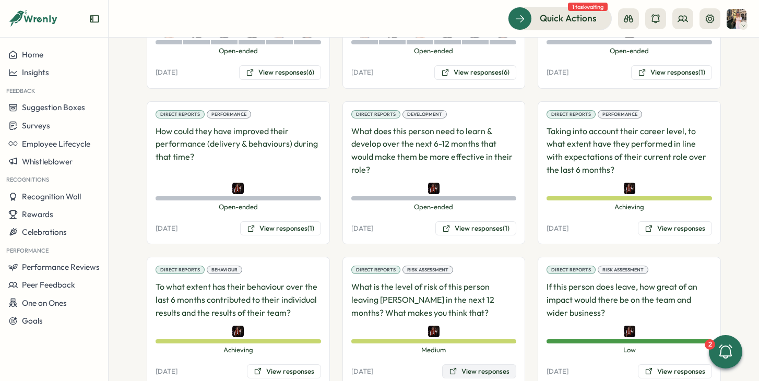
click at [474, 364] on button "View responses" at bounding box center [479, 371] width 74 height 15
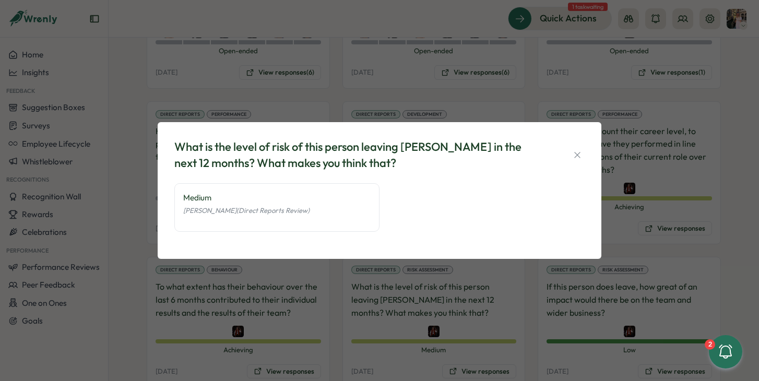
click at [477, 311] on div "What is the level of risk of this person leaving Tillo in the next 12 months? W…" at bounding box center [379, 190] width 759 height 381
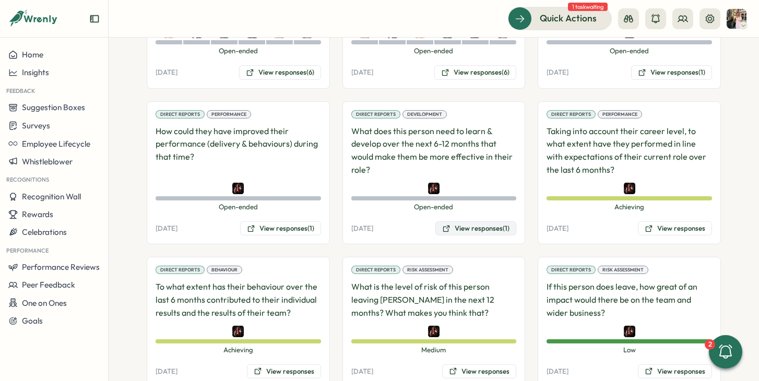
click at [492, 221] on button "View responses (1)" at bounding box center [475, 228] width 81 height 15
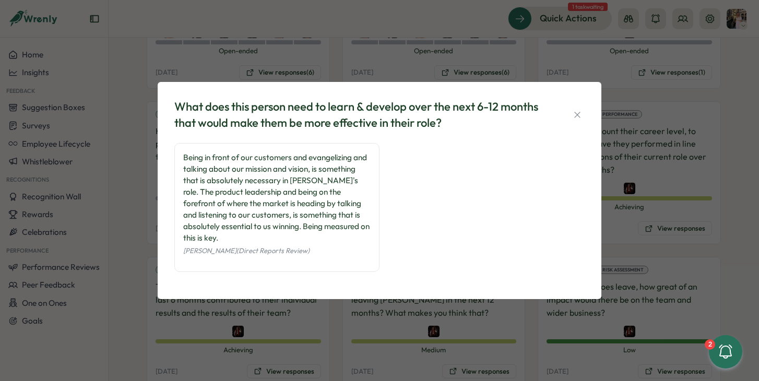
click at [617, 196] on div "What does this person need to learn & develop over the next 6-12 months that wo…" at bounding box center [379, 190] width 759 height 381
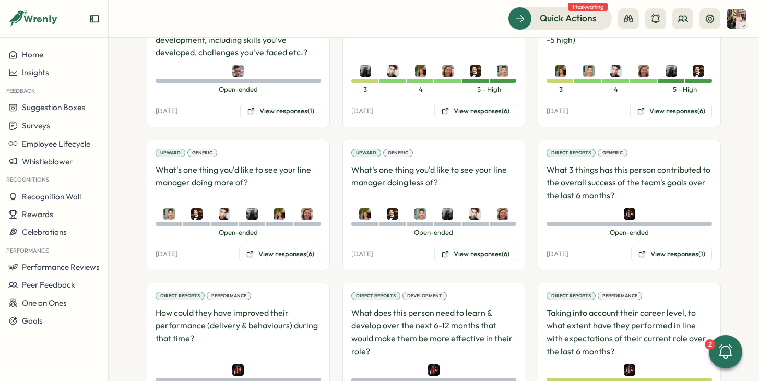
scroll to position [834, 0]
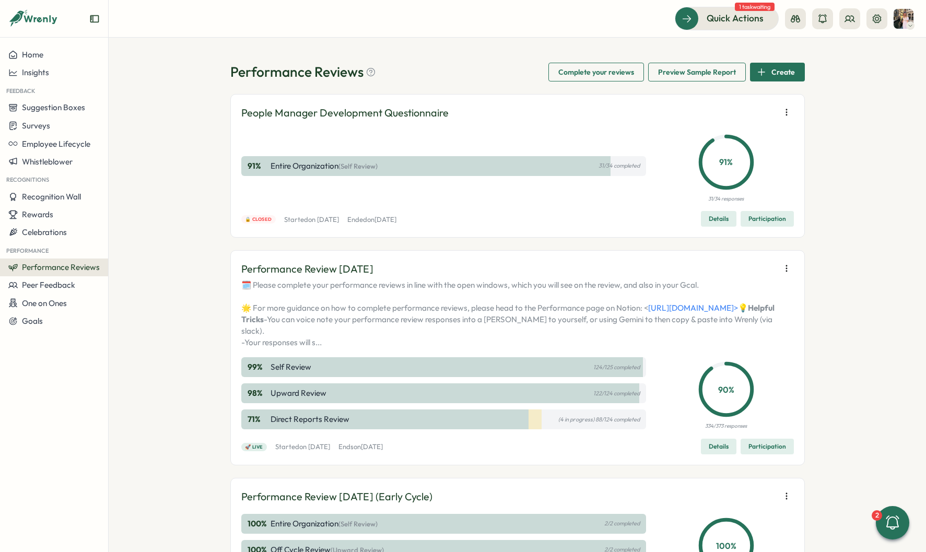
scroll to position [60, 0]
